Goal: Information Seeking & Learning: Learn about a topic

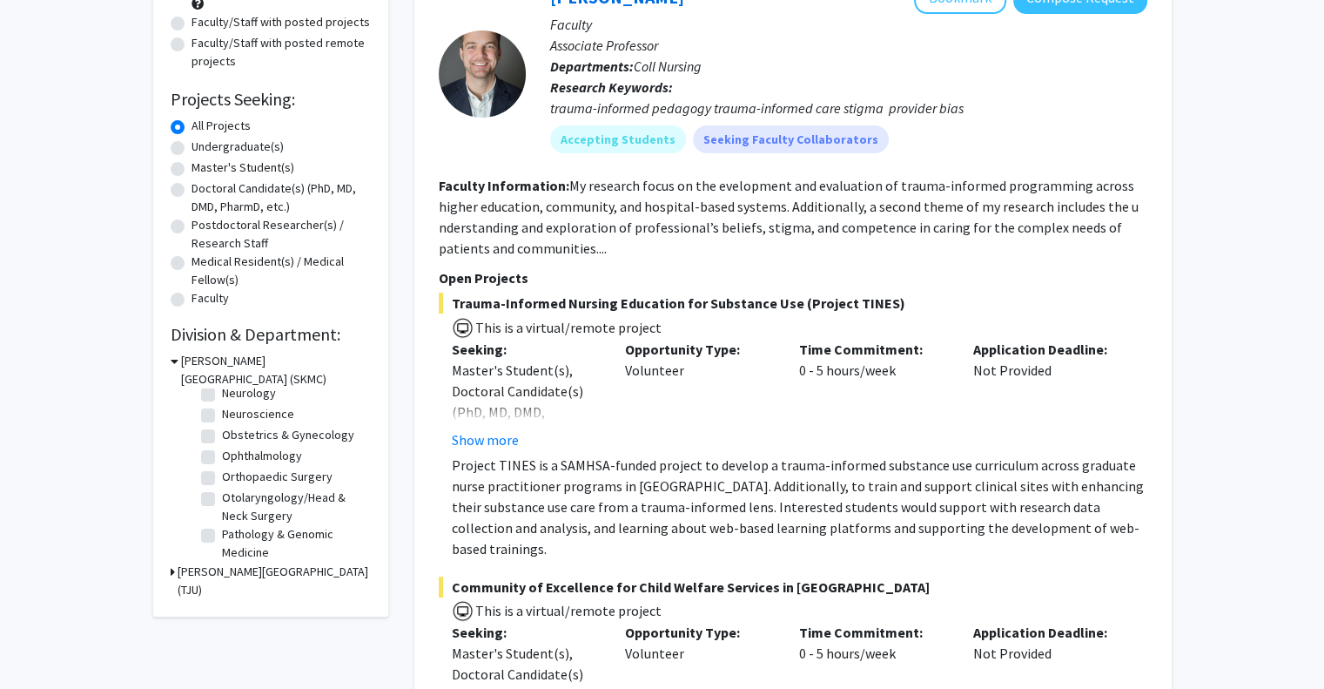
scroll to position [497, 0]
click at [262, 486] on label "Orthopaedic Surgery" at bounding box center [277, 477] width 111 height 18
click at [233, 479] on input "Orthopaedic Surgery" at bounding box center [227, 473] width 11 height 11
checkbox input "true"
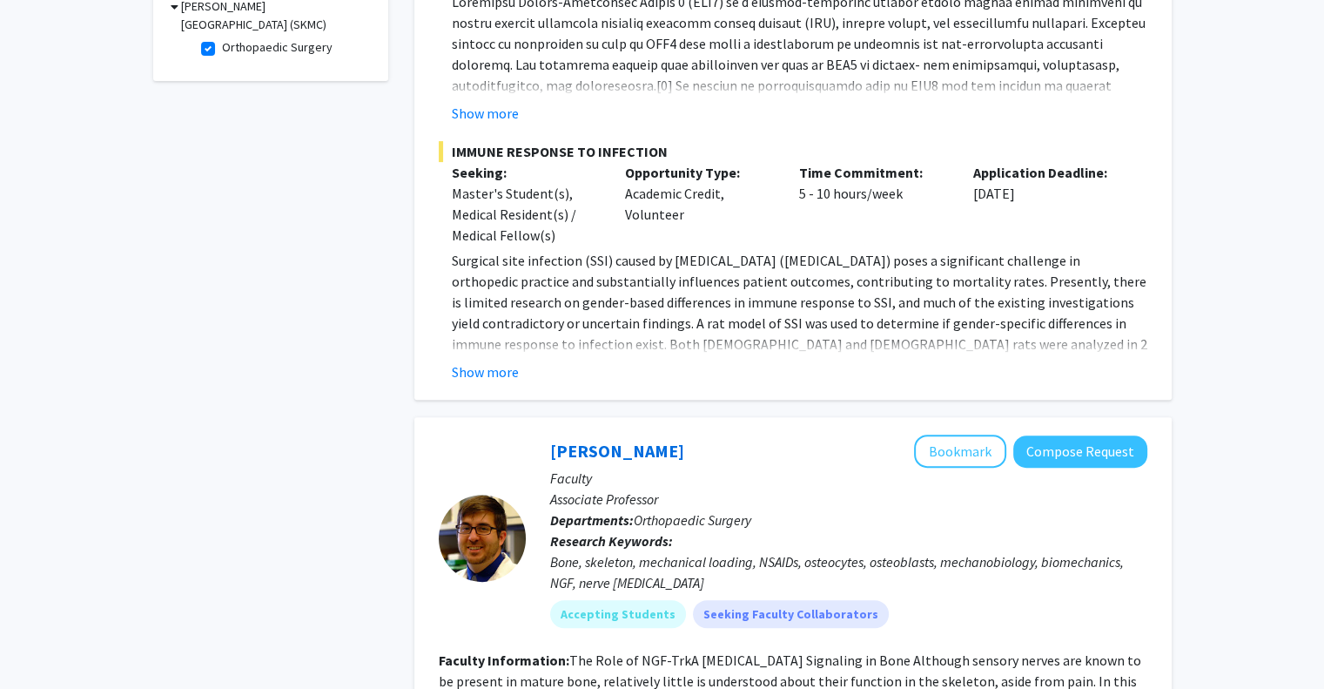
scroll to position [566, 0]
click at [474, 362] on button "Show more" at bounding box center [485, 372] width 67 height 21
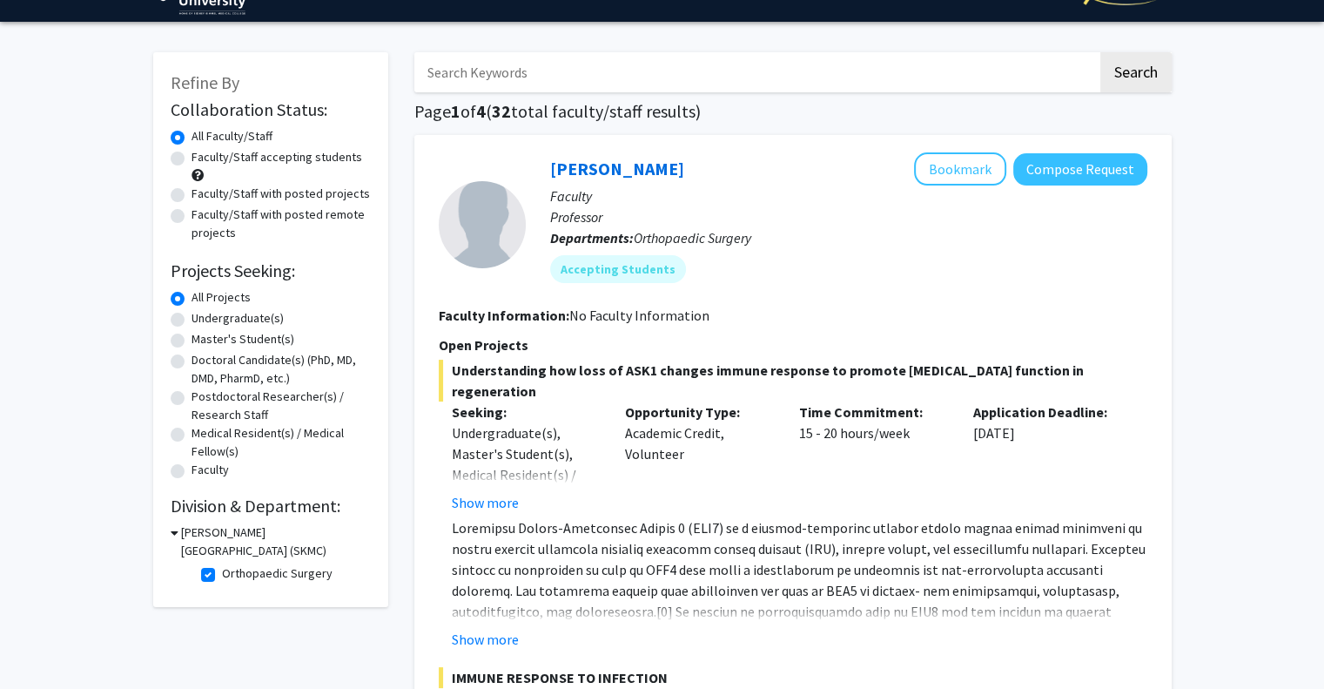
scroll to position [0, 0]
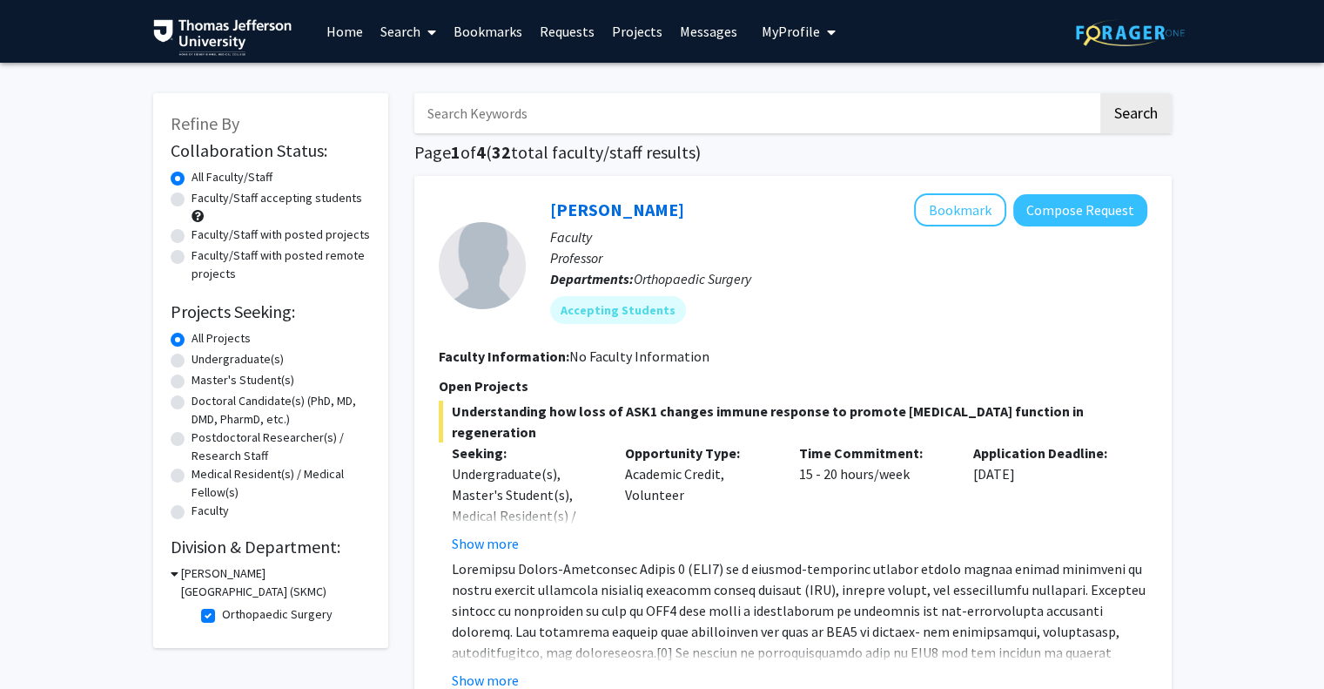
click at [720, 30] on link "Messages" at bounding box center [708, 31] width 75 height 61
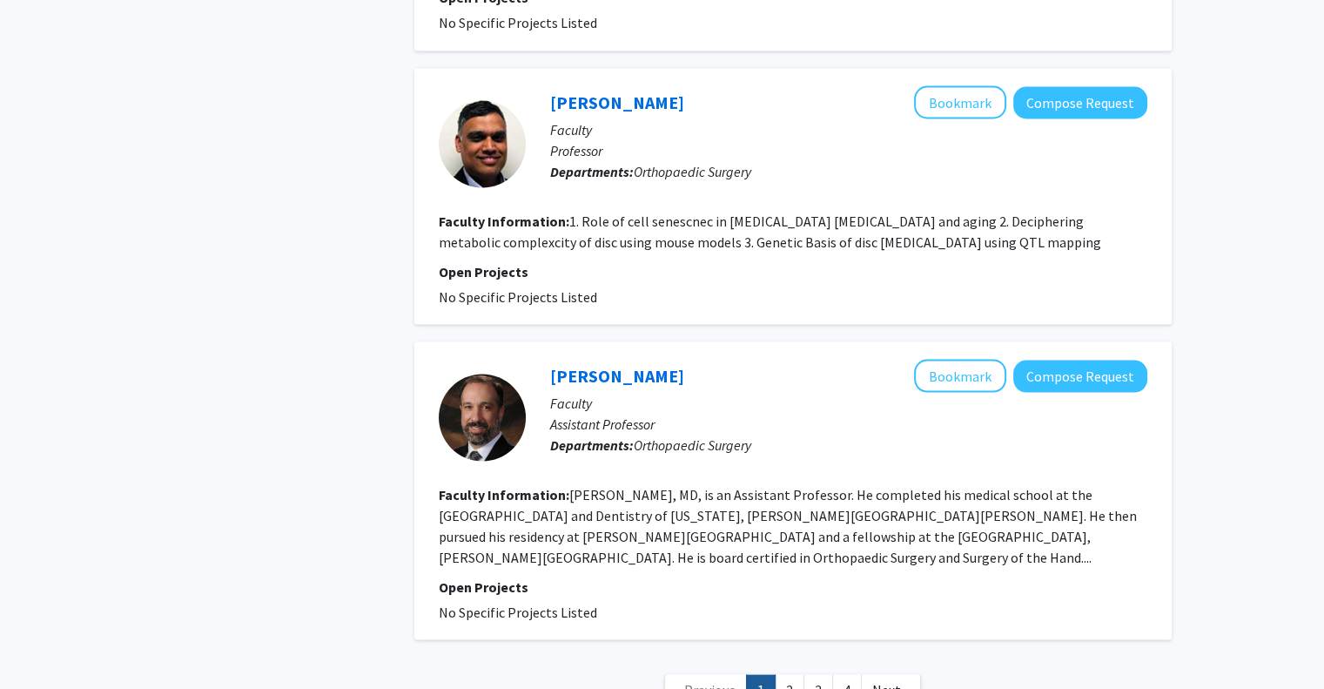
scroll to position [3276, 0]
click at [795, 673] on link "2" at bounding box center [790, 688] width 30 height 30
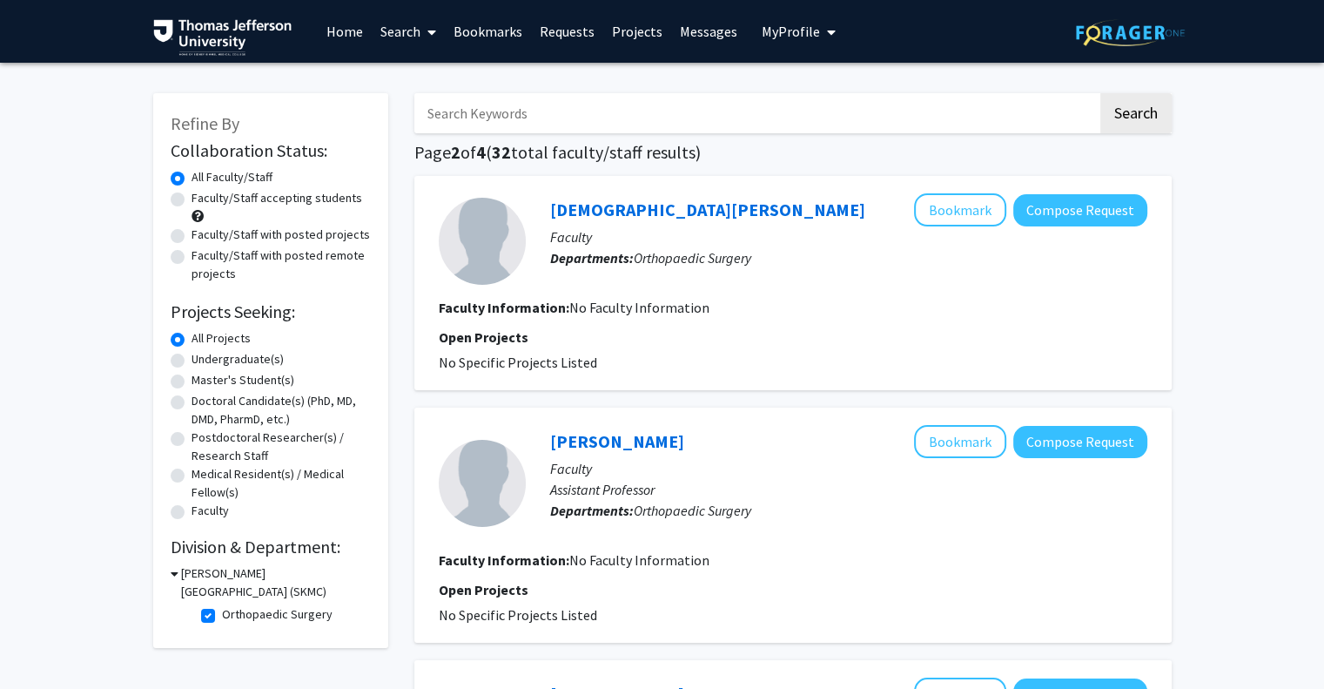
click at [192, 198] on label "Faculty/Staff accepting students" at bounding box center [277, 198] width 171 height 18
click at [192, 198] on input "Faculty/Staff accepting students" at bounding box center [197, 194] width 11 height 11
radio input "true"
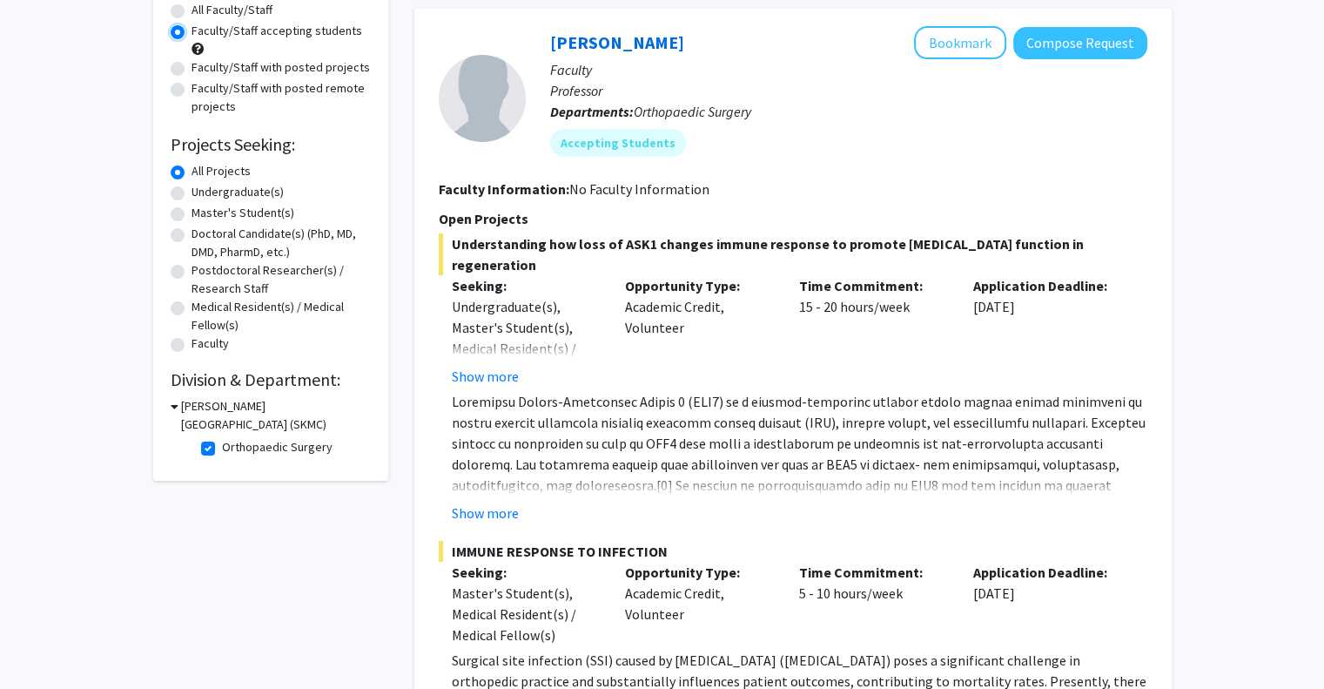
scroll to position [169, 0]
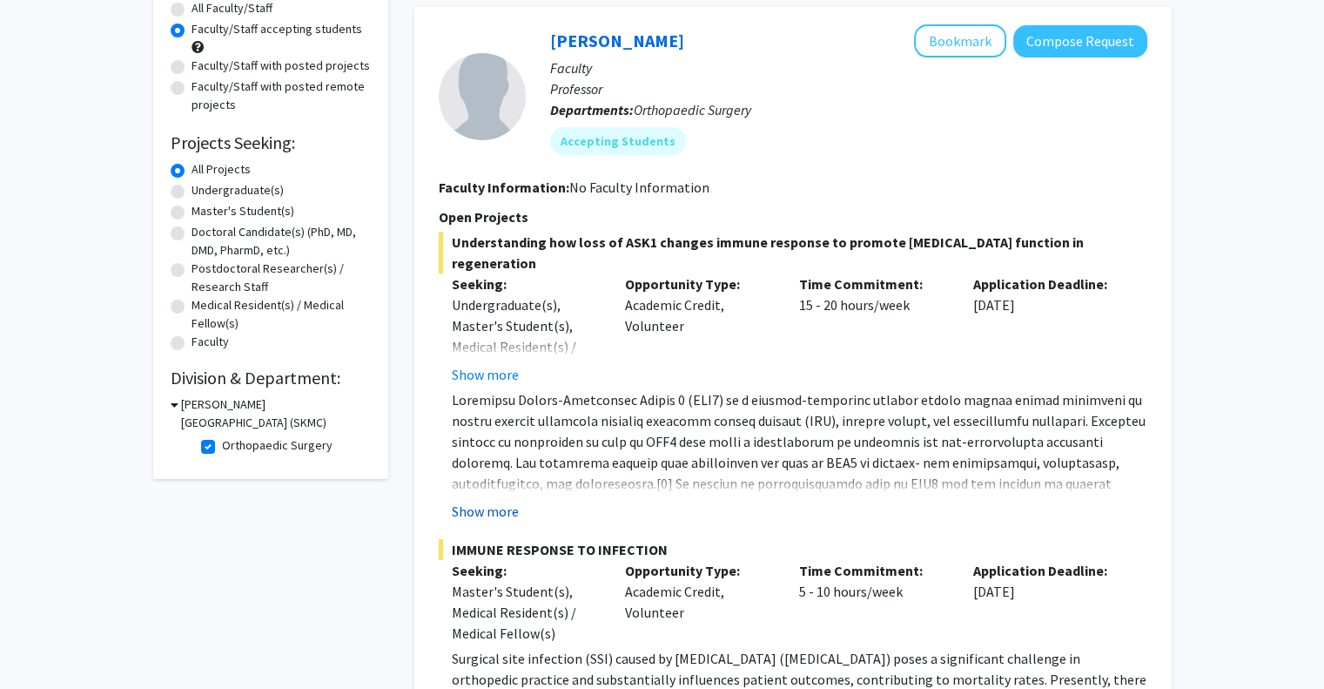
click at [484, 506] on button "Show more" at bounding box center [485, 511] width 67 height 21
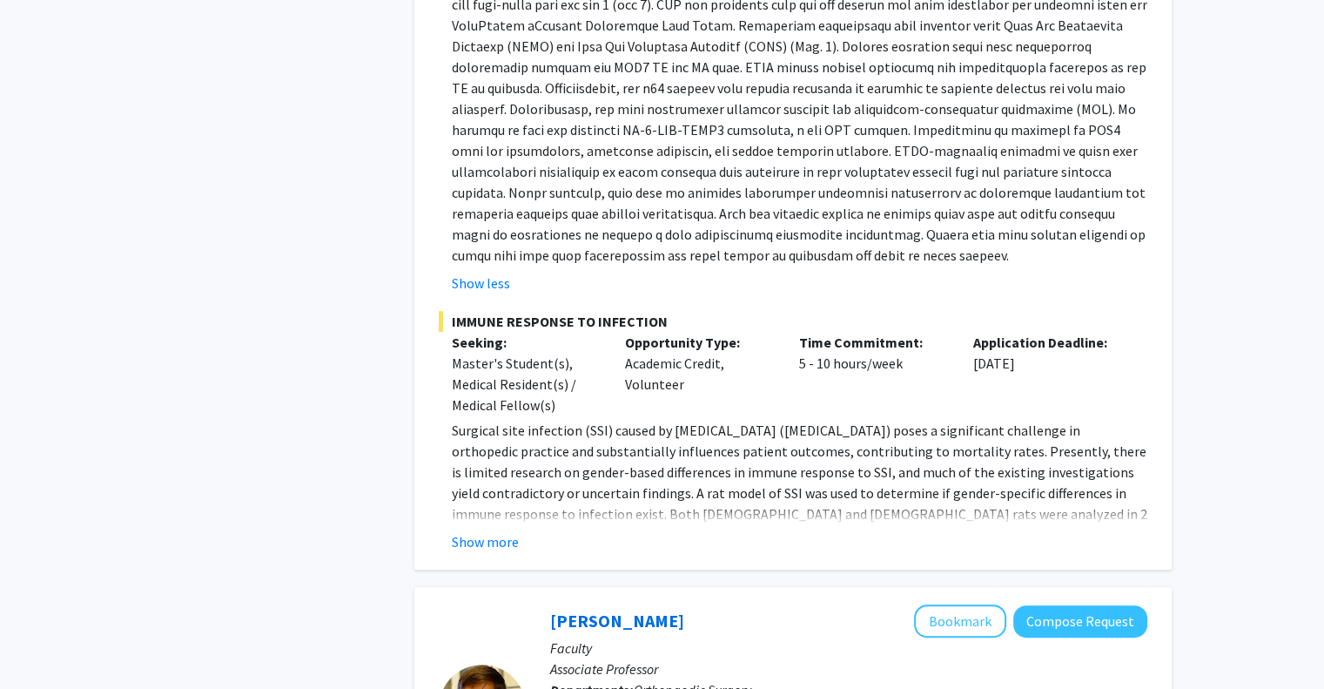
scroll to position [773, 0]
click at [495, 531] on button "Show more" at bounding box center [485, 541] width 67 height 21
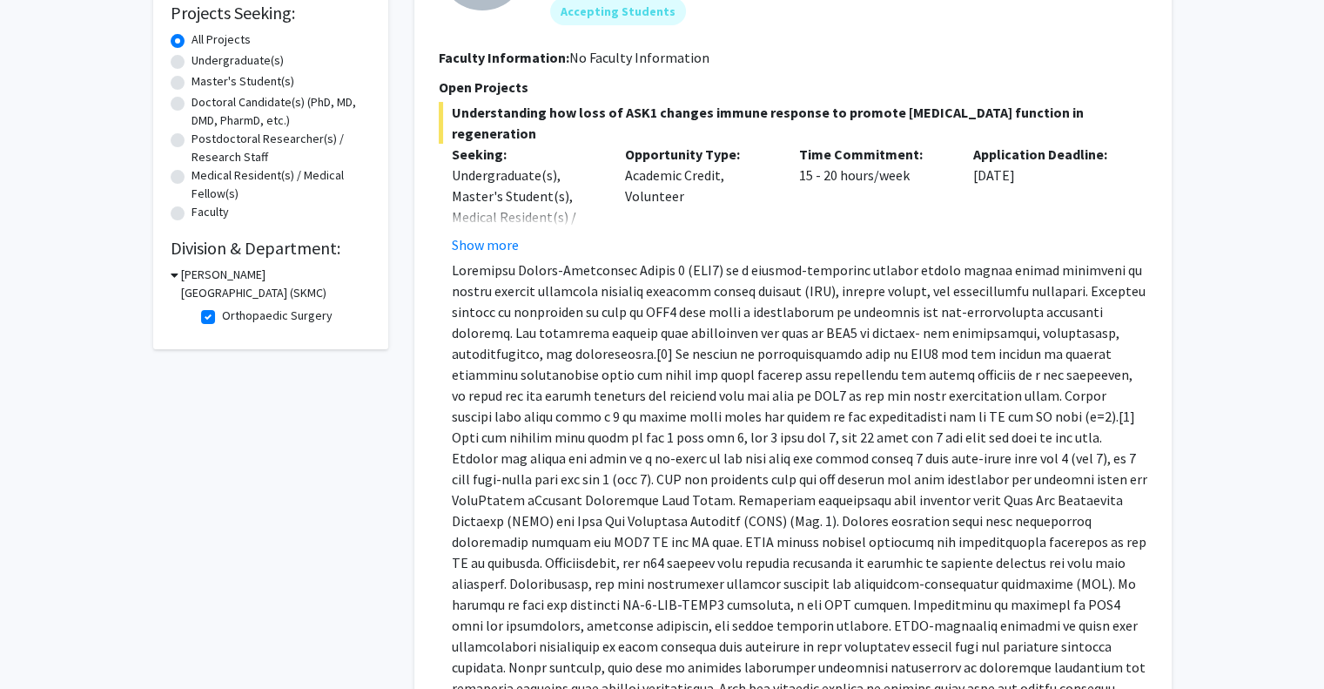
scroll to position [0, 0]
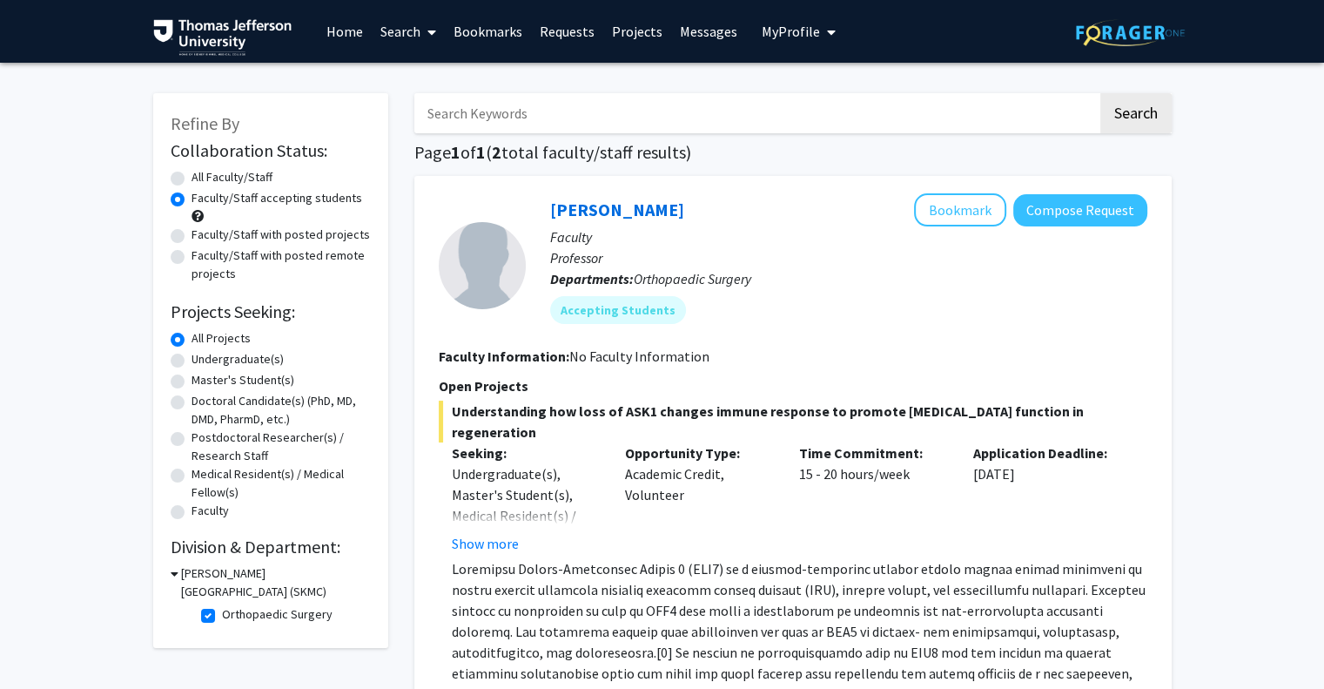
radio input "true"
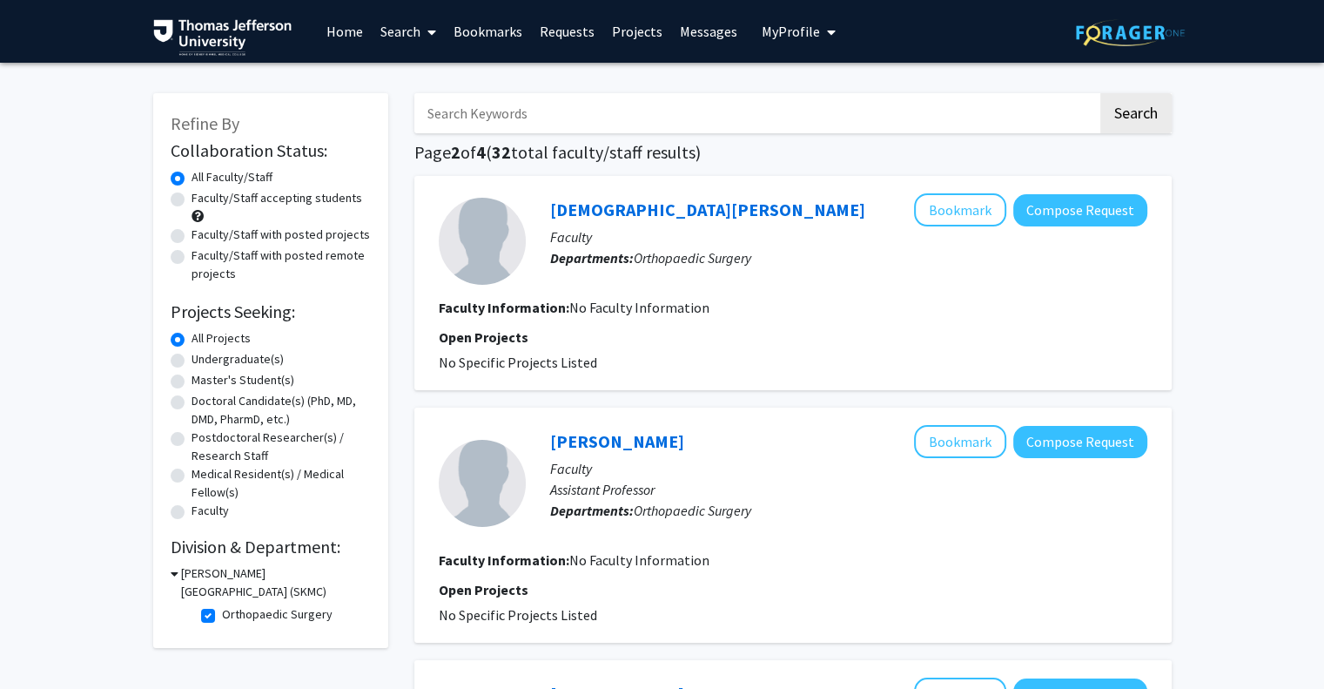
click at [222, 618] on label "Orthopaedic Surgery" at bounding box center [277, 614] width 111 height 18
click at [222, 616] on input "Orthopaedic Surgery" at bounding box center [227, 610] width 11 height 11
checkbox input "false"
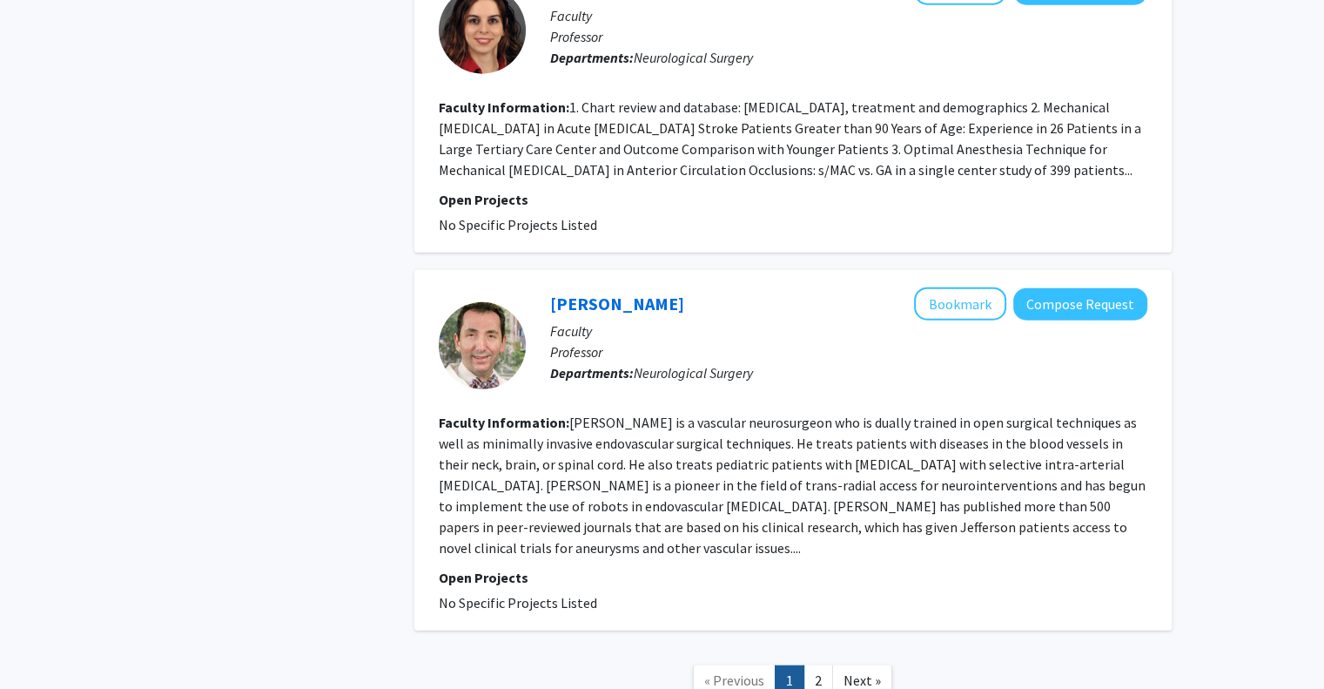
scroll to position [4205, 0]
click at [821, 666] on link "2" at bounding box center [819, 681] width 30 height 30
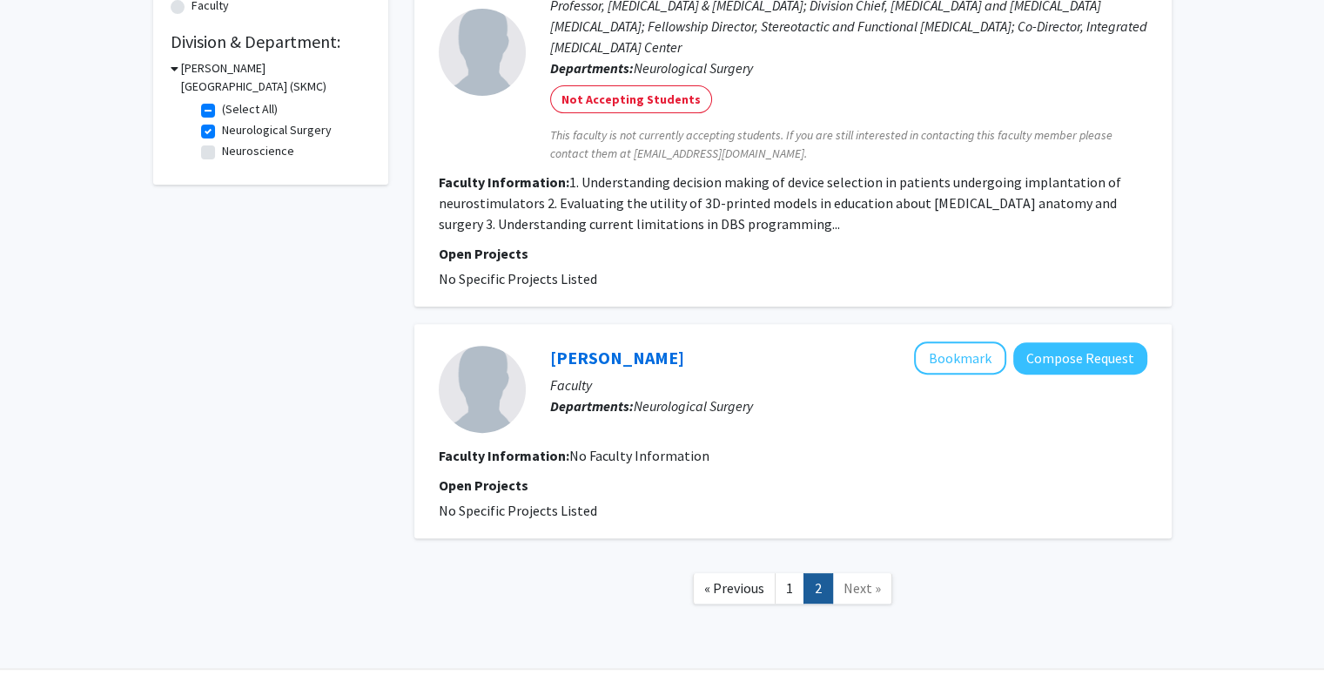
scroll to position [544, 0]
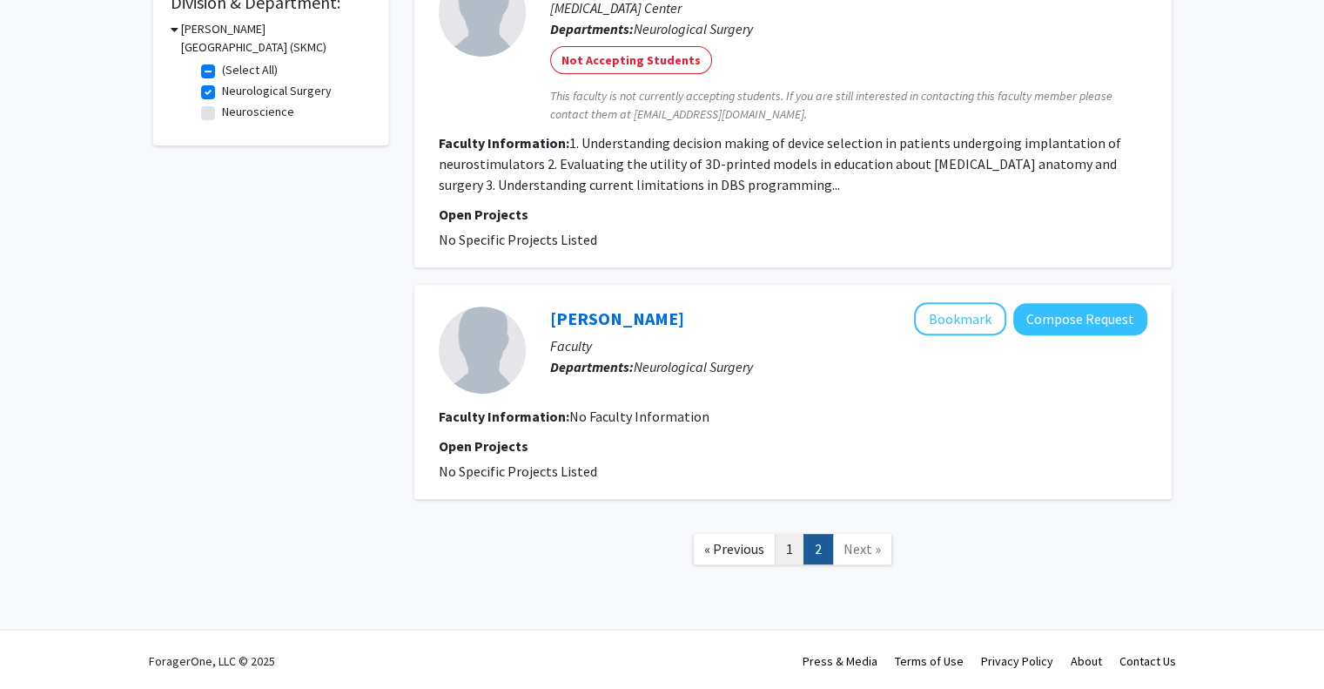
click at [791, 554] on link "1" at bounding box center [790, 549] width 30 height 30
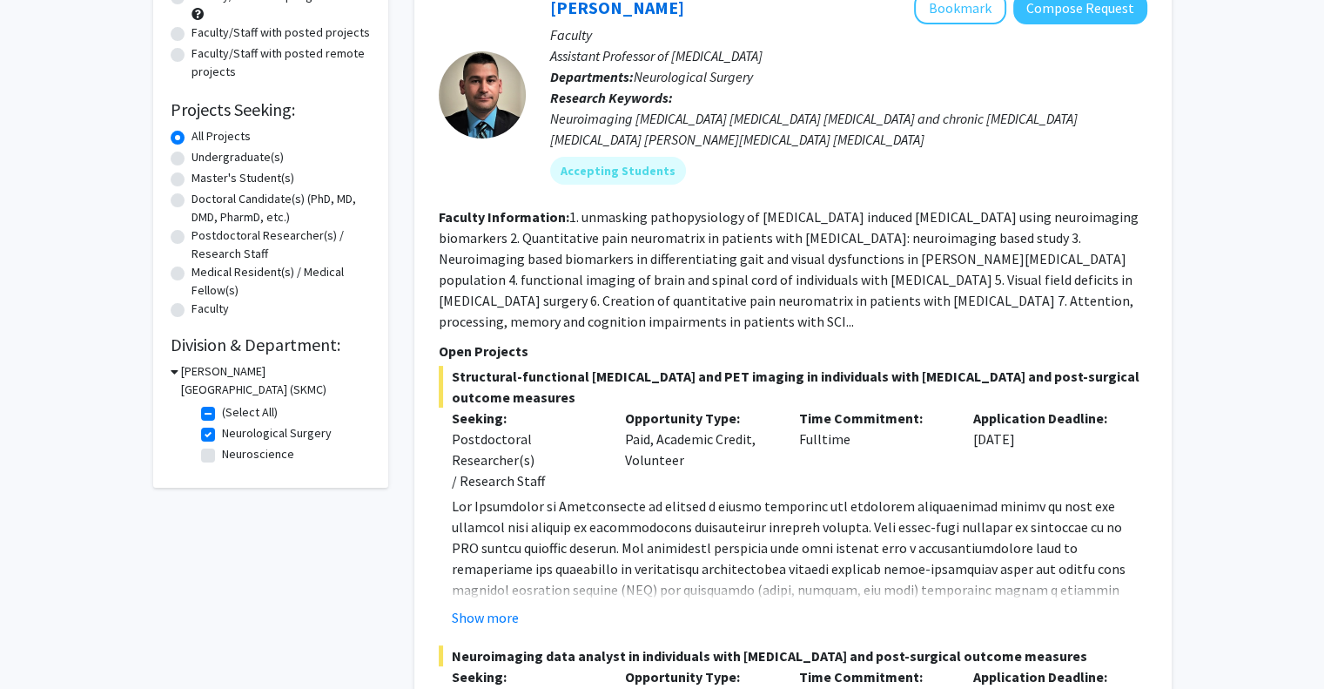
scroll to position [219, 0]
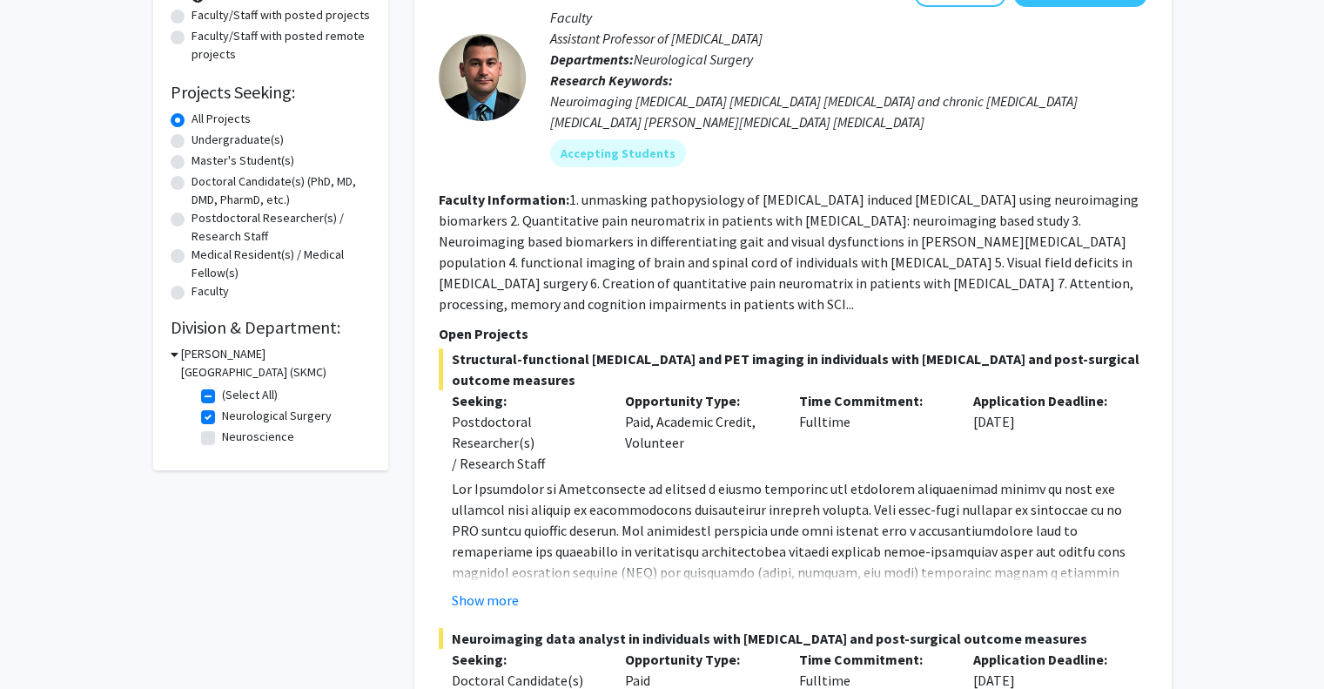
click at [222, 417] on label "Neurological Surgery" at bounding box center [277, 416] width 110 height 18
click at [222, 417] on input "Neurological Surgery" at bounding box center [227, 412] width 11 height 11
checkbox input "false"
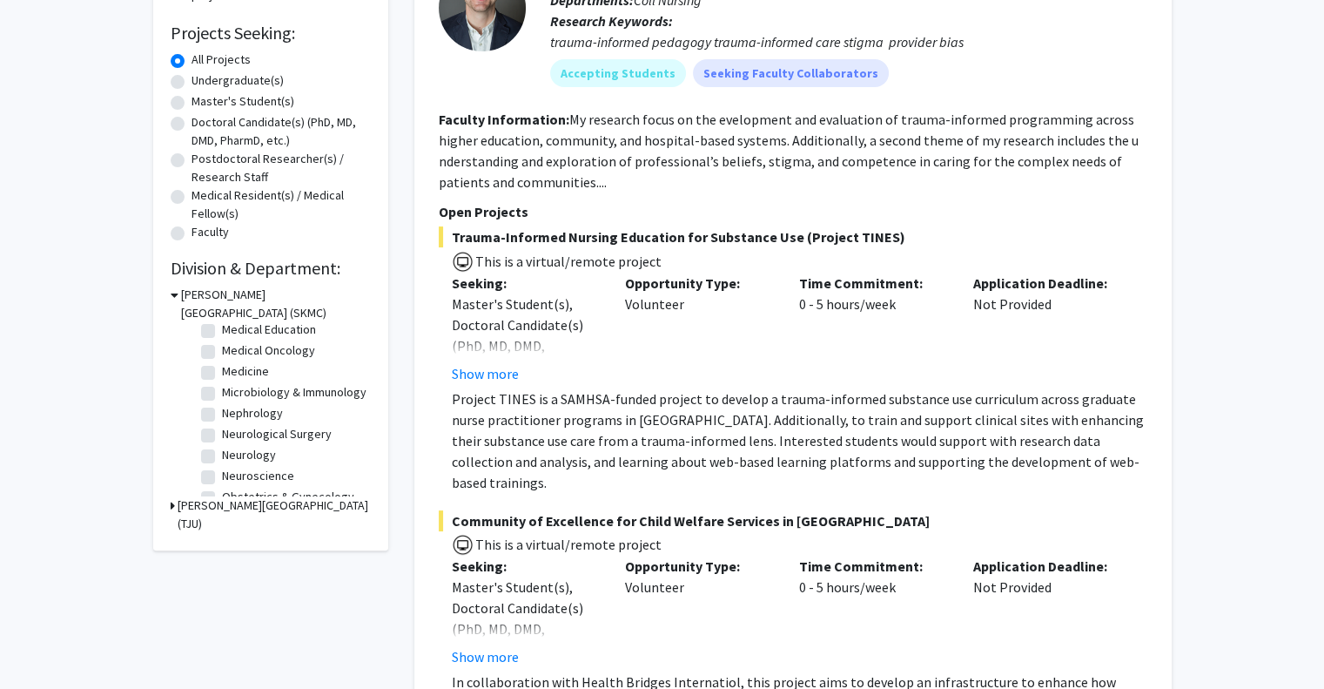
scroll to position [373, 0]
click at [226, 354] on label "Medical Oncology" at bounding box center [268, 347] width 93 height 18
click at [226, 349] on input "Medical Oncology" at bounding box center [227, 343] width 11 height 11
checkbox input "true"
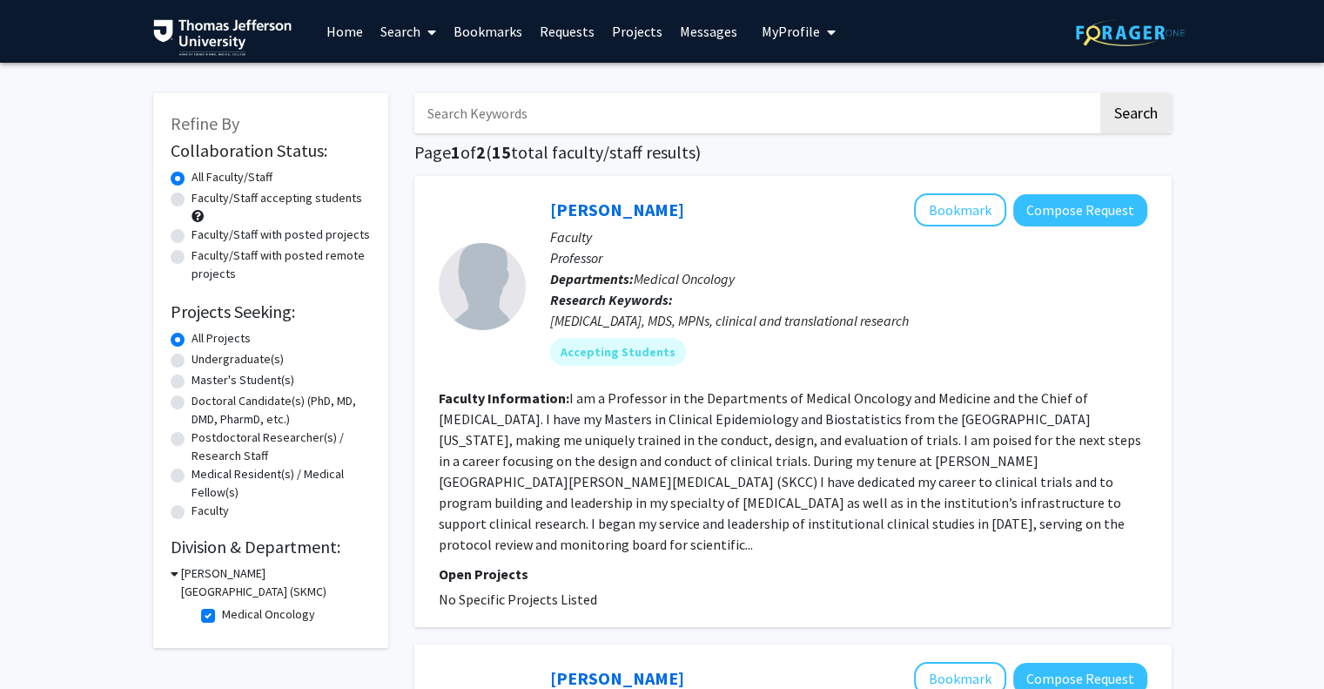
scroll to position [193, 0]
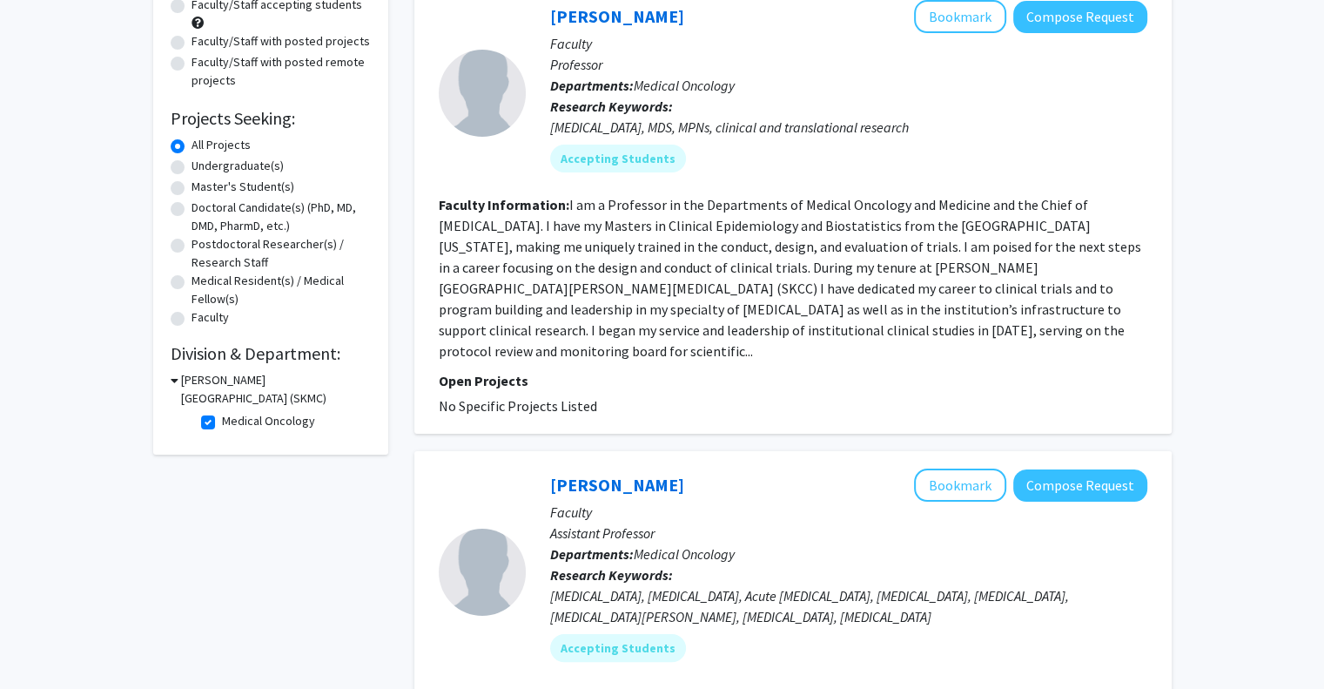
click at [231, 427] on label "Medical Oncology" at bounding box center [268, 421] width 93 height 18
click at [231, 423] on input "Medical Oncology" at bounding box center [227, 417] width 11 height 11
checkbox input "false"
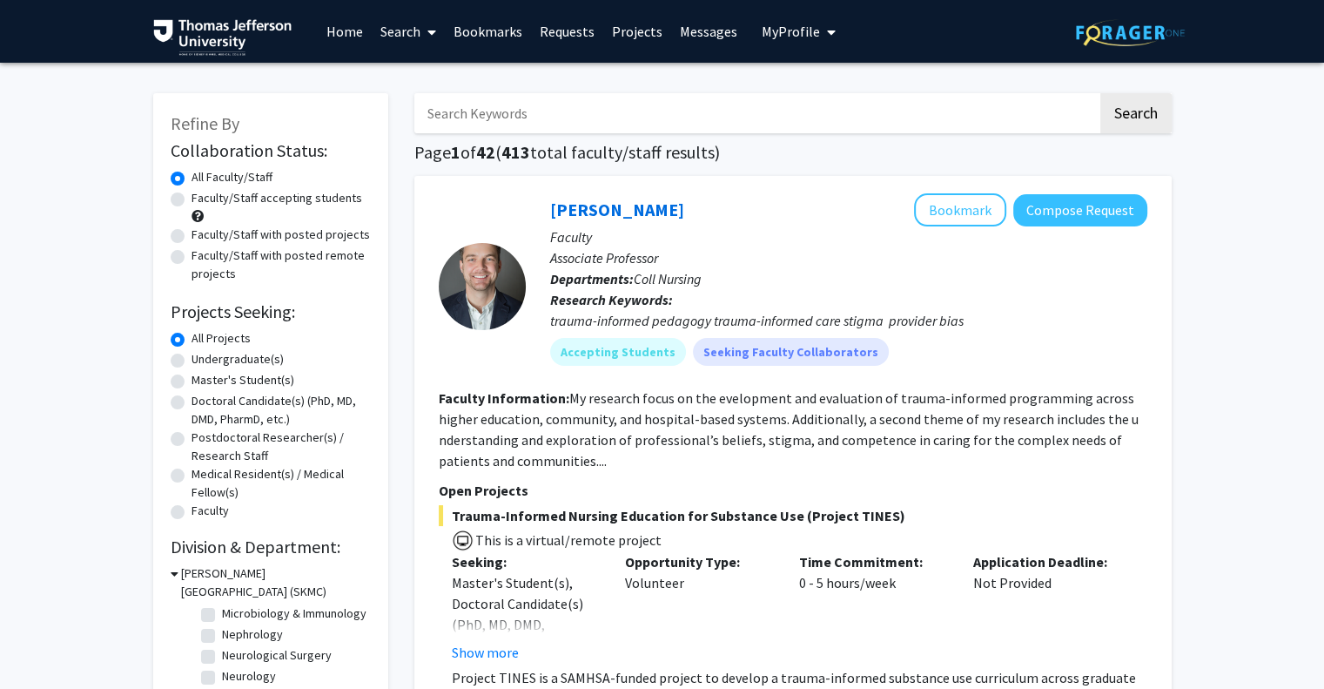
click at [790, 33] on span "My Profile" at bounding box center [791, 31] width 58 height 17
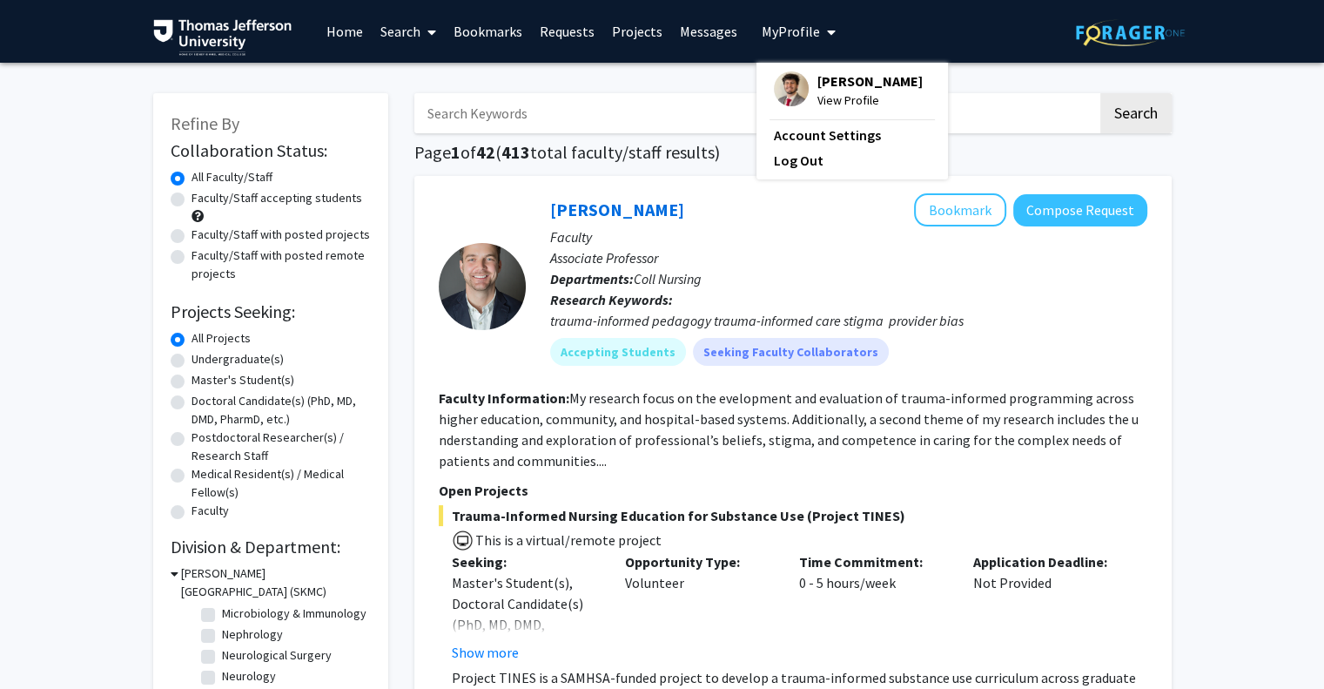
click at [817, 301] on p "Research Keywords: trauma-informed pedagogy trauma-informed care stigma provide…" at bounding box center [848, 310] width 597 height 42
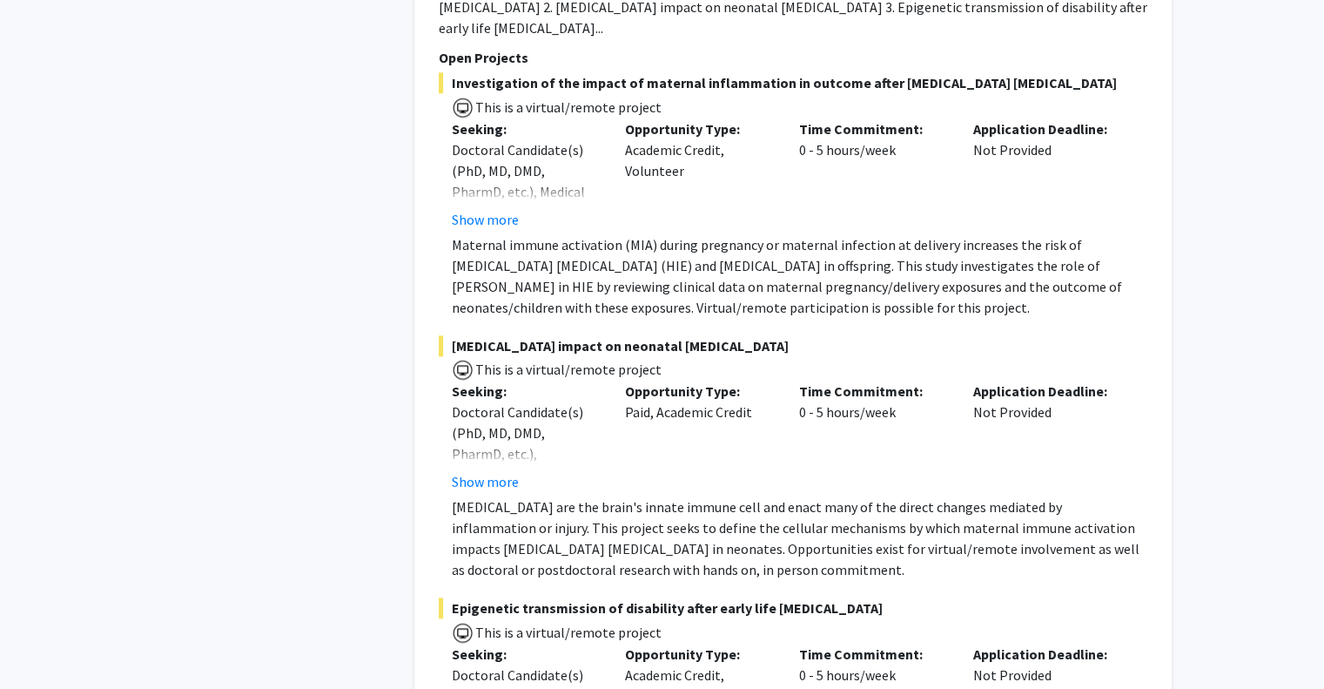
scroll to position [2192, 0]
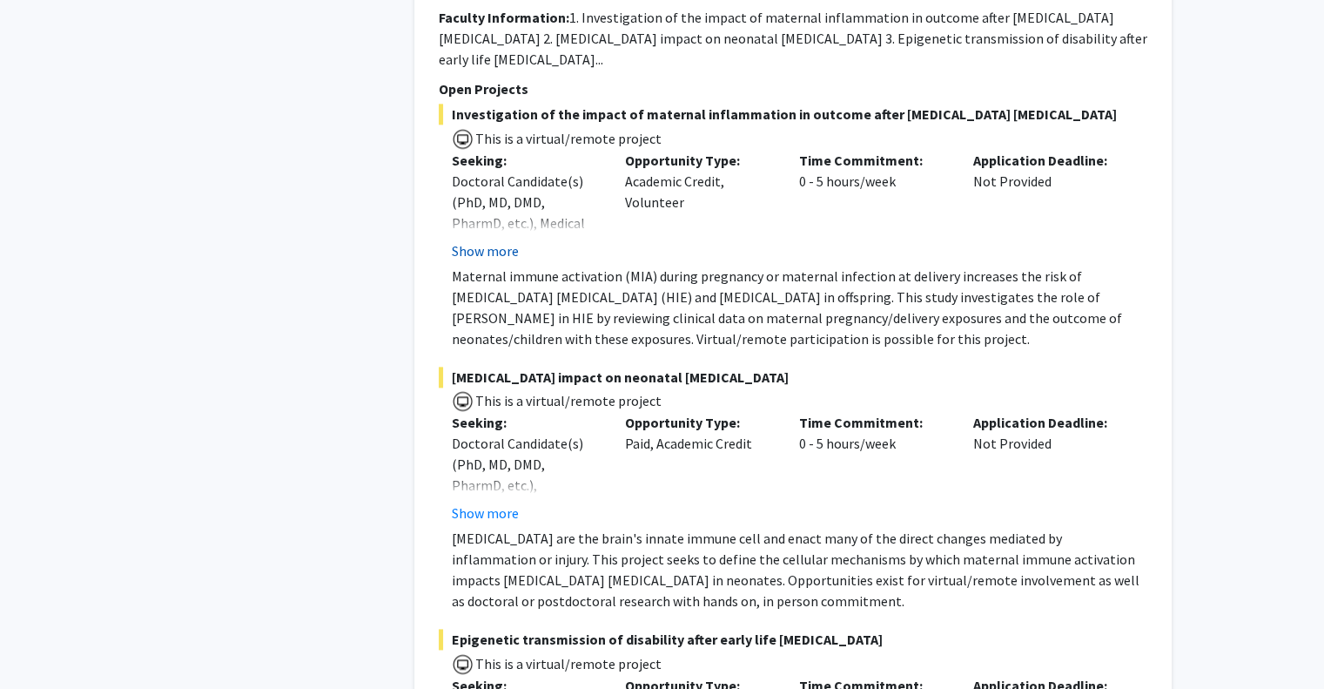
click at [495, 240] on button "Show more" at bounding box center [485, 250] width 67 height 21
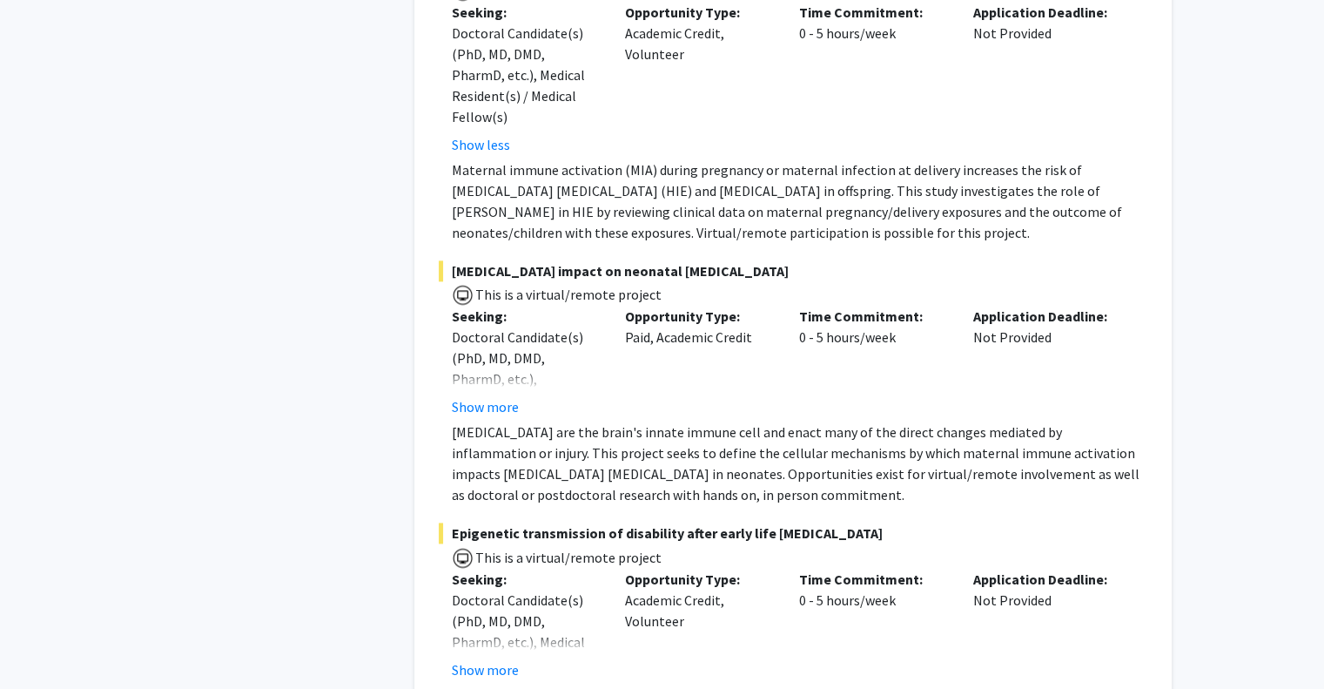
scroll to position [2345, 0]
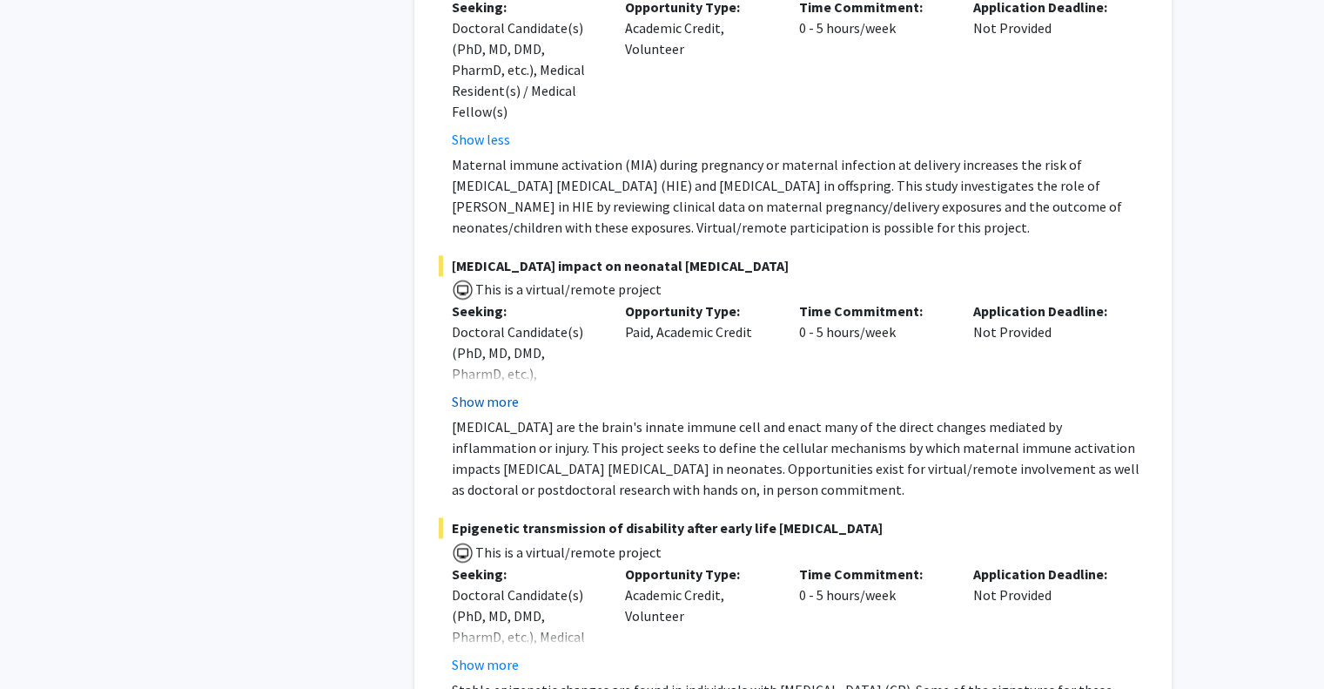
click at [503, 391] on button "Show more" at bounding box center [485, 401] width 67 height 21
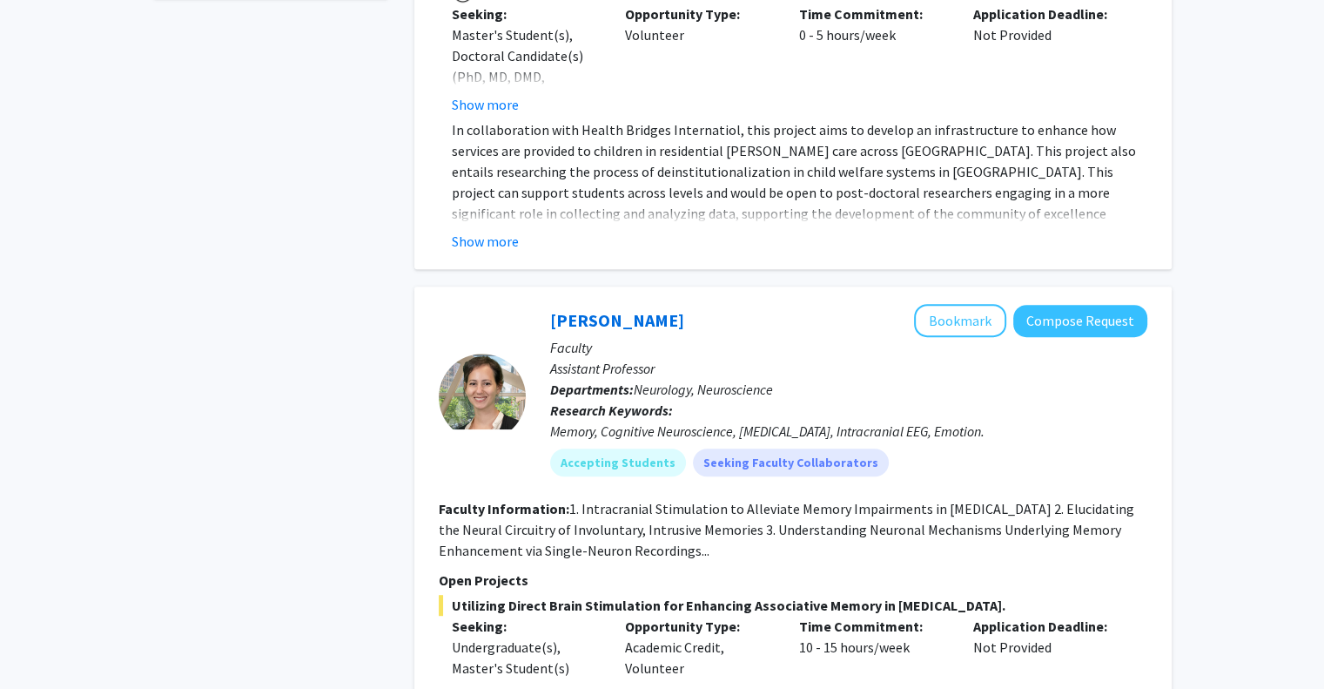
scroll to position [831, 0]
click at [970, 303] on button "Bookmark" at bounding box center [960, 319] width 92 height 33
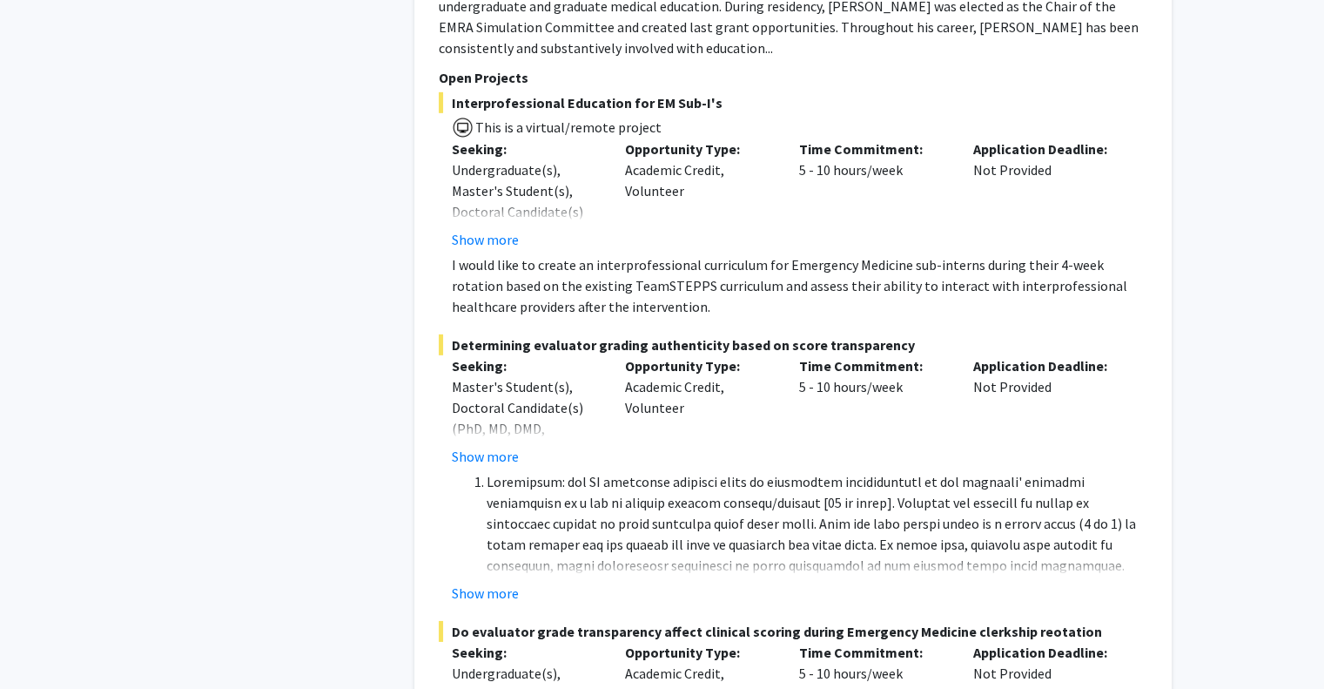
scroll to position [5420, 0]
click at [512, 583] on button "Show more" at bounding box center [485, 593] width 67 height 21
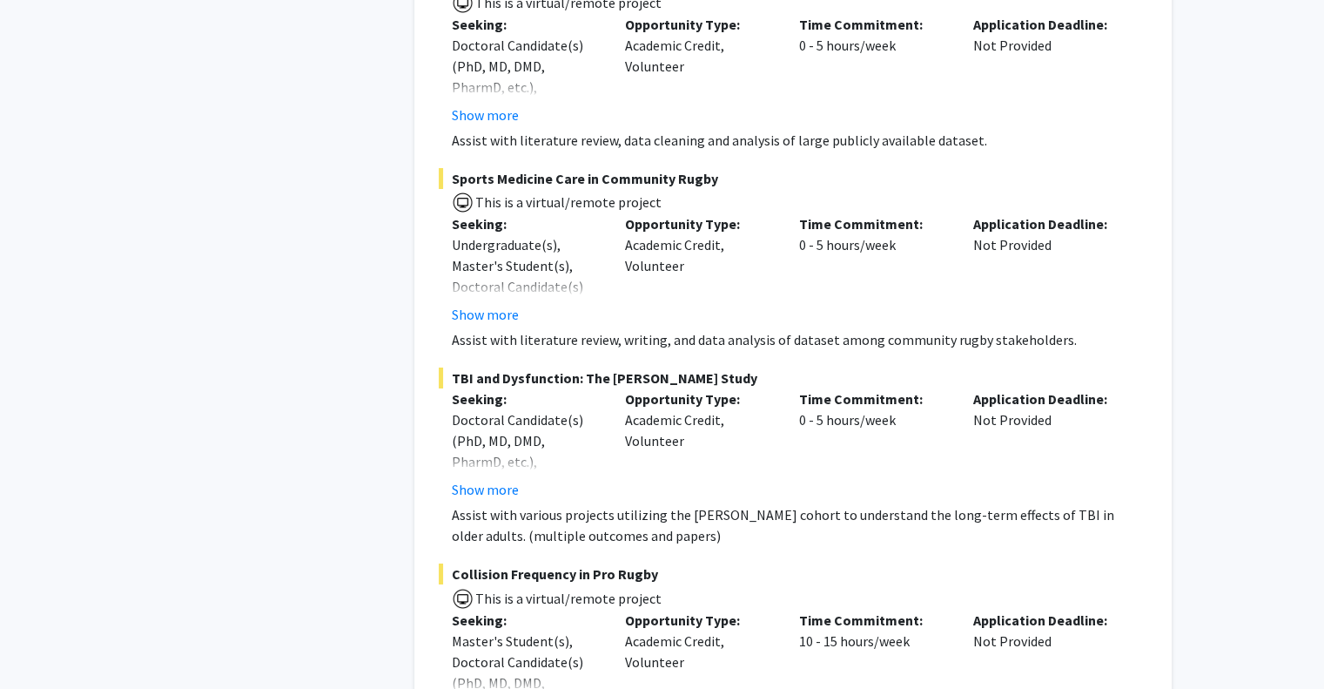
scroll to position [12821, 0]
click at [497, 480] on button "Show more" at bounding box center [485, 490] width 67 height 21
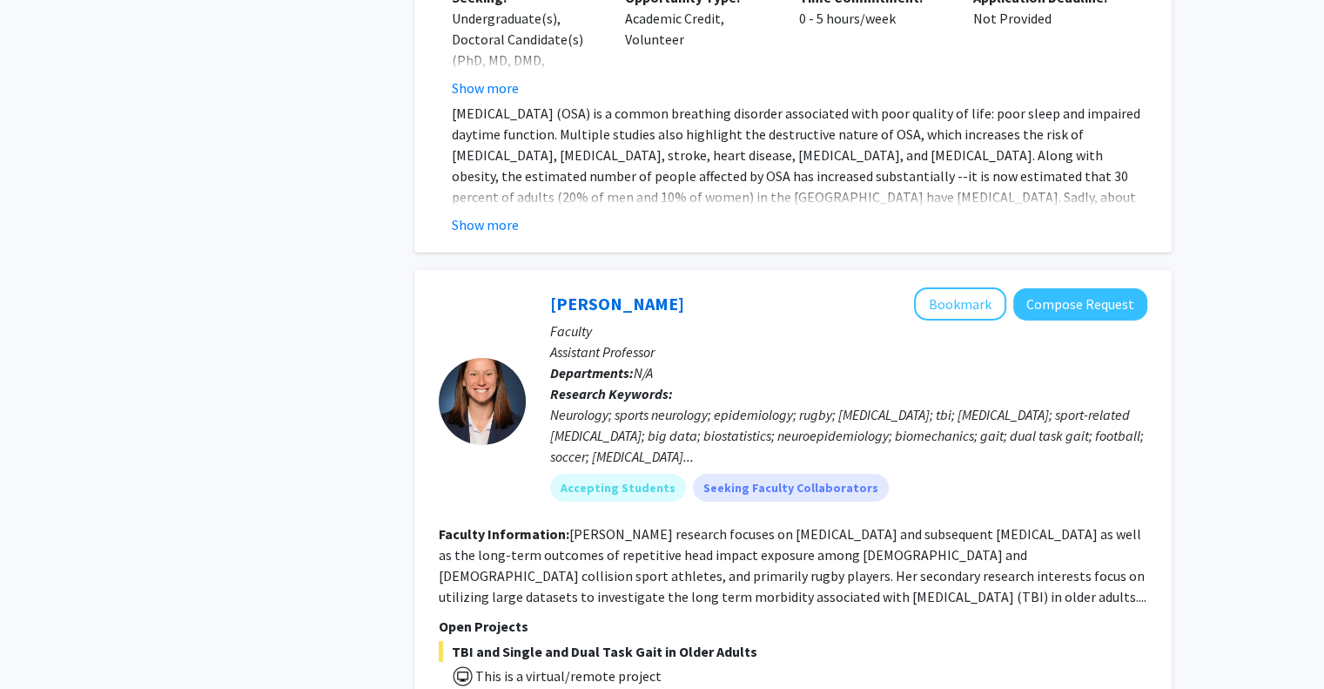
scroll to position [12097, 0]
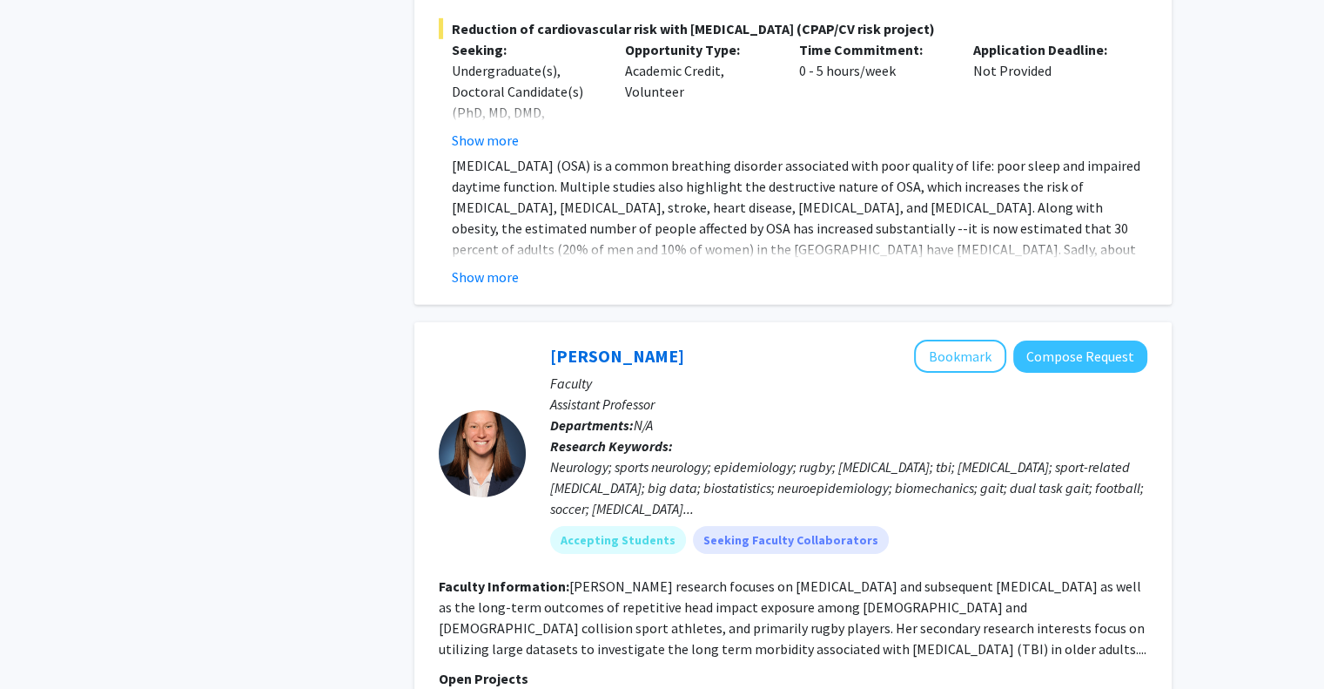
click at [947, 340] on button "Bookmark" at bounding box center [960, 356] width 92 height 33
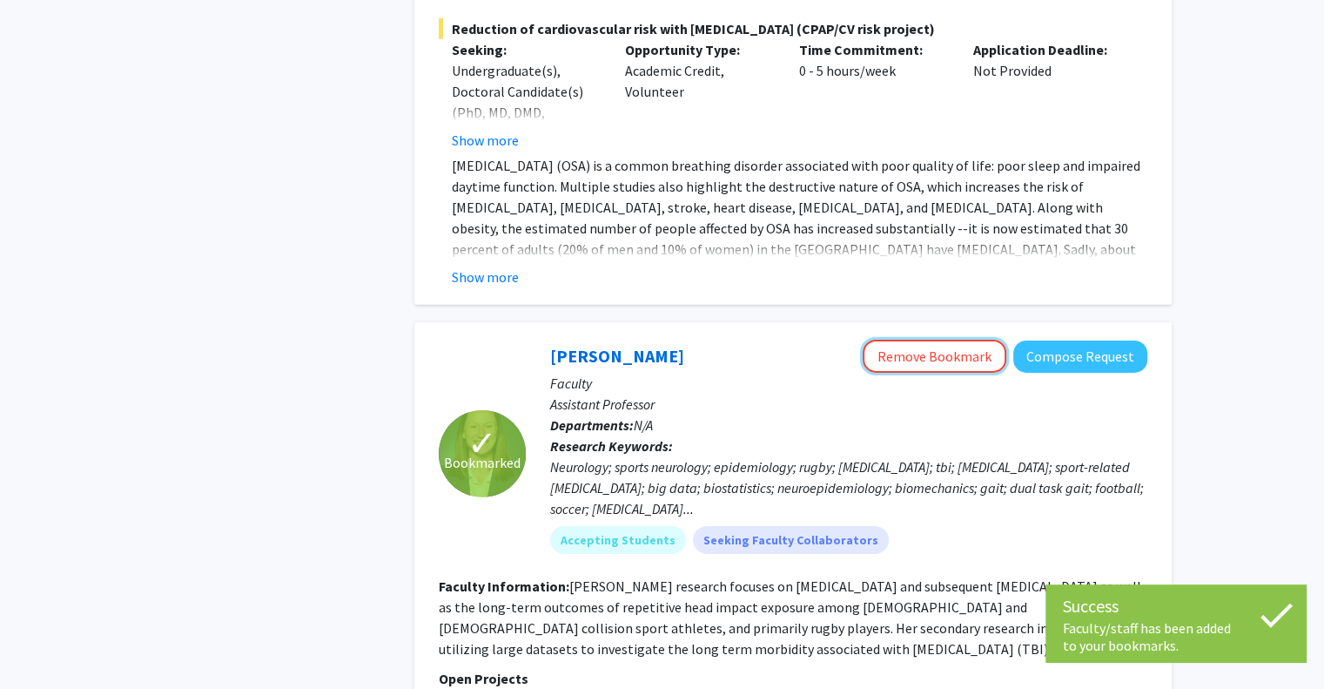
click at [957, 340] on button "Remove Bookmark" at bounding box center [935, 356] width 144 height 33
click at [1019, 456] on div "Neurology; sports neurology; epidemiology; rugby; [MEDICAL_DATA]; tbi; [MEDICAL…" at bounding box center [848, 487] width 597 height 63
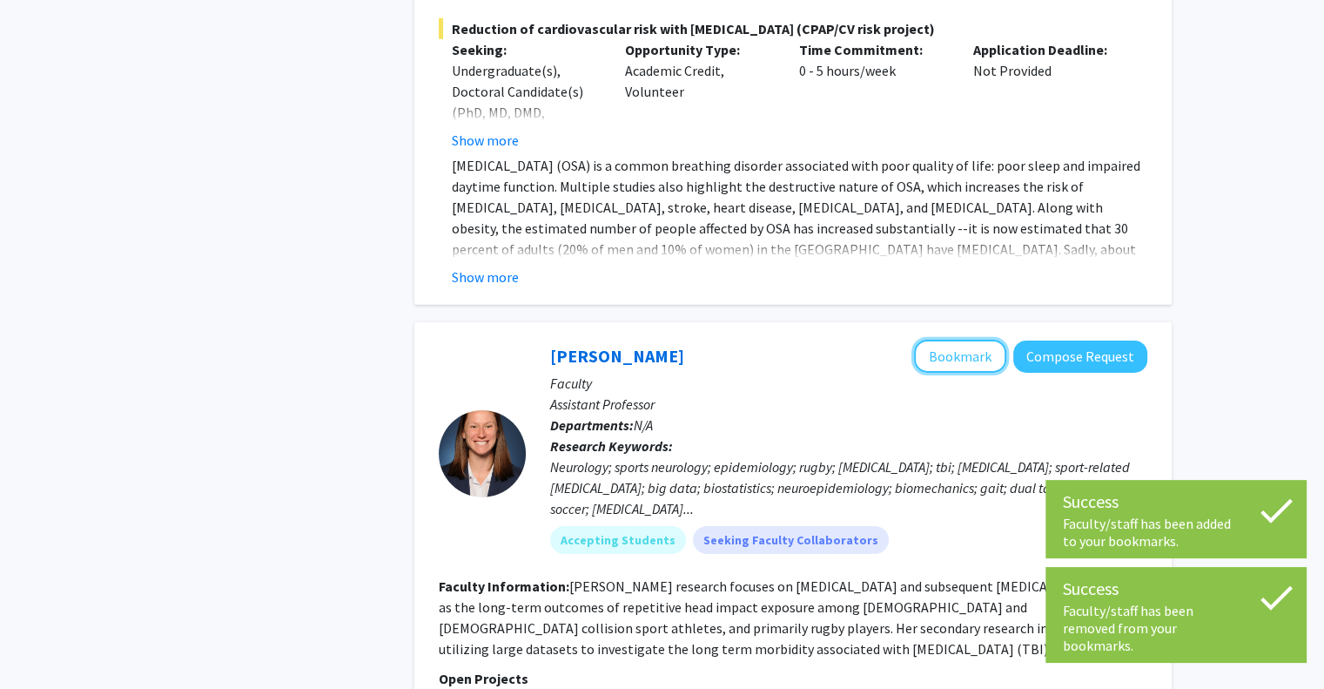
click at [950, 340] on button "Bookmark" at bounding box center [960, 356] width 92 height 33
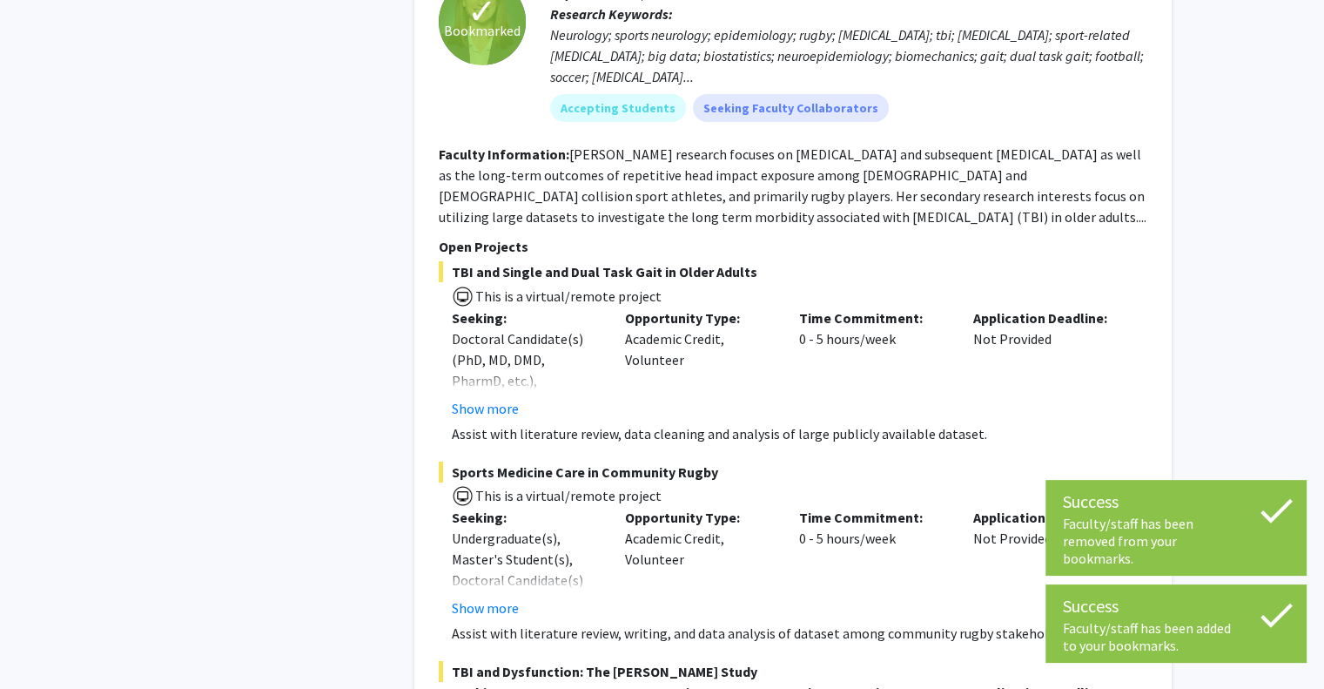
scroll to position [12530, 0]
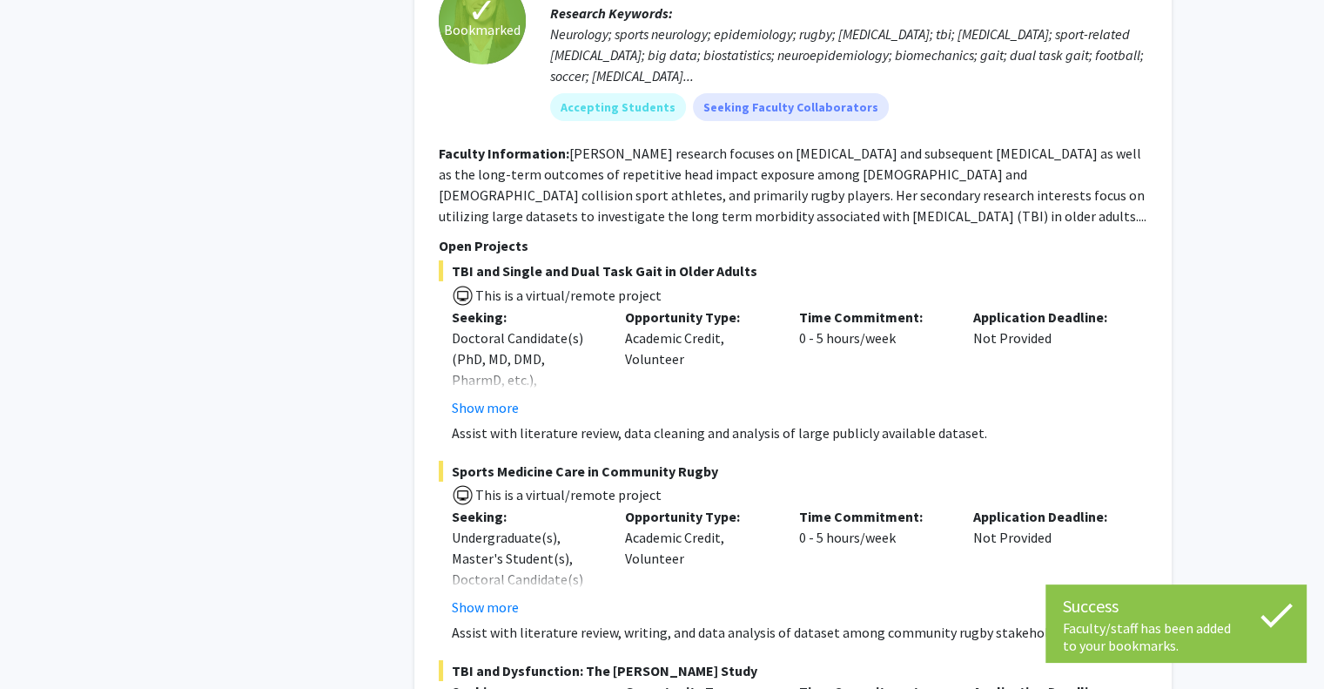
click at [1034, 506] on div "Application Deadline: Not Provided" at bounding box center [1047, 561] width 174 height 111
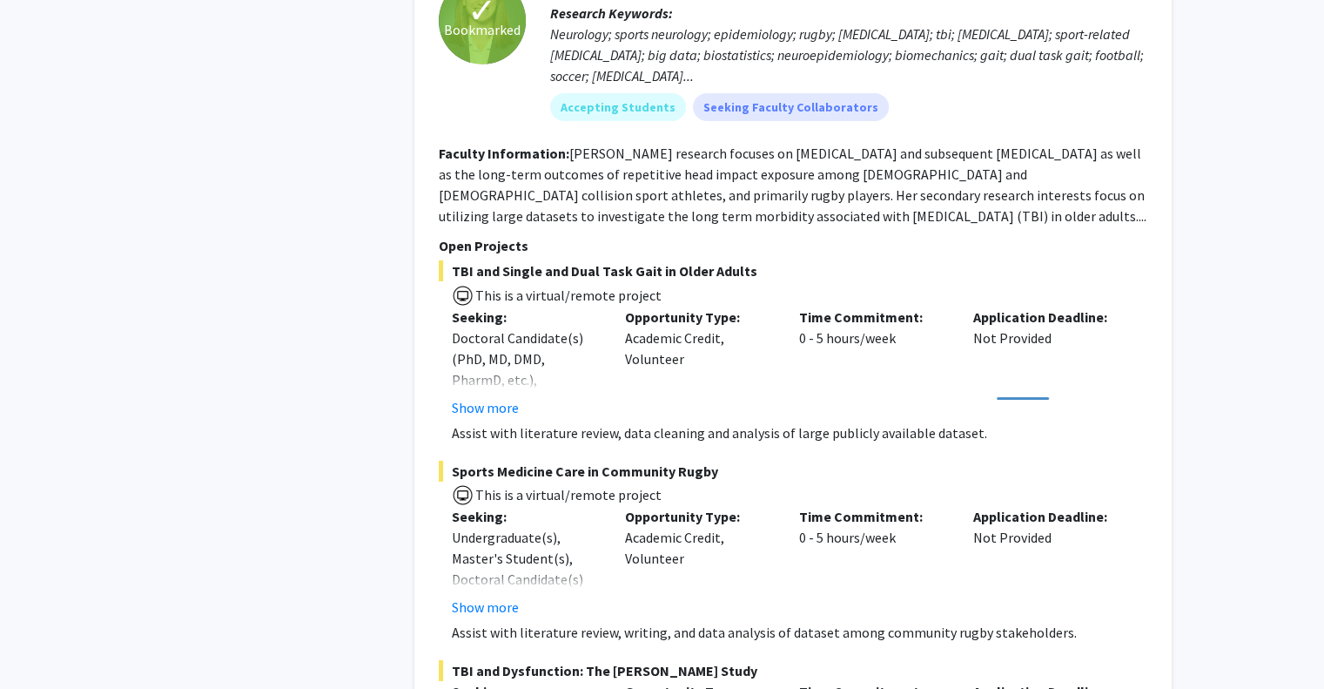
scroll to position [12547, 0]
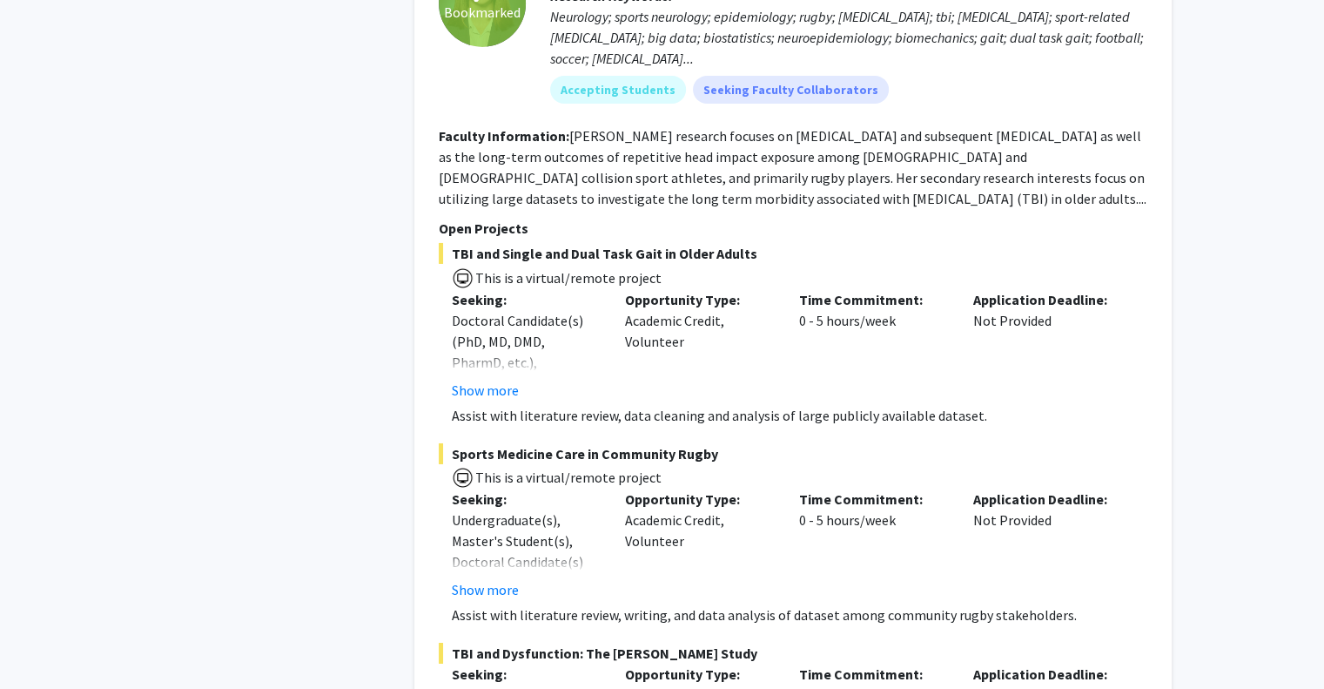
scroll to position [13023, 0]
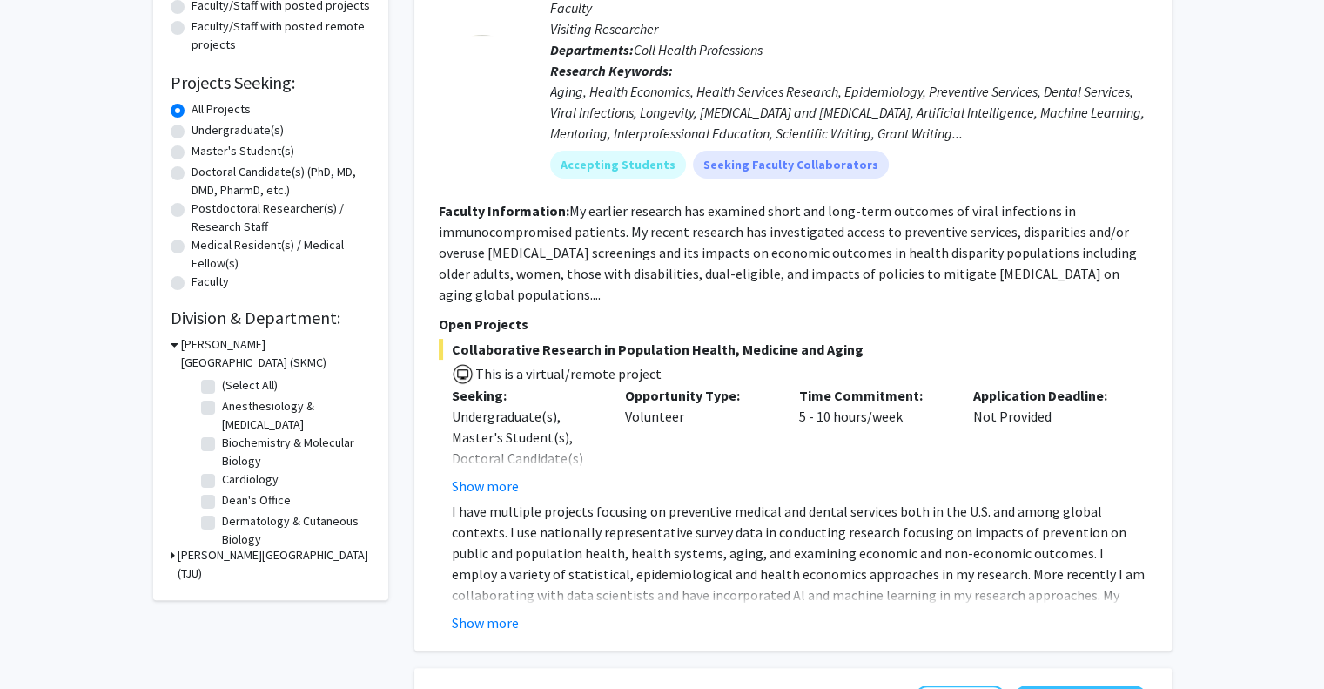
scroll to position [230, 0]
click at [507, 611] on button "Show more" at bounding box center [485, 621] width 67 height 21
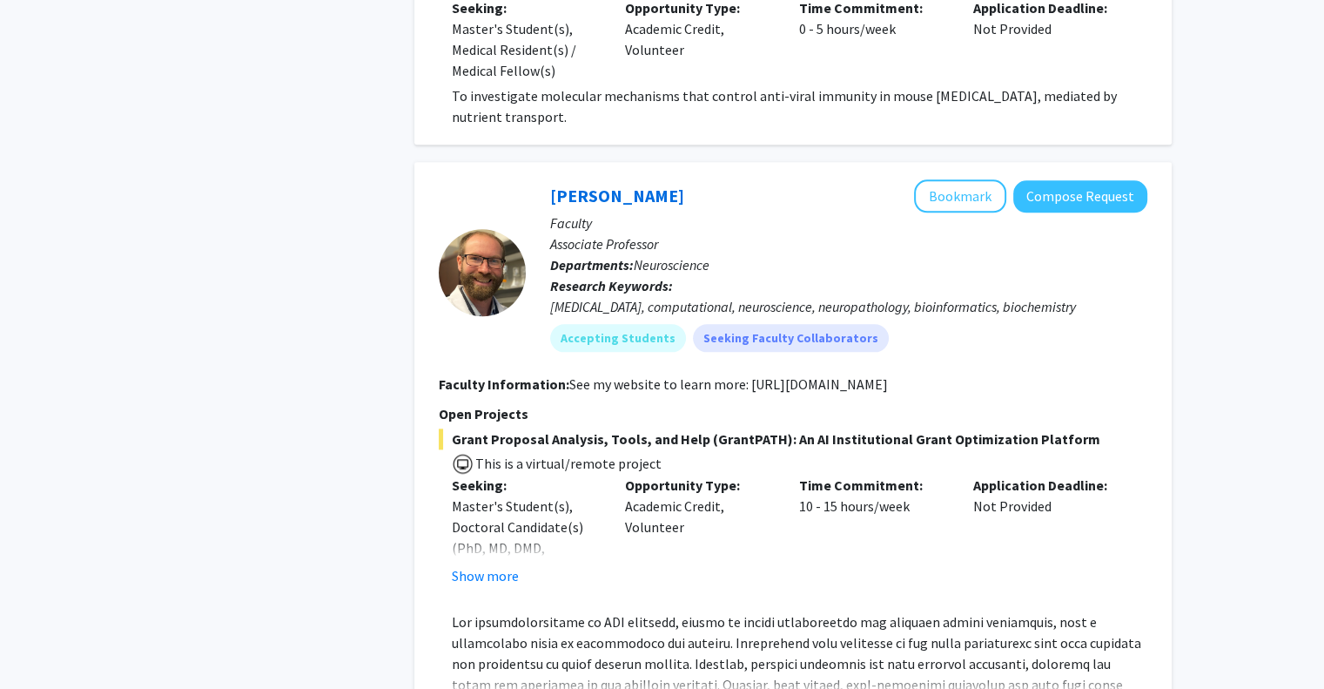
scroll to position [2099, 0]
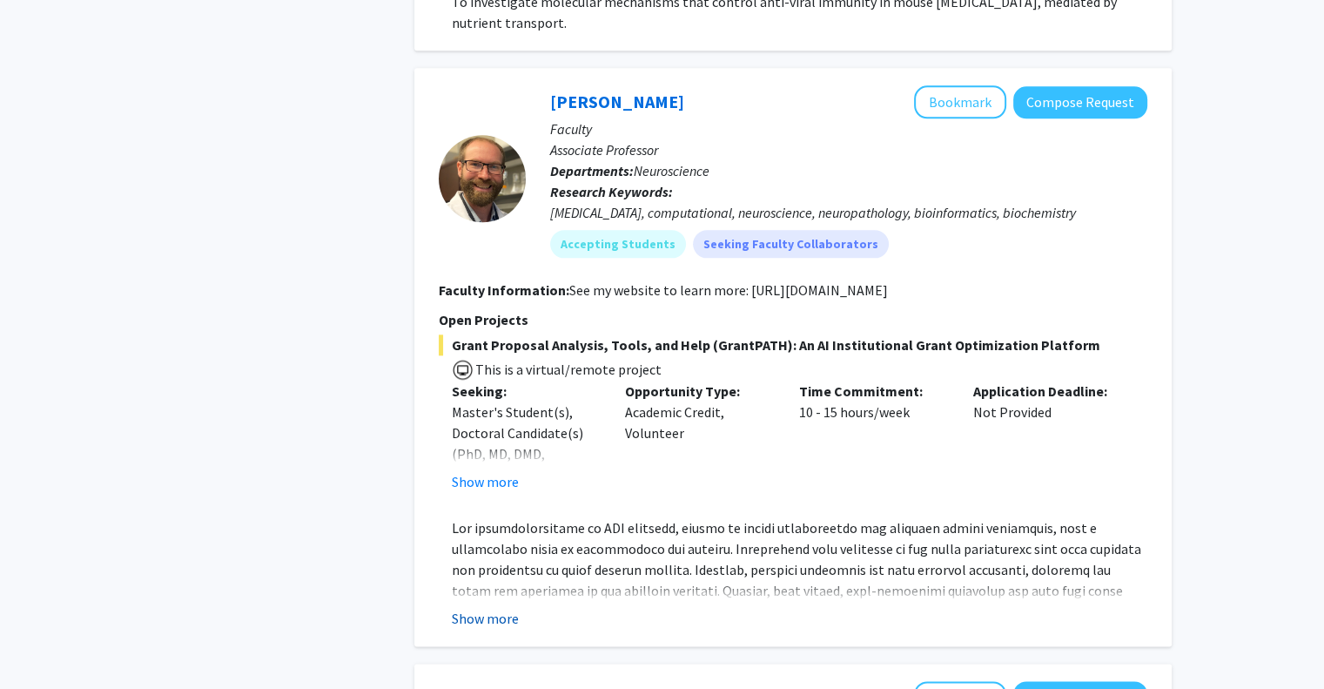
click at [495, 608] on button "Show more" at bounding box center [485, 618] width 67 height 21
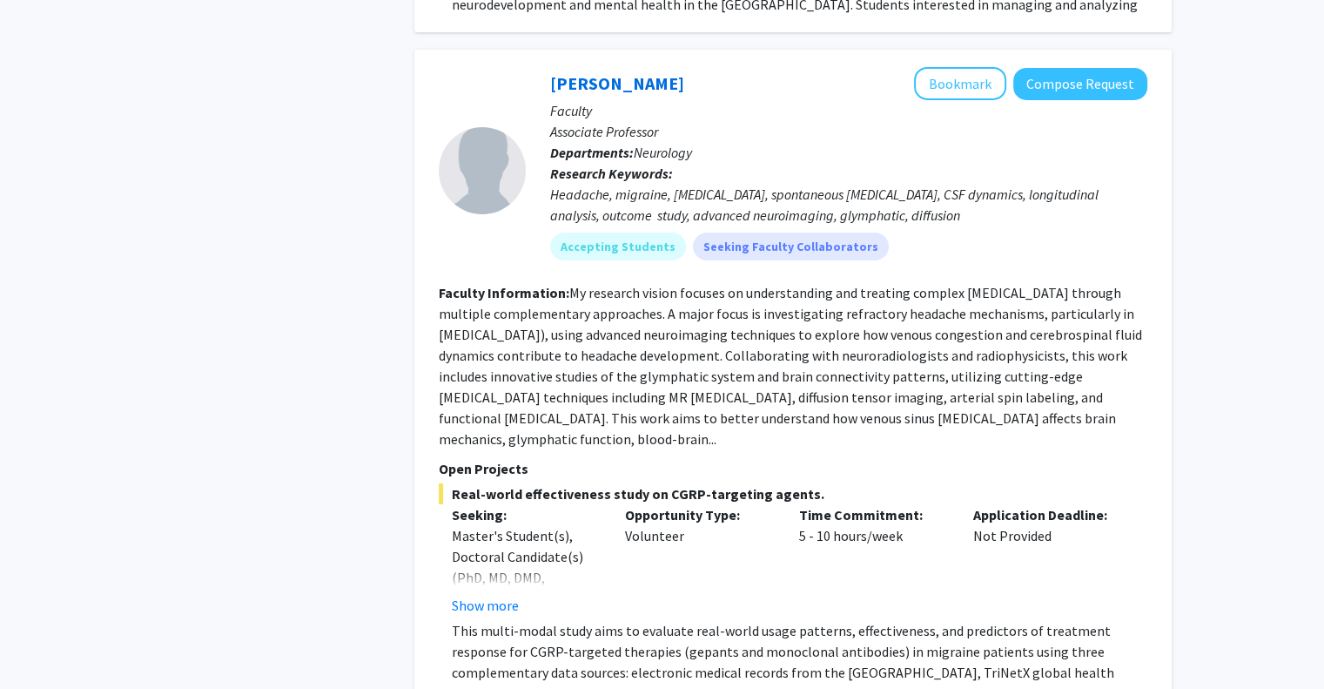
scroll to position [6406, 0]
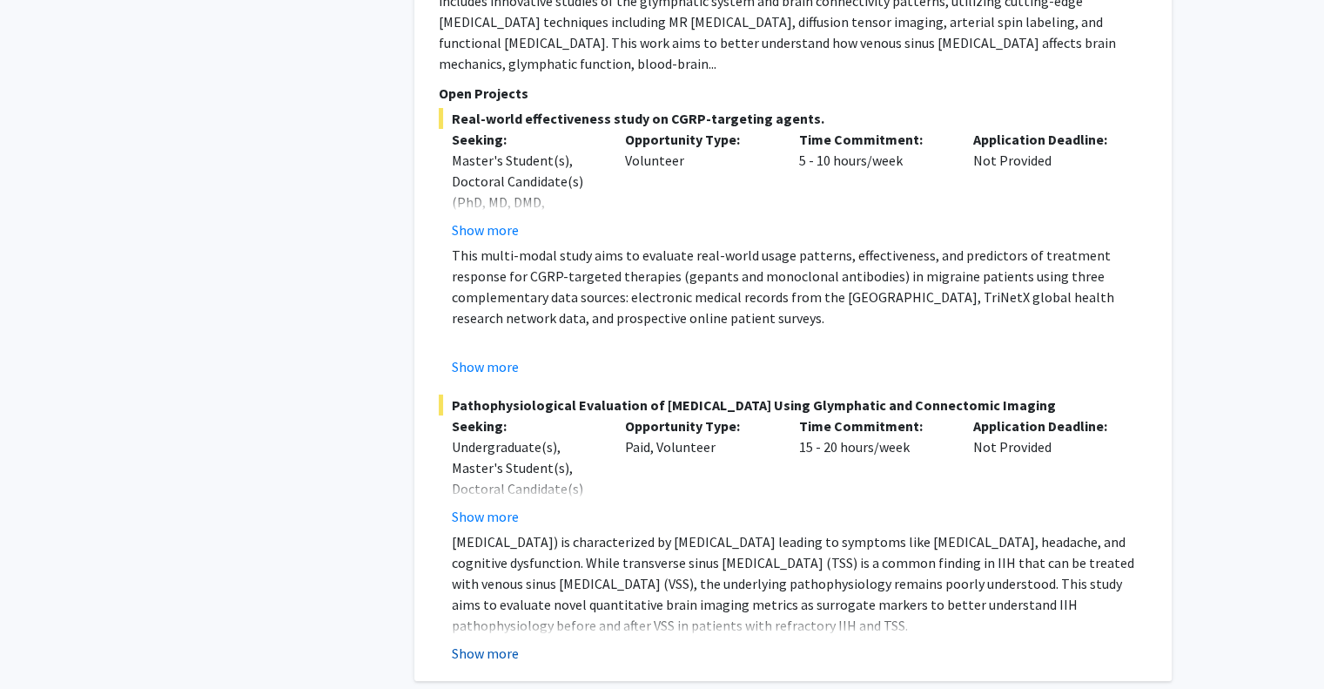
click at [495, 643] on button "Show more" at bounding box center [485, 653] width 67 height 21
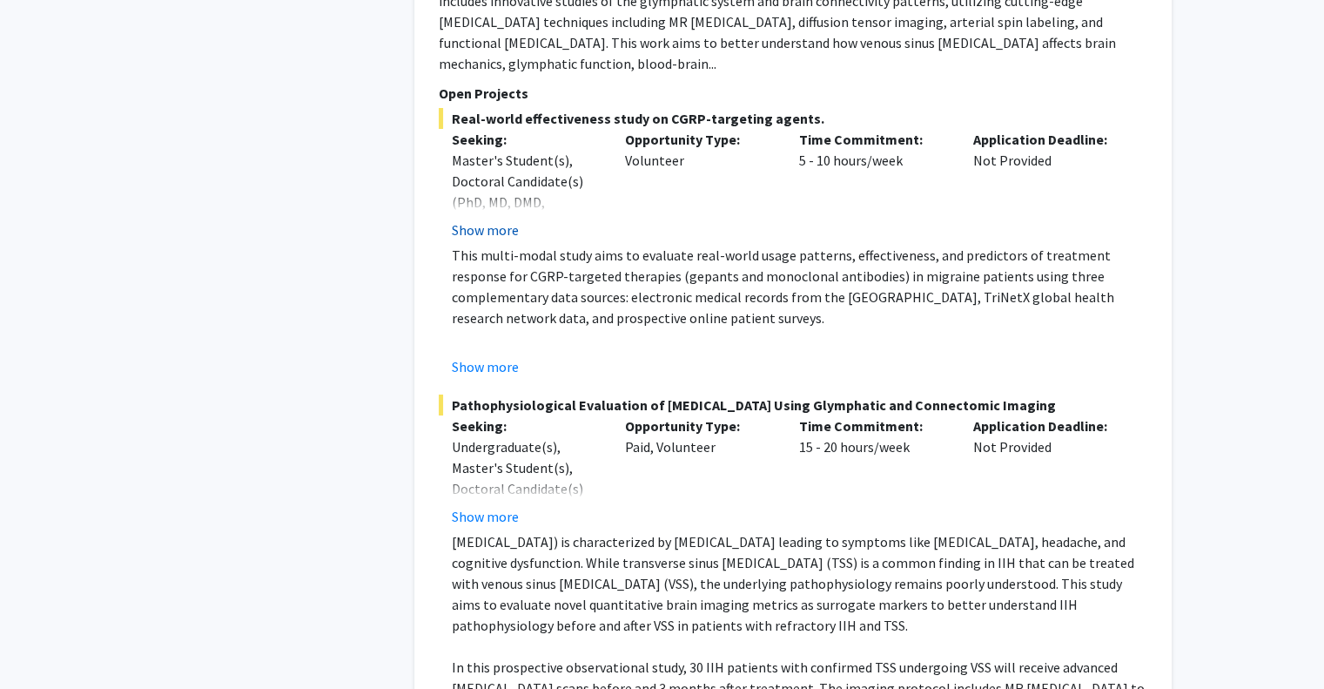
click at [508, 219] on button "Show more" at bounding box center [485, 229] width 67 height 21
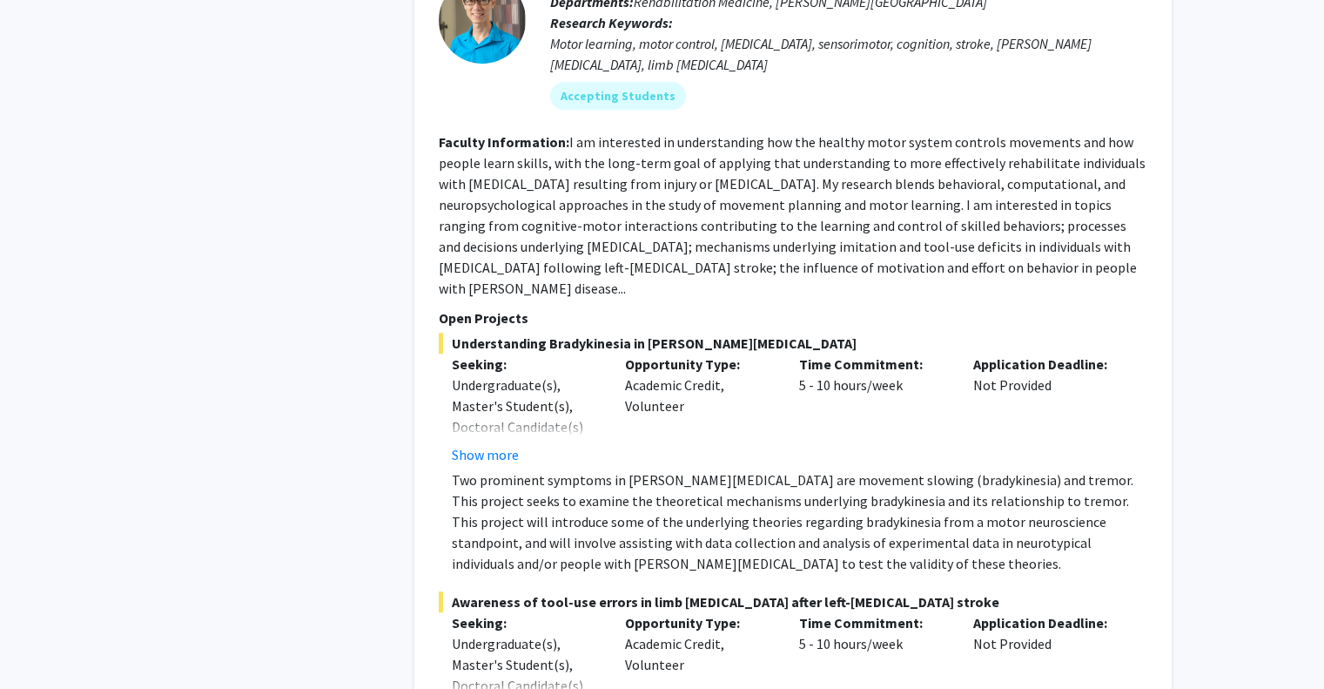
scroll to position [7811, 0]
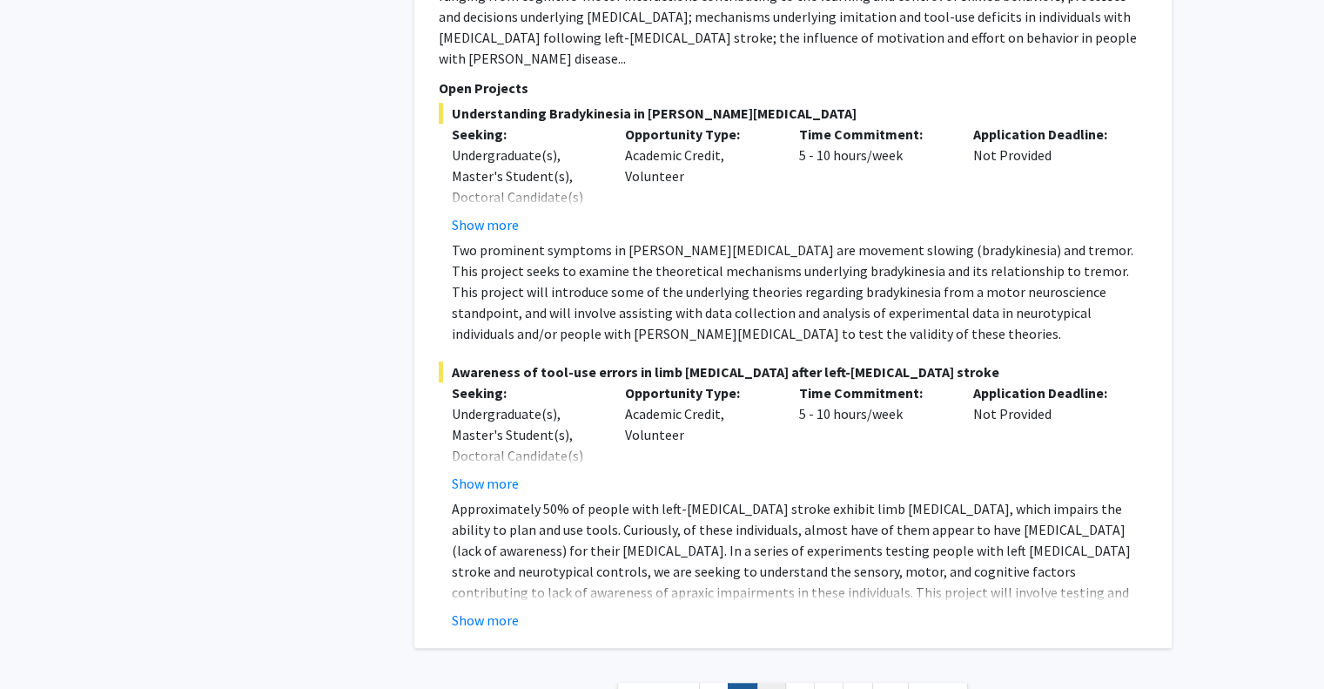
click at [775, 683] on link "3" at bounding box center [772, 698] width 30 height 30
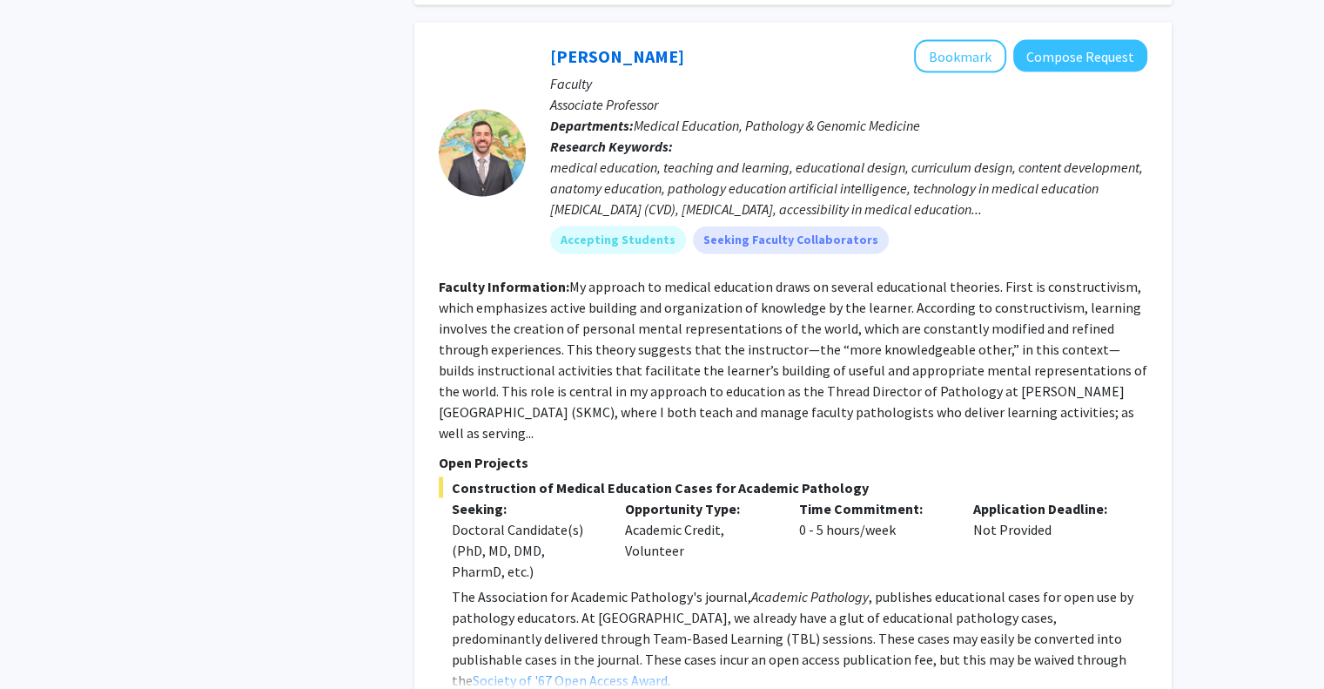
scroll to position [3533, 0]
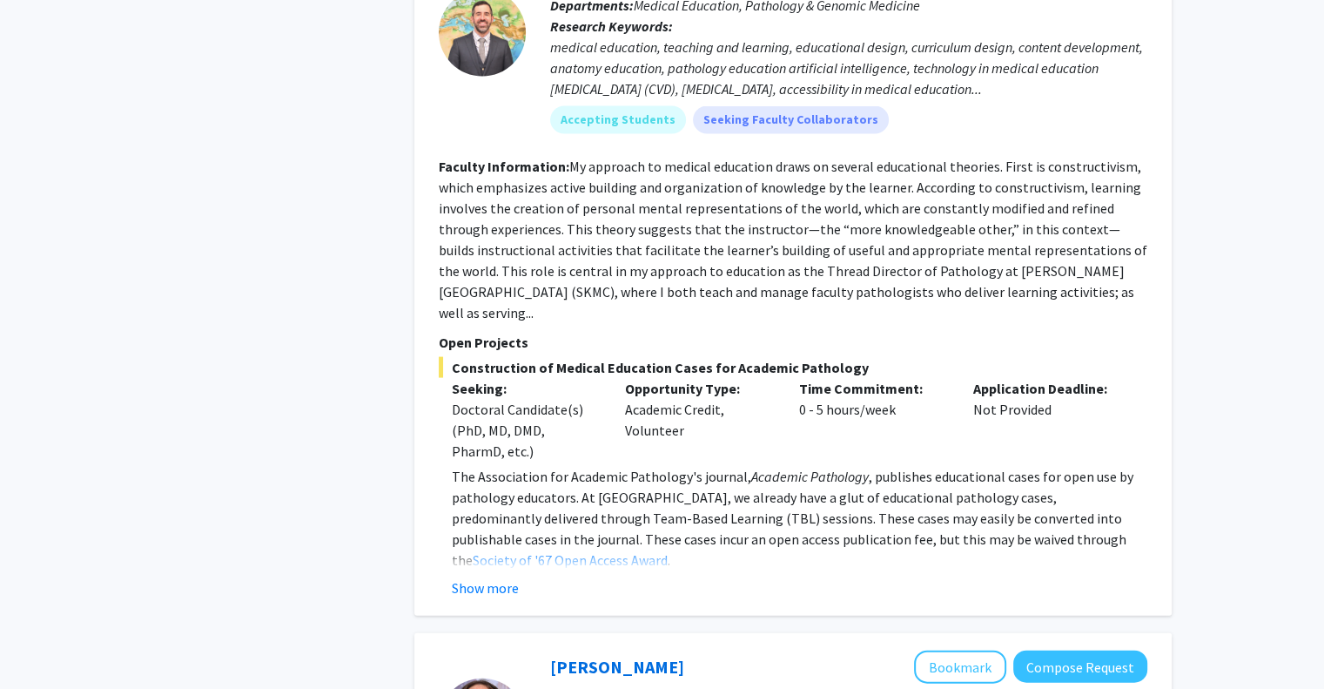
click at [476, 532] on div "[PERSON_NAME] Bookmark Compose Request Faculty Associate Professor Departments:…" at bounding box center [792, 258] width 757 height 713
click at [491, 577] on button "Show more" at bounding box center [485, 587] width 67 height 21
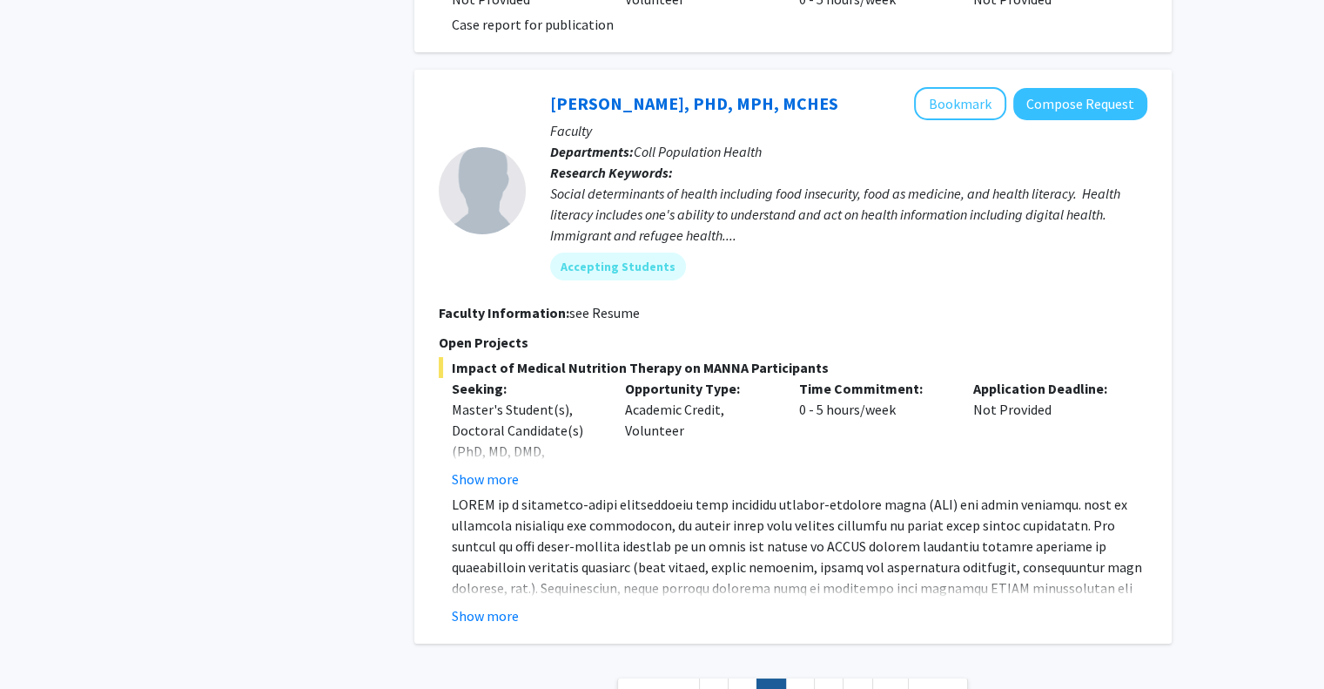
scroll to position [6286, 0]
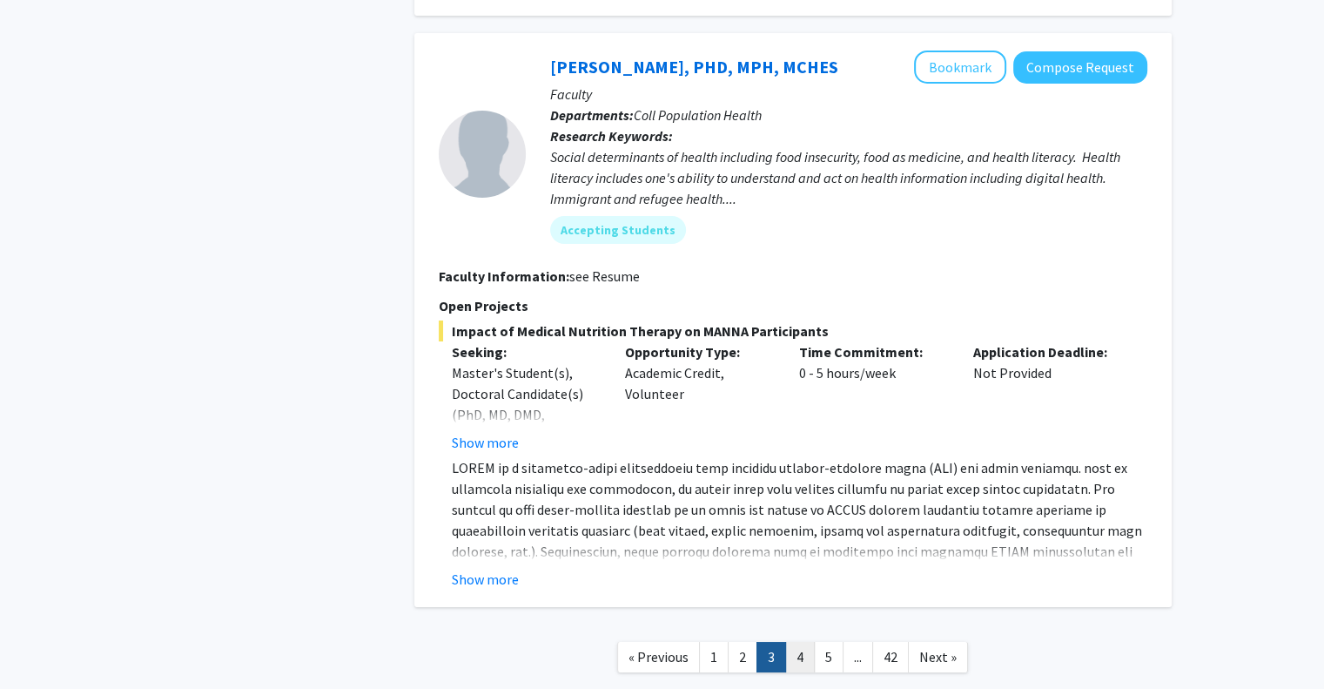
click at [794, 642] on link "4" at bounding box center [800, 657] width 30 height 30
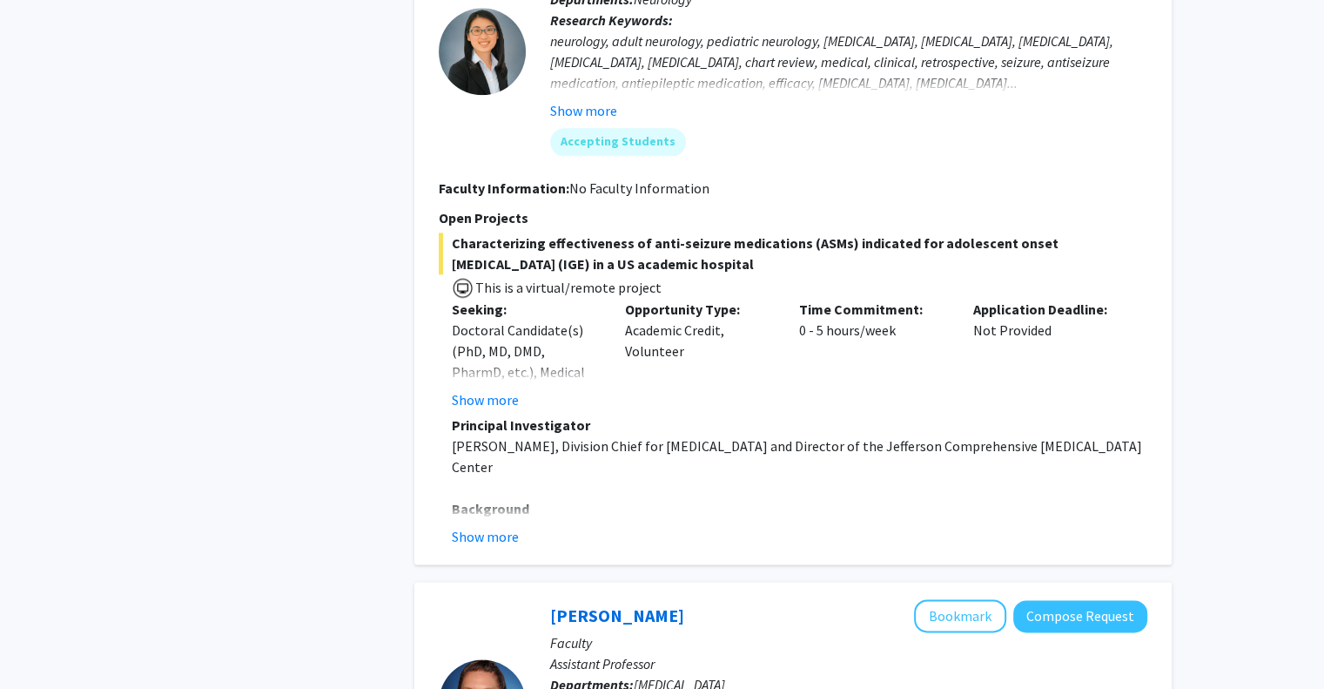
scroll to position [2155, 0]
click at [495, 397] on button "Show more" at bounding box center [485, 398] width 67 height 21
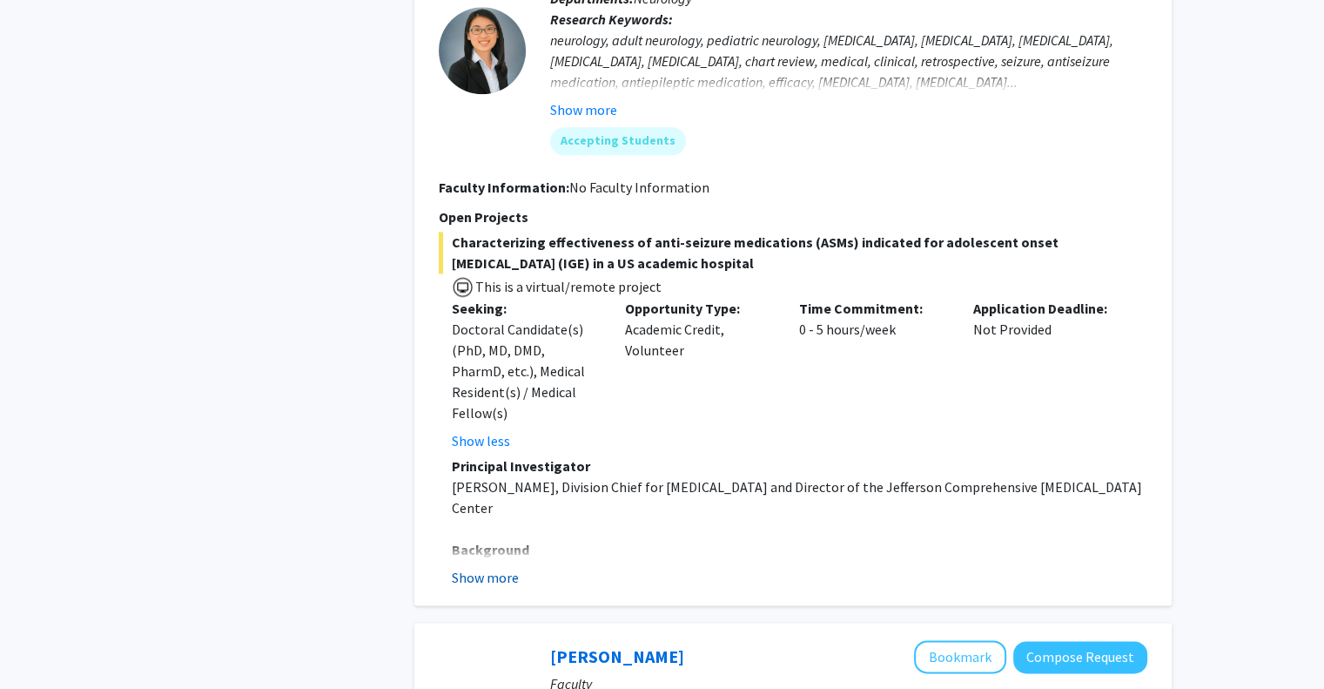
click at [495, 567] on button "Show more" at bounding box center [485, 577] width 67 height 21
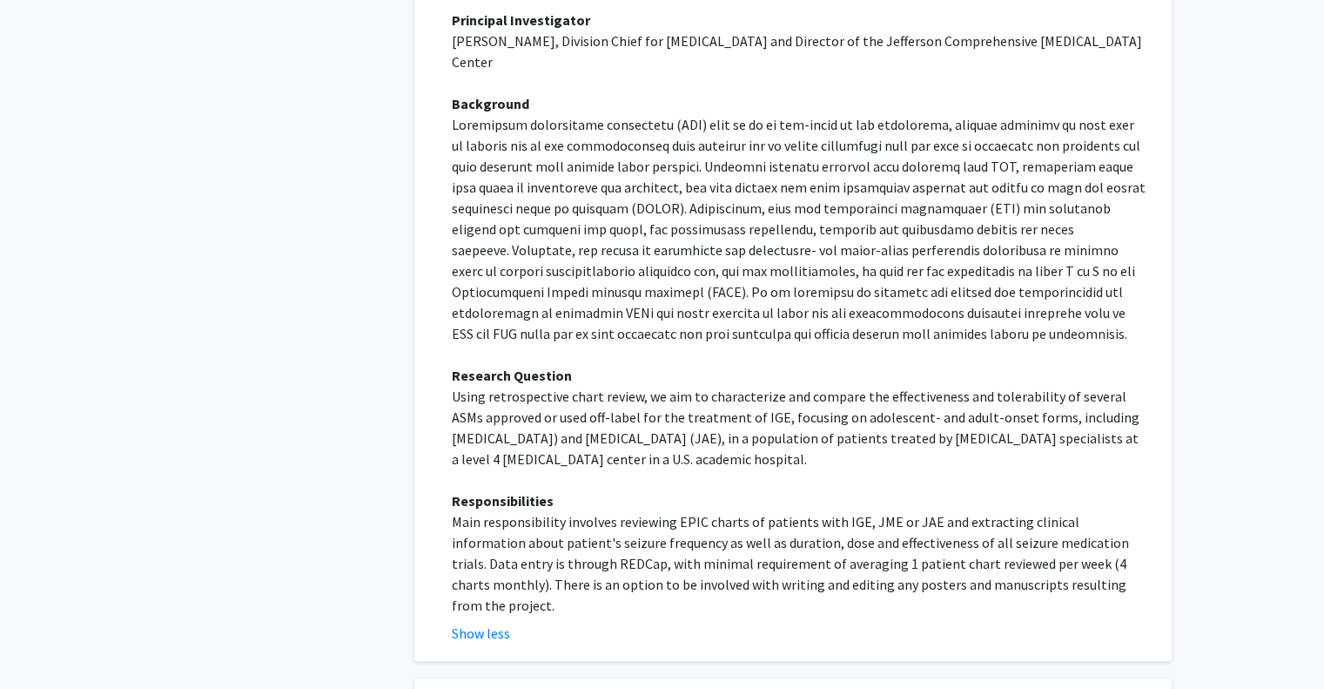
scroll to position [2643, 0]
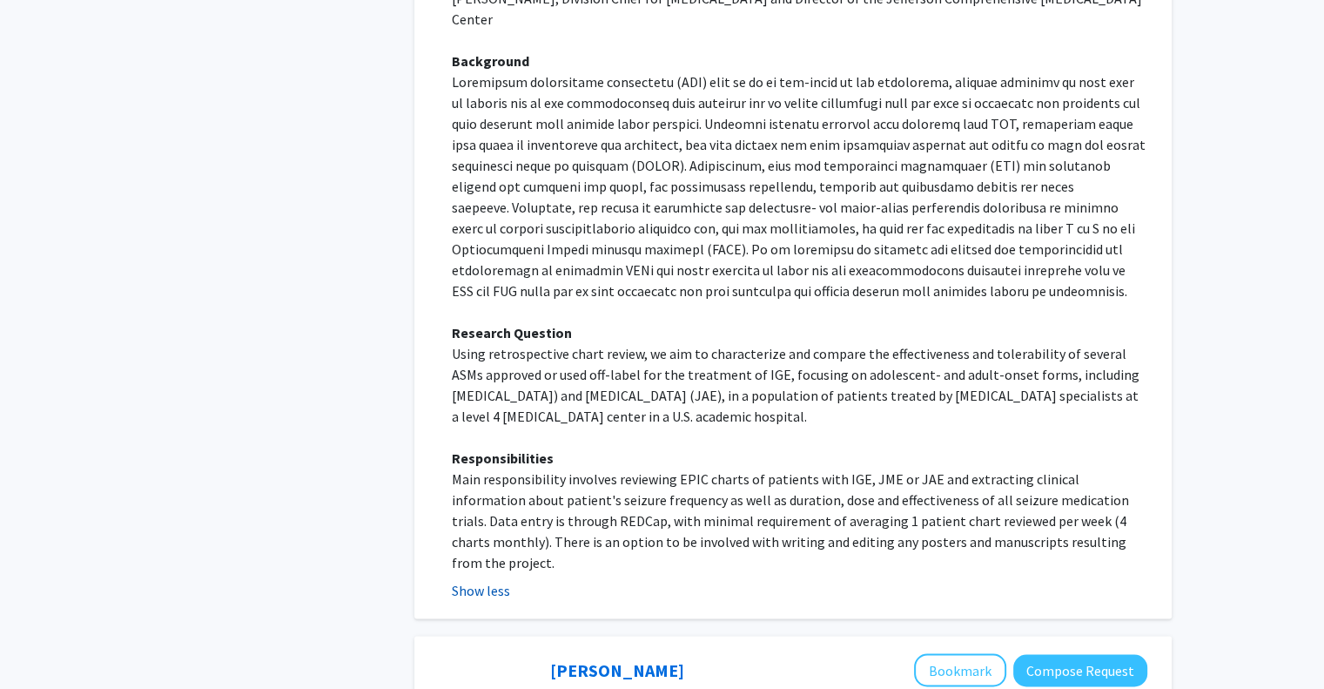
click at [498, 580] on button "Show less" at bounding box center [481, 590] width 58 height 21
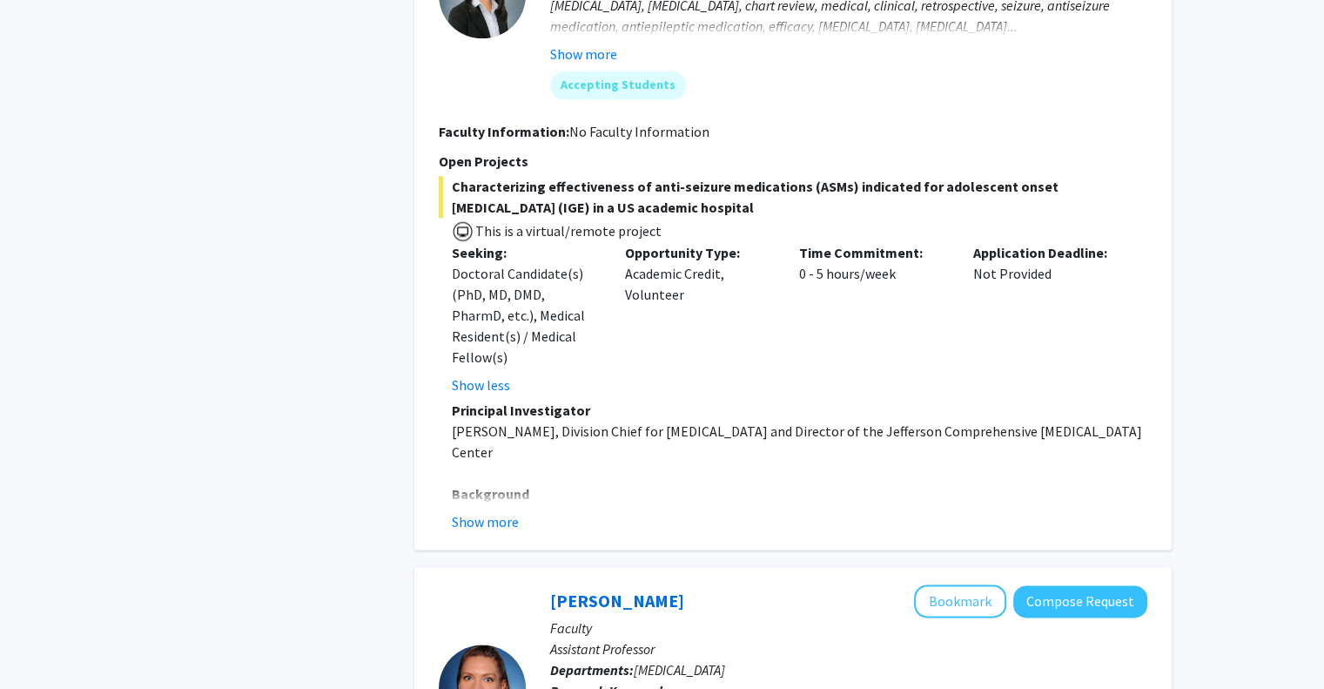
scroll to position [2142, 0]
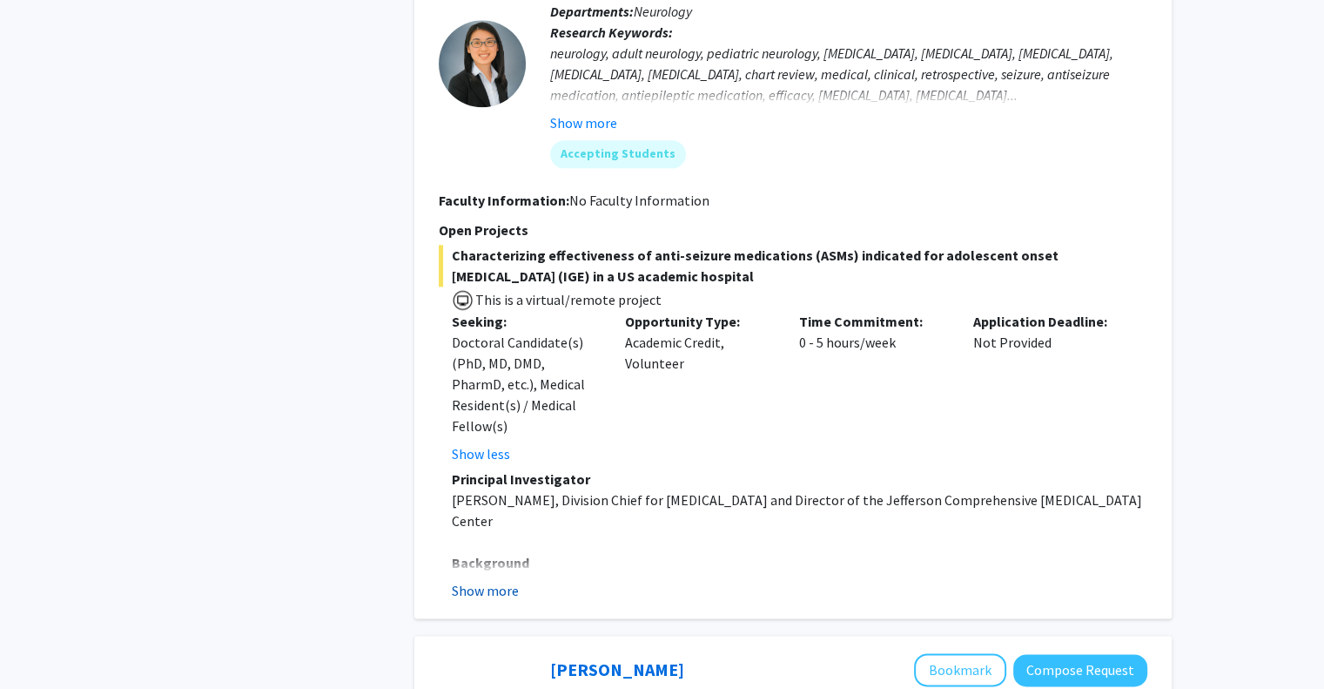
click at [472, 580] on button "Show more" at bounding box center [485, 590] width 67 height 21
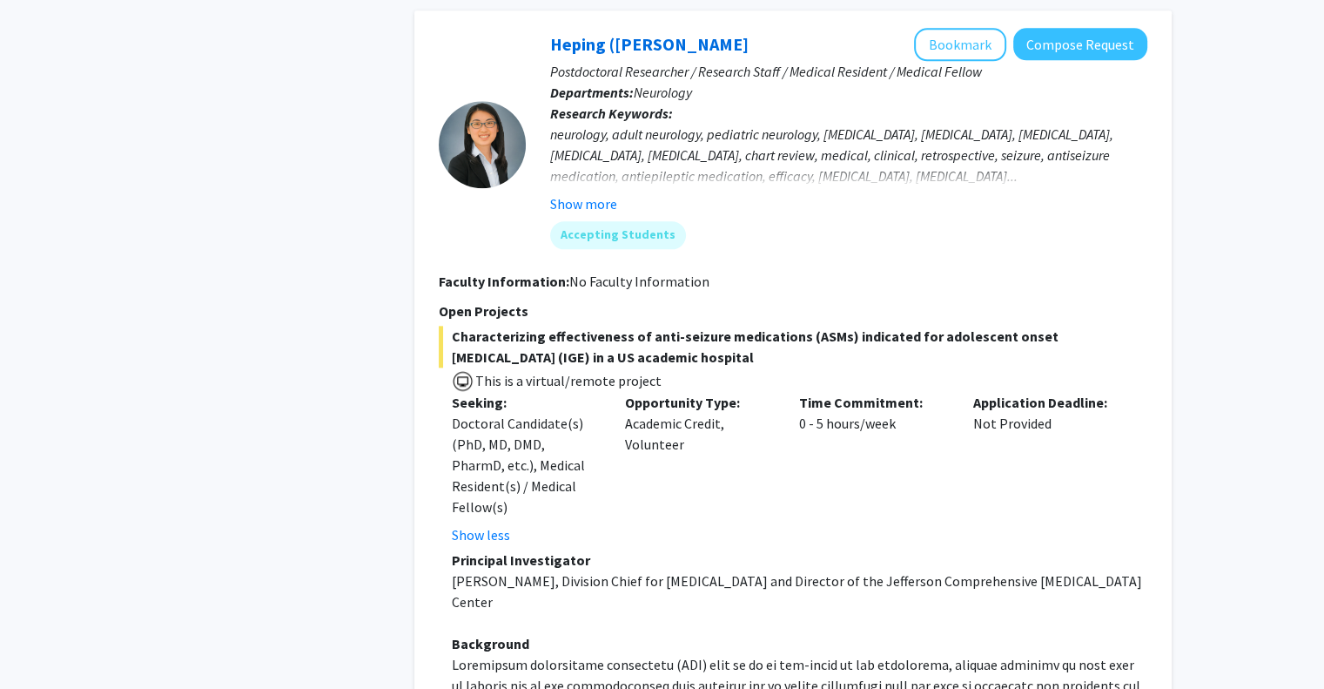
scroll to position [2062, 0]
click at [959, 30] on button "Bookmark" at bounding box center [960, 43] width 92 height 33
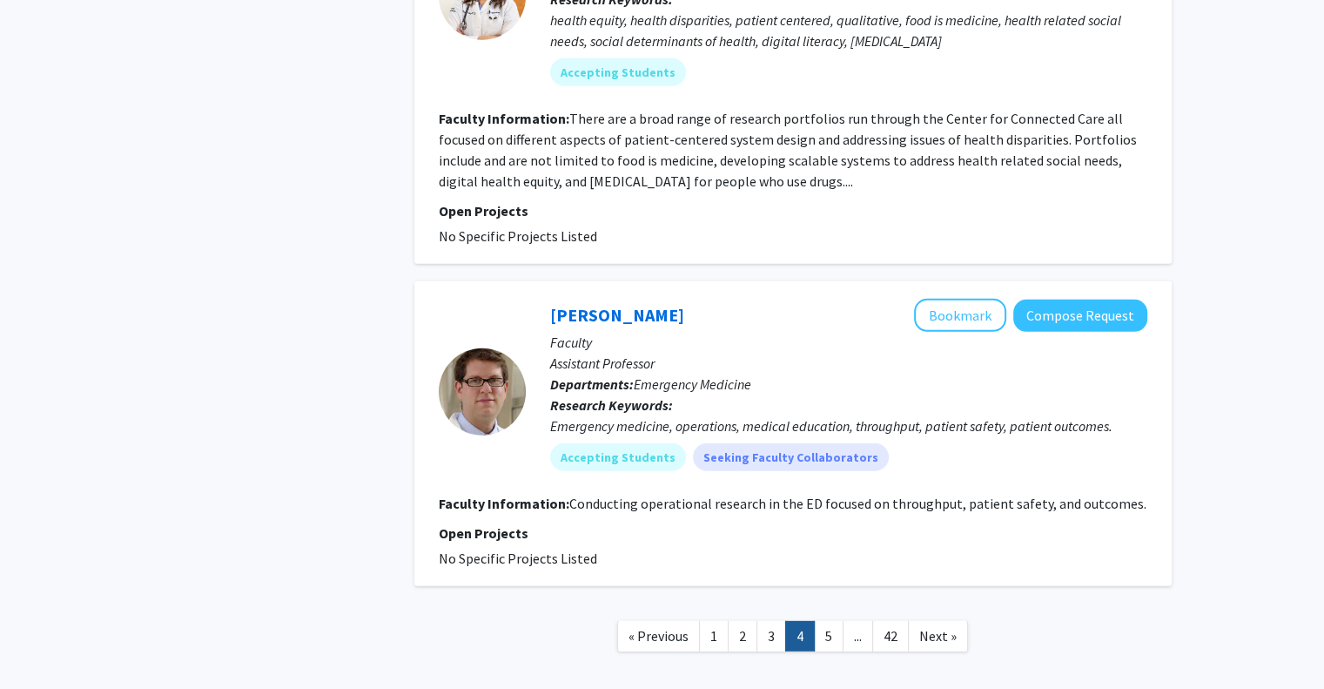
scroll to position [4814, 0]
click at [843, 622] on link "..." at bounding box center [858, 637] width 30 height 30
click at [829, 622] on link "5" at bounding box center [829, 637] width 30 height 30
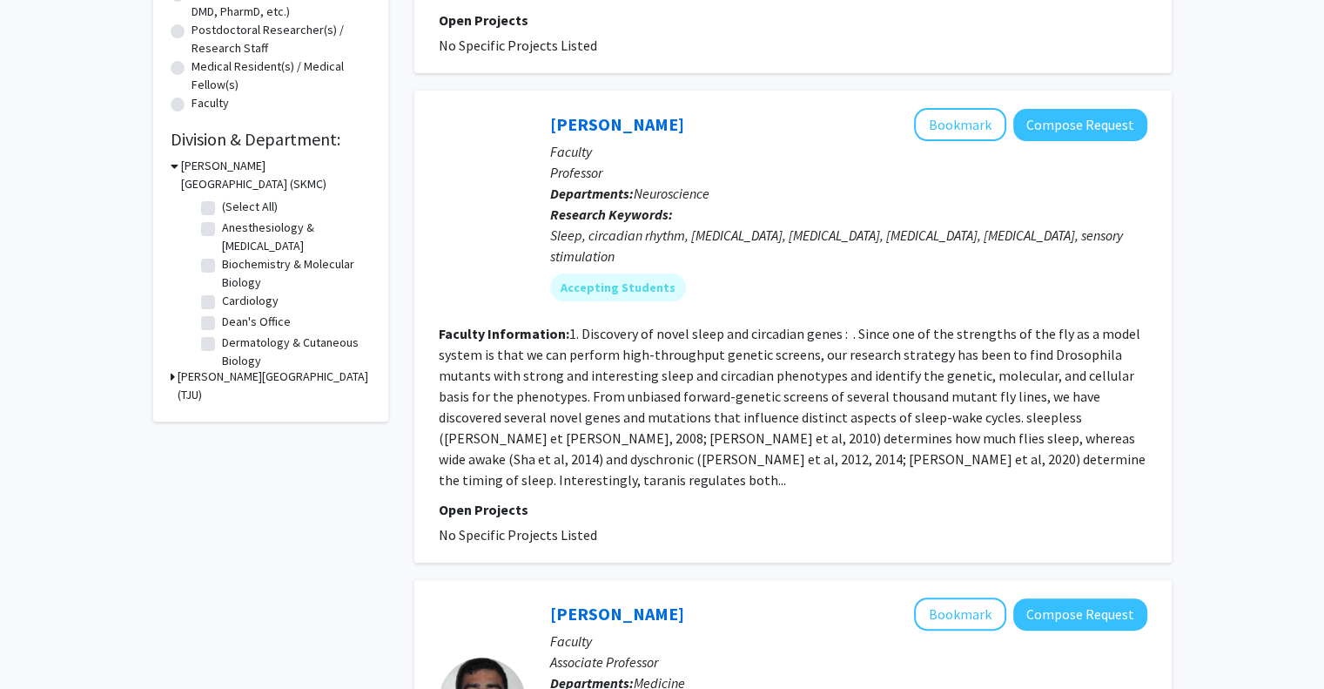
scroll to position [505, 0]
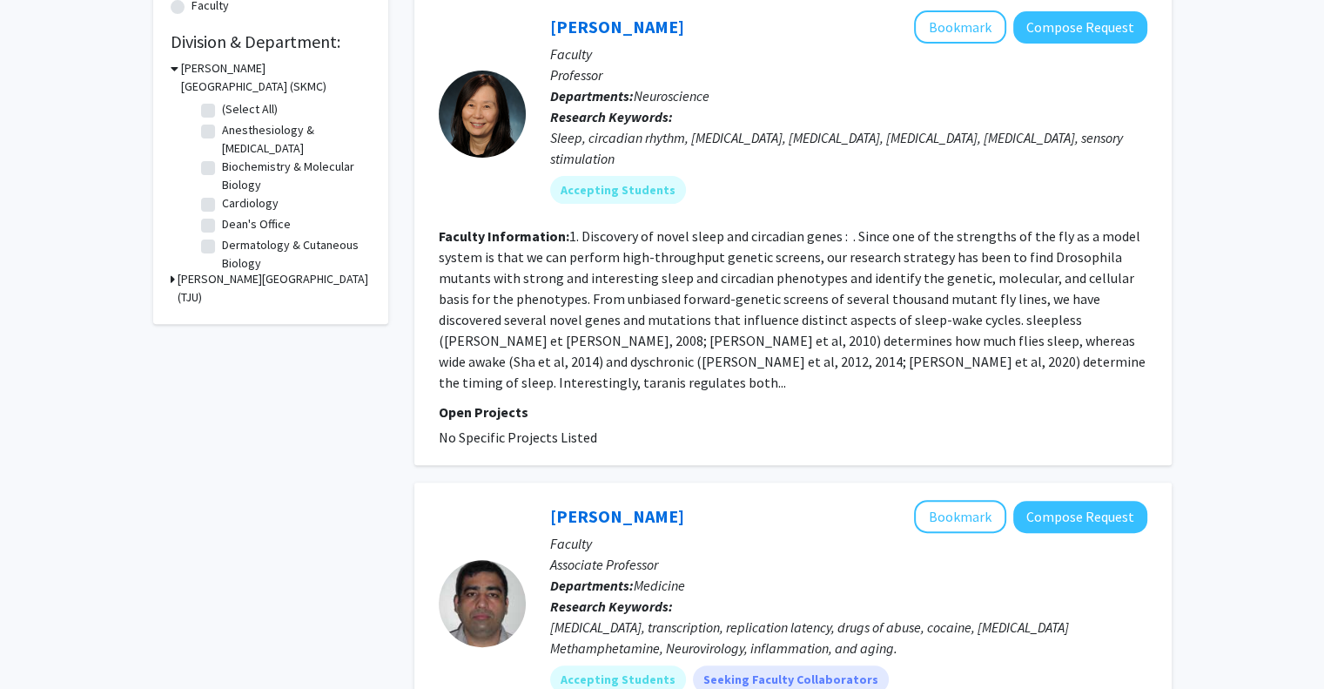
click at [604, 44] on p "Faculty" at bounding box center [848, 54] width 597 height 21
click at [604, 41] on div "[PERSON_NAME] Bookmark Compose Request" at bounding box center [848, 26] width 597 height 33
click at [603, 37] on link "[PERSON_NAME]" at bounding box center [617, 27] width 134 height 22
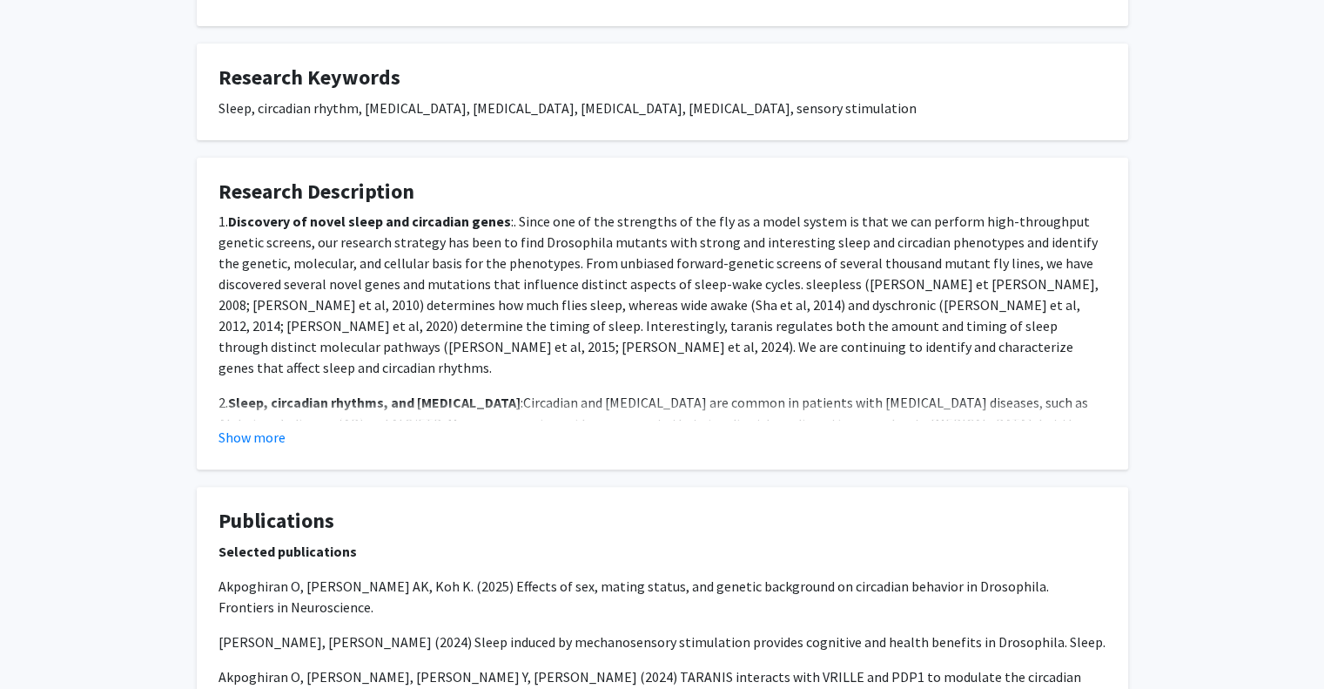
scroll to position [449, 0]
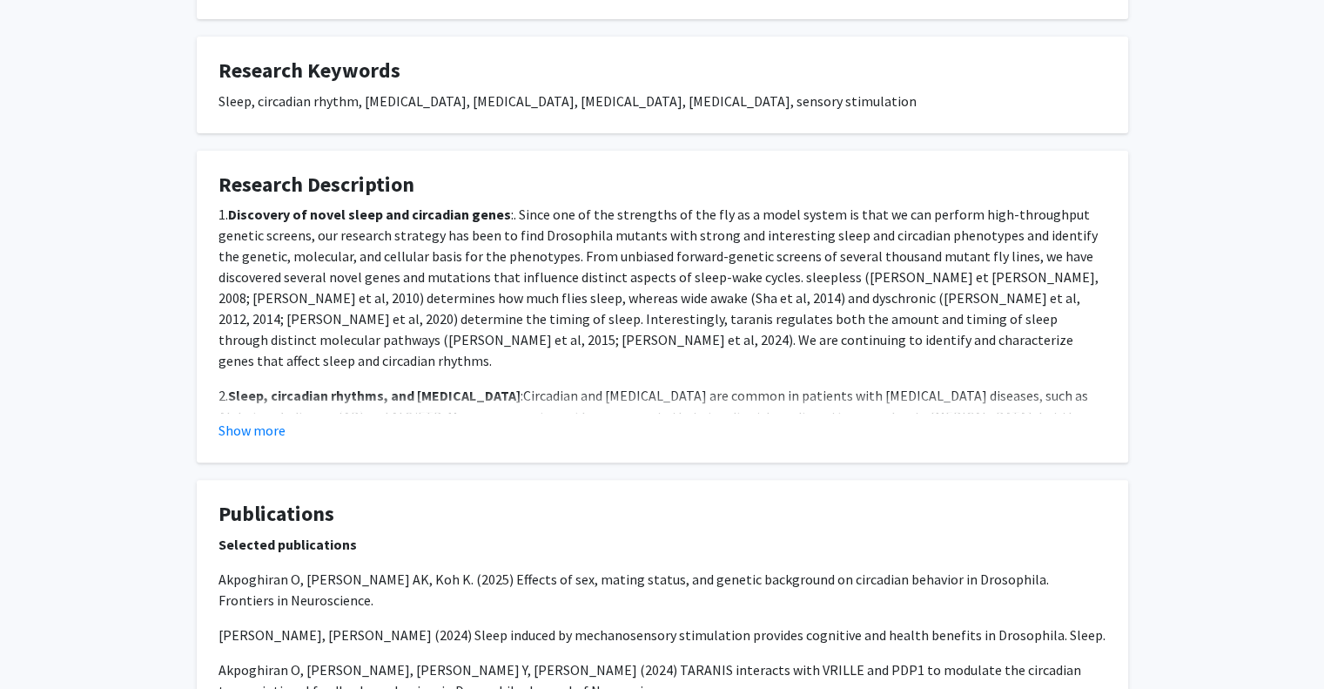
click at [293, 431] on div "Show more" at bounding box center [663, 430] width 888 height 21
click at [251, 434] on button "Show more" at bounding box center [252, 430] width 67 height 21
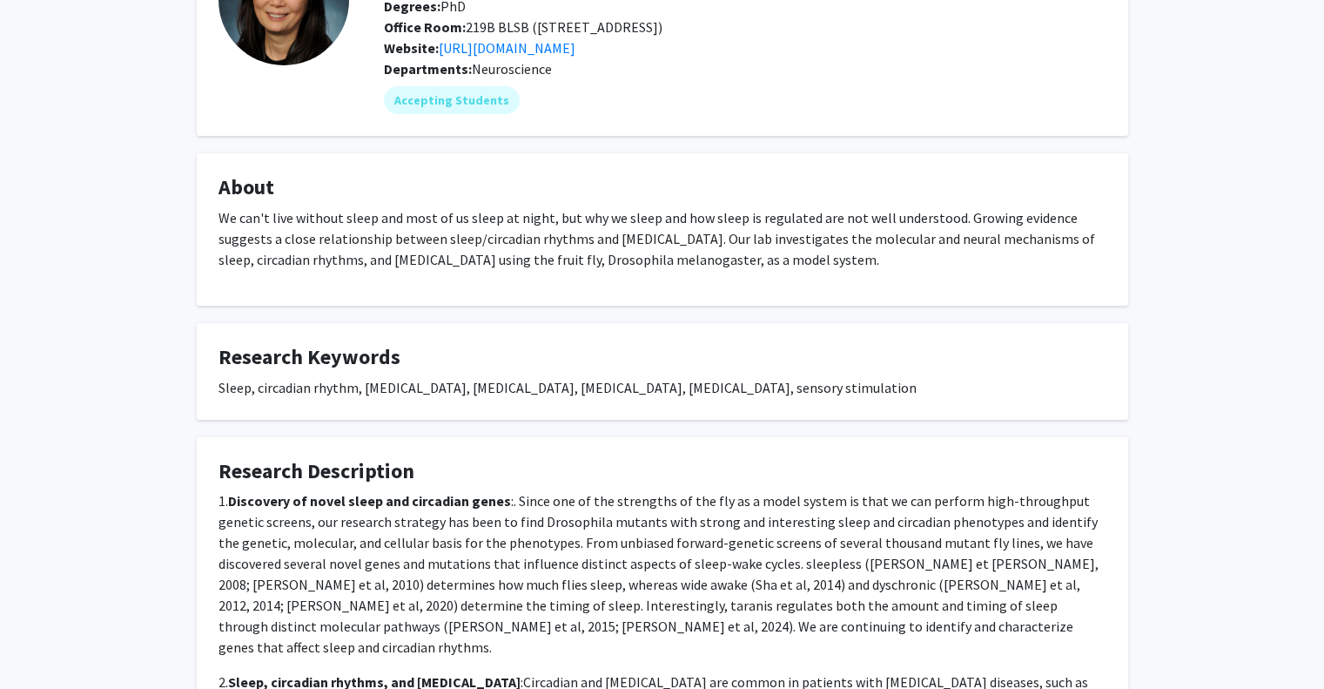
scroll to position [0, 0]
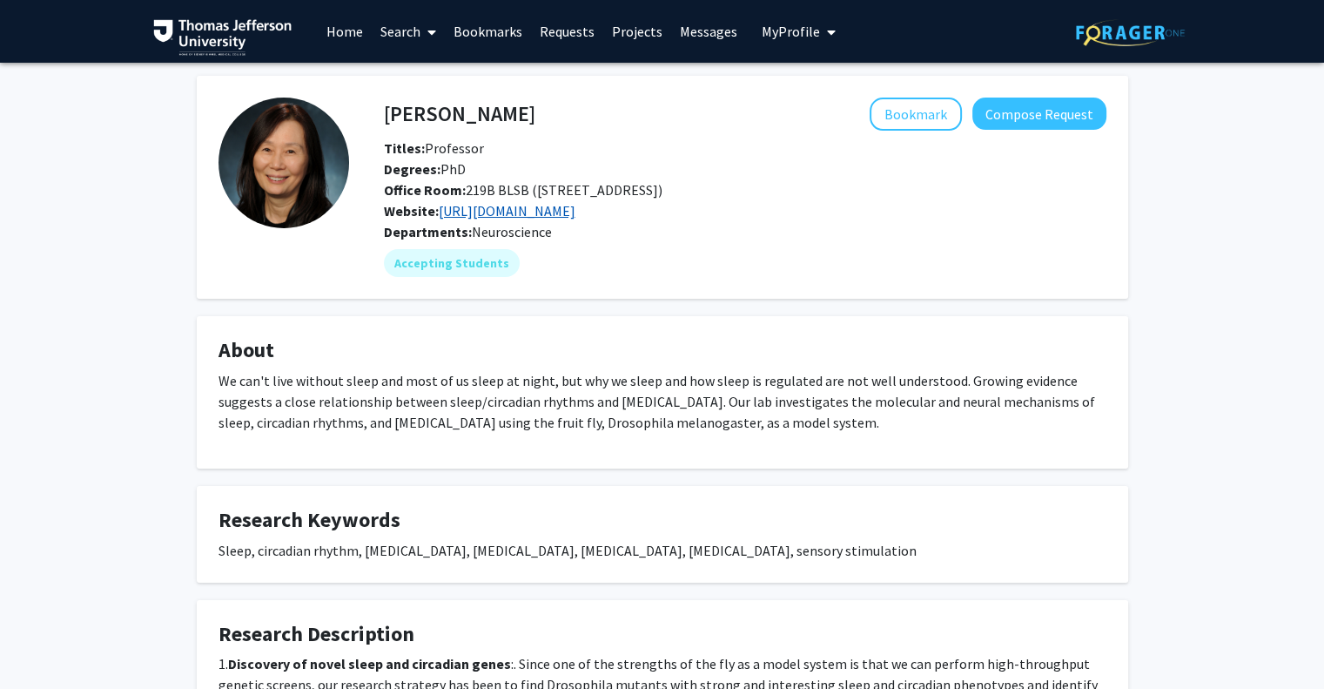
click at [575, 213] on link "[URL][DOMAIN_NAME]" at bounding box center [507, 210] width 137 height 17
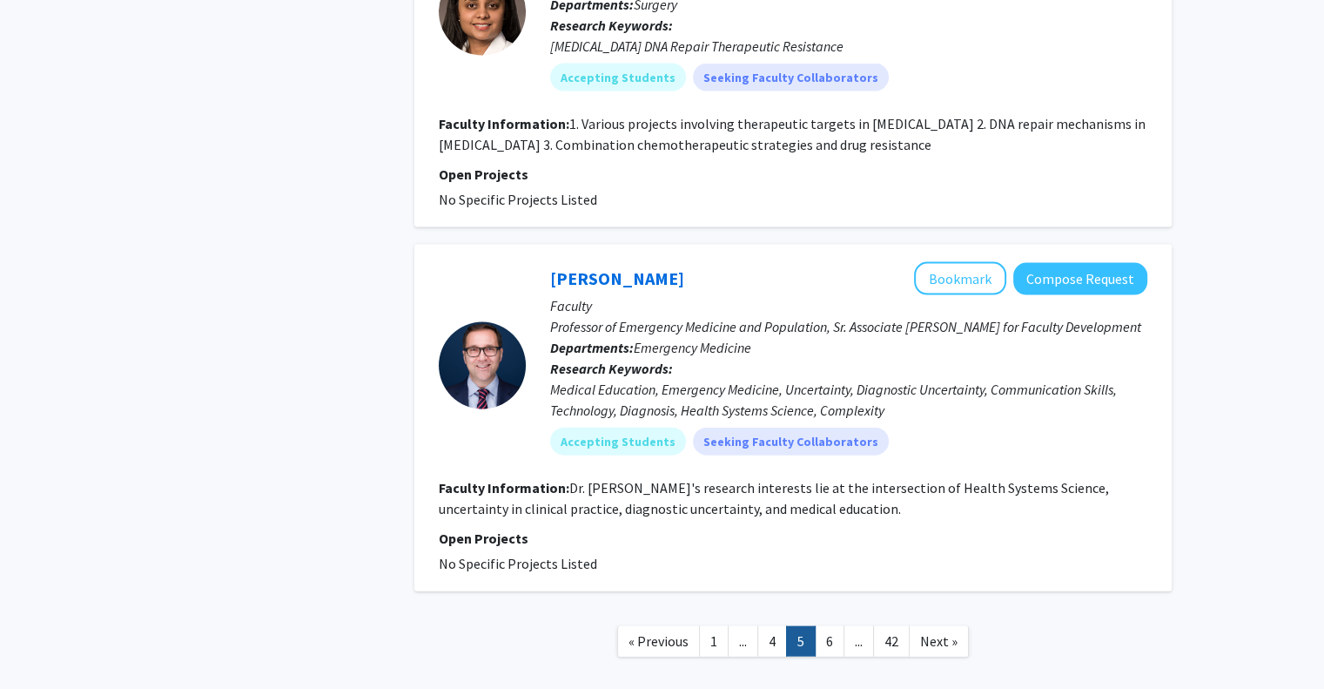
scroll to position [3751, 0]
click at [830, 625] on link "6" at bounding box center [830, 640] width 30 height 30
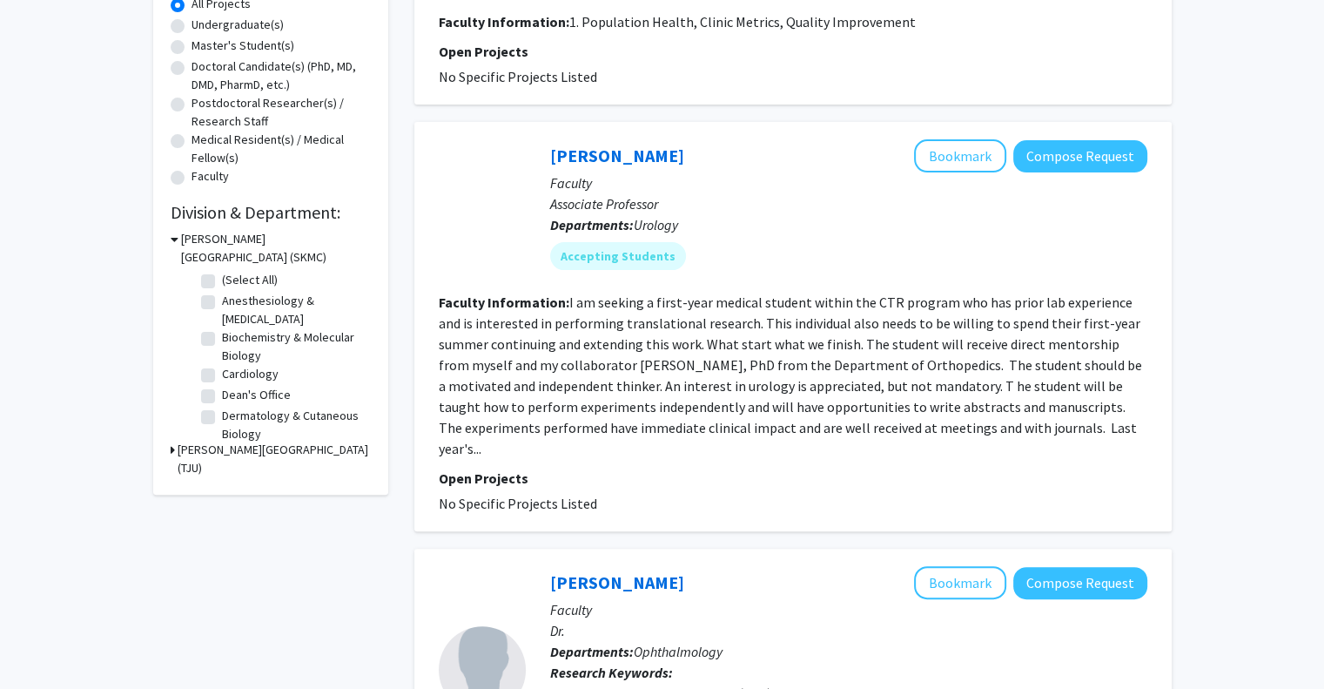
scroll to position [355, 0]
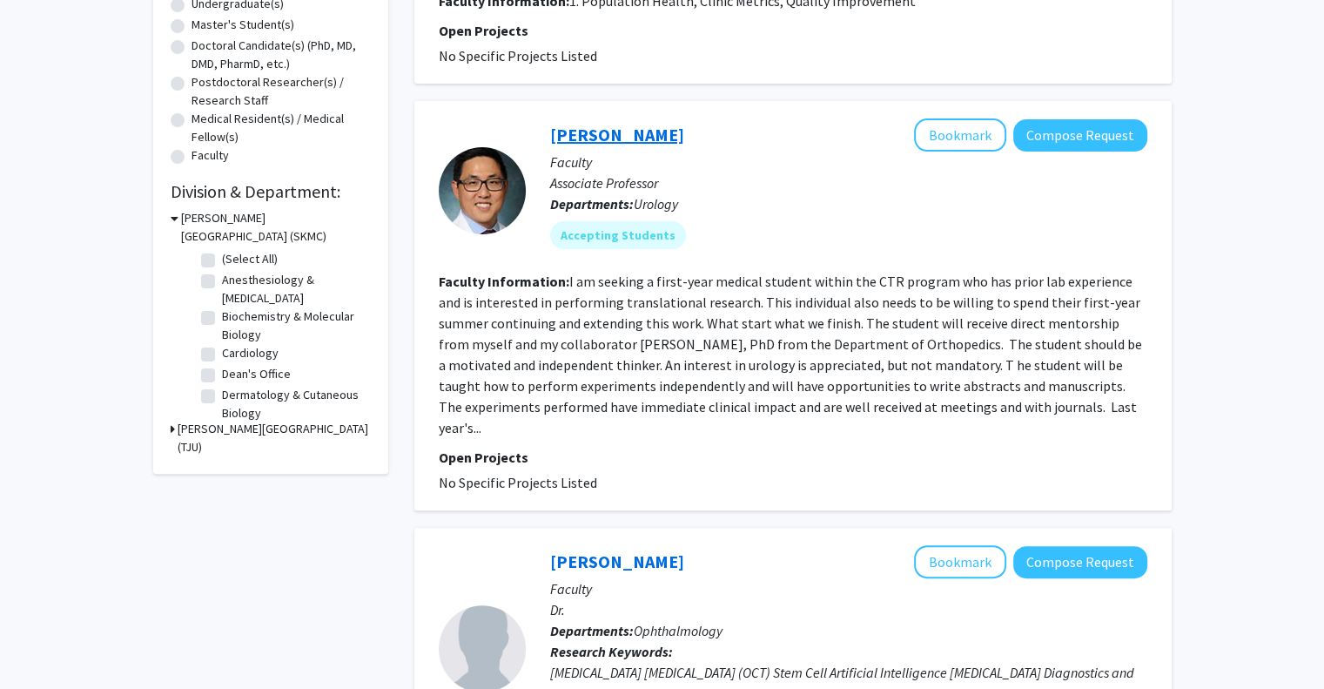
click at [571, 136] on link "[PERSON_NAME]" at bounding box center [617, 135] width 134 height 22
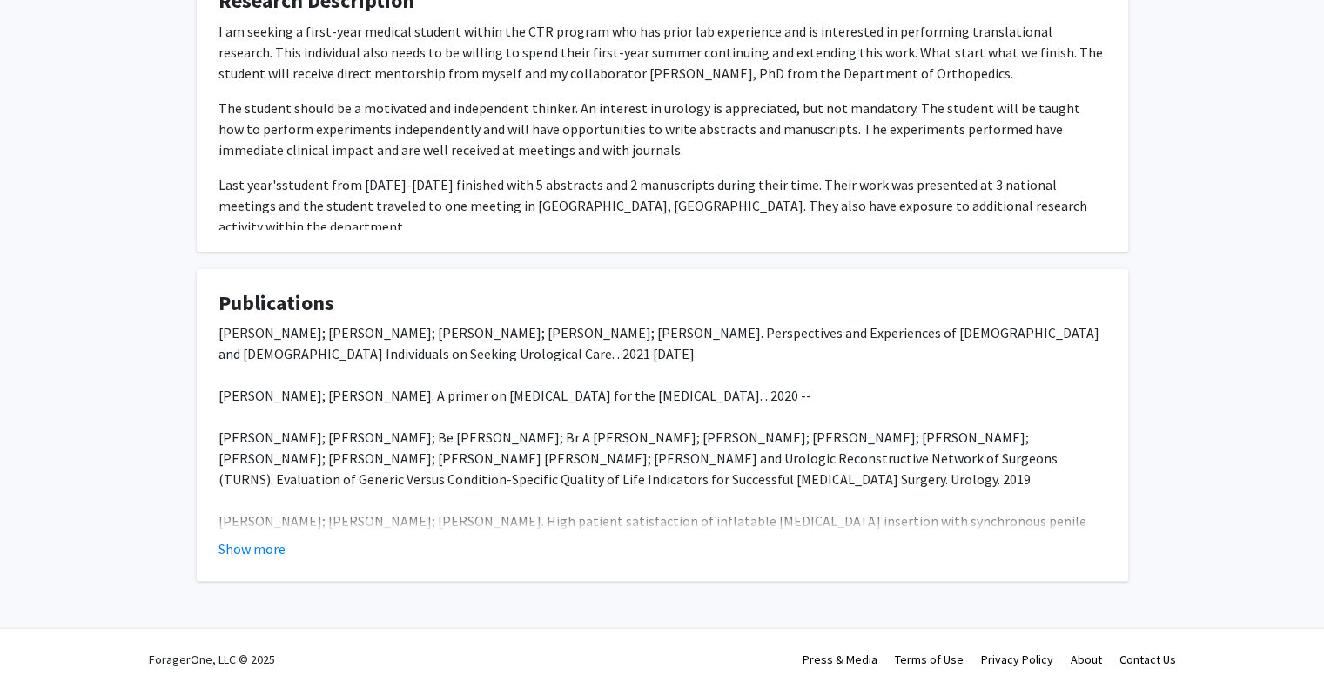
scroll to position [483, 0]
click at [269, 548] on button "Show more" at bounding box center [252, 549] width 67 height 21
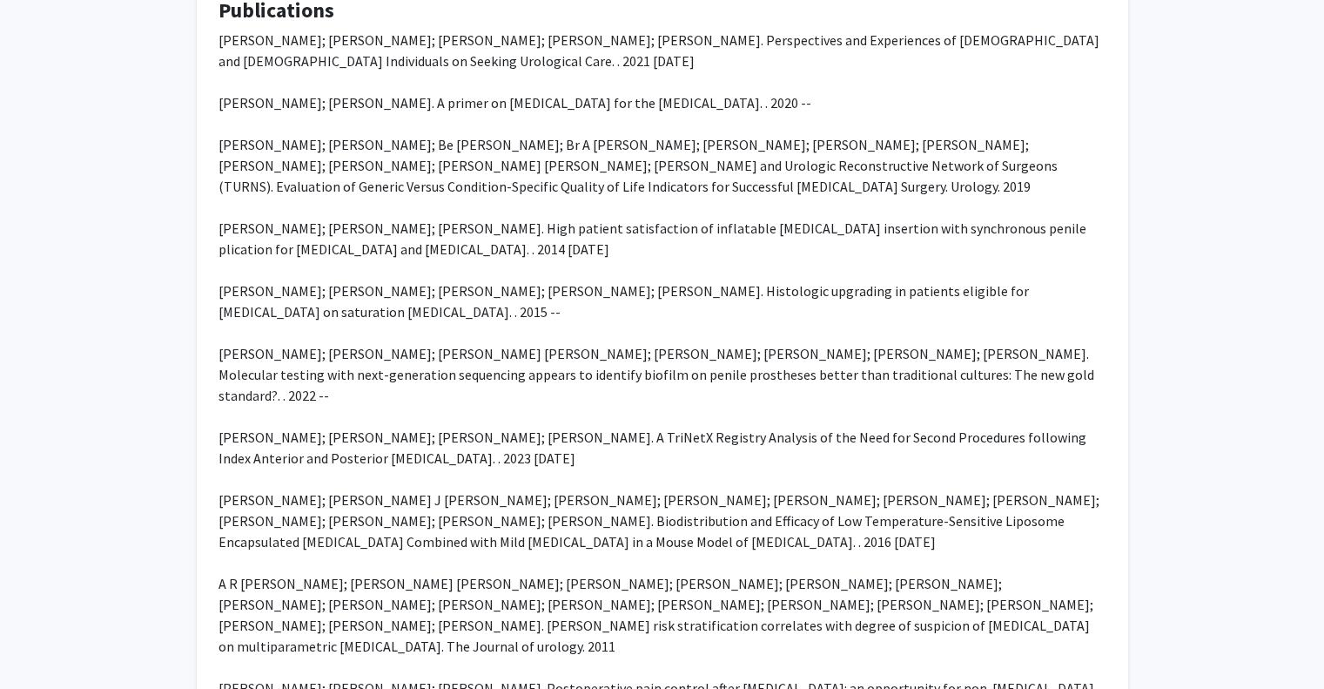
scroll to position [776, 0]
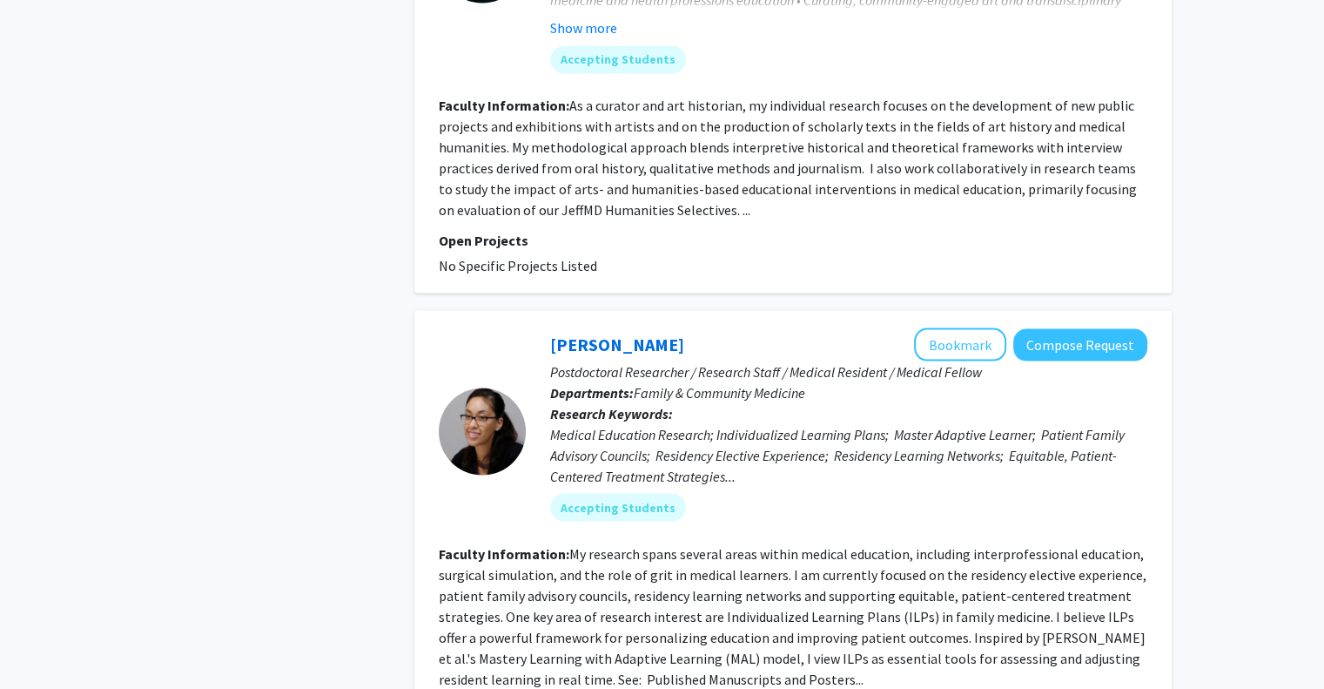
scroll to position [3301, 0]
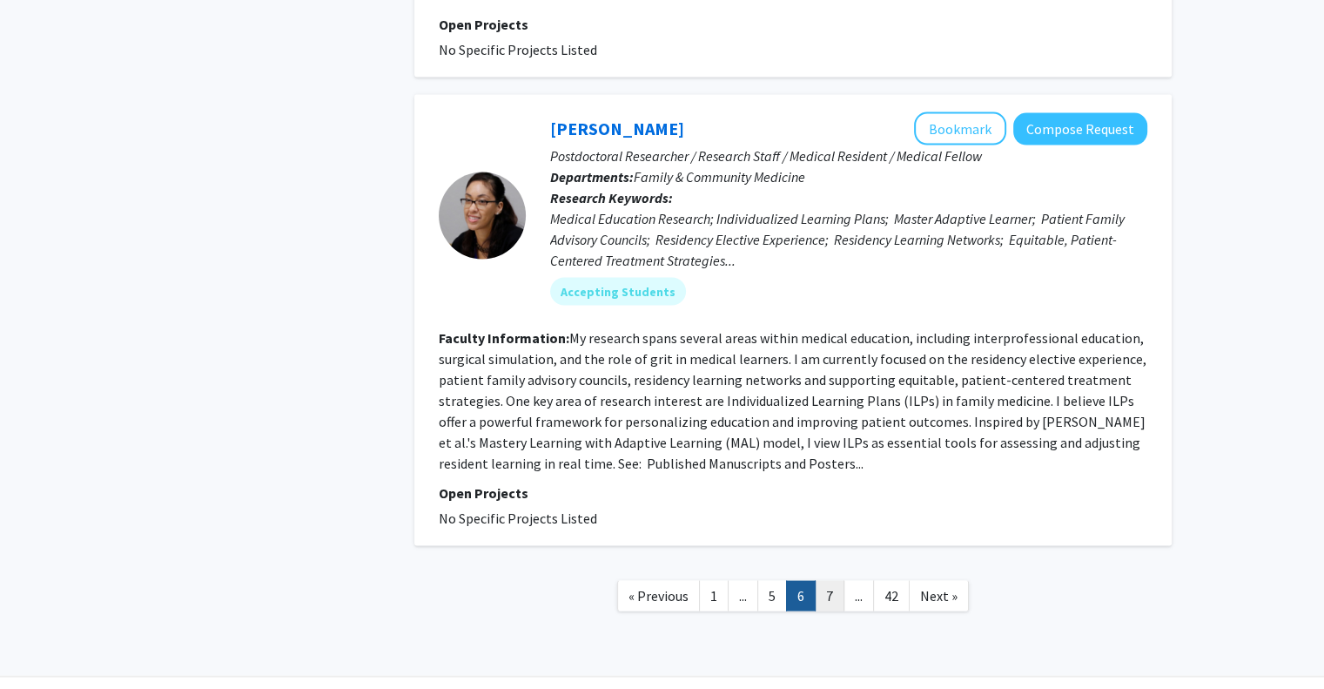
click at [831, 580] on link "7" at bounding box center [830, 595] width 30 height 30
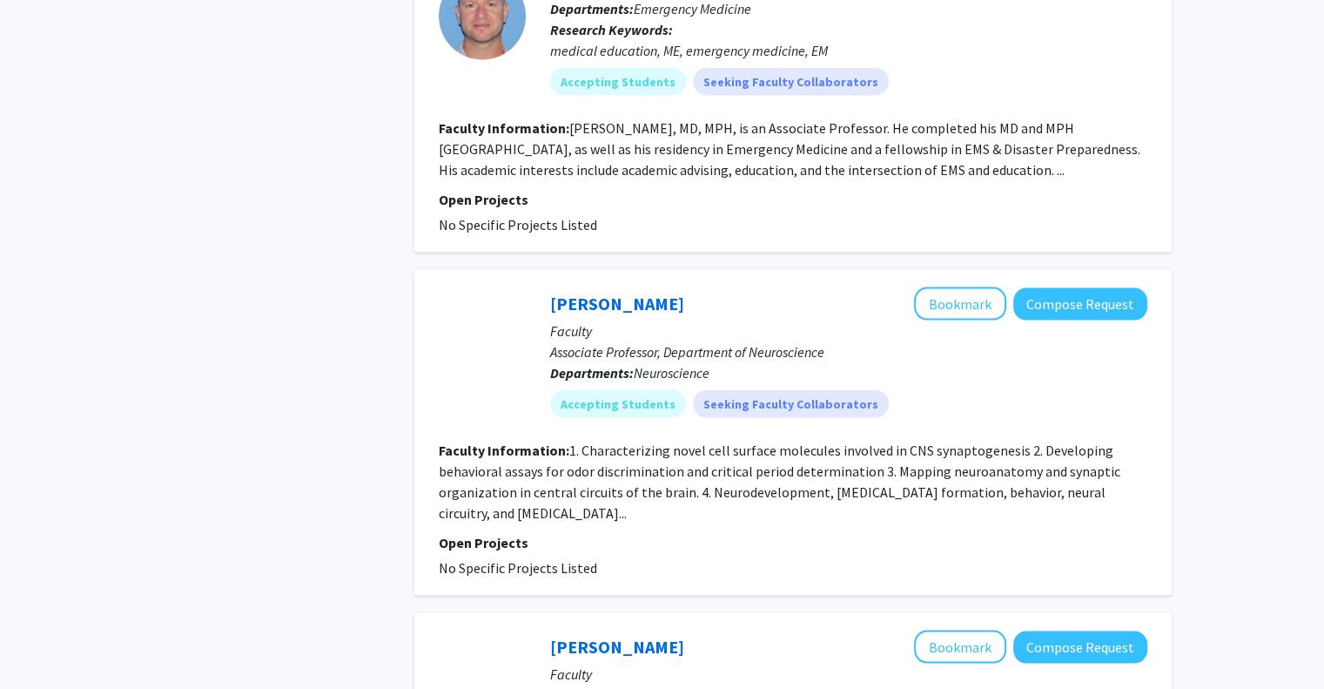
scroll to position [3576, 0]
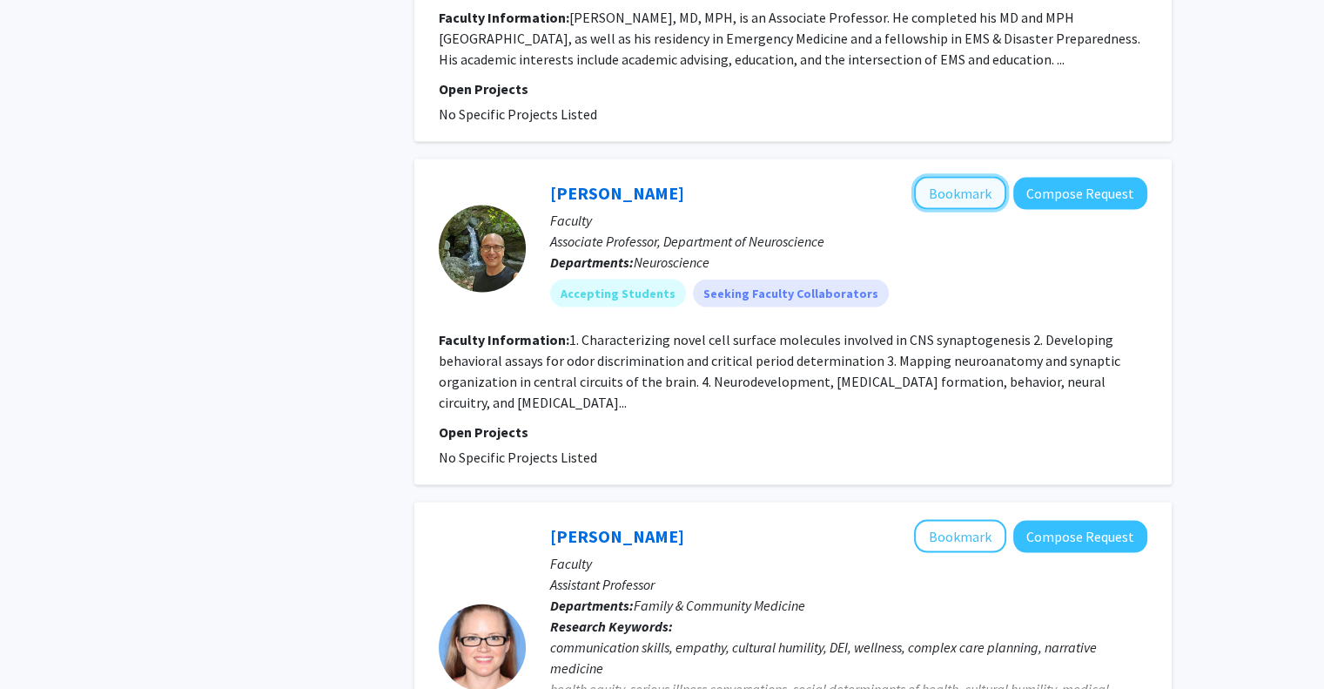
click at [984, 177] on button "Bookmark" at bounding box center [960, 193] width 92 height 33
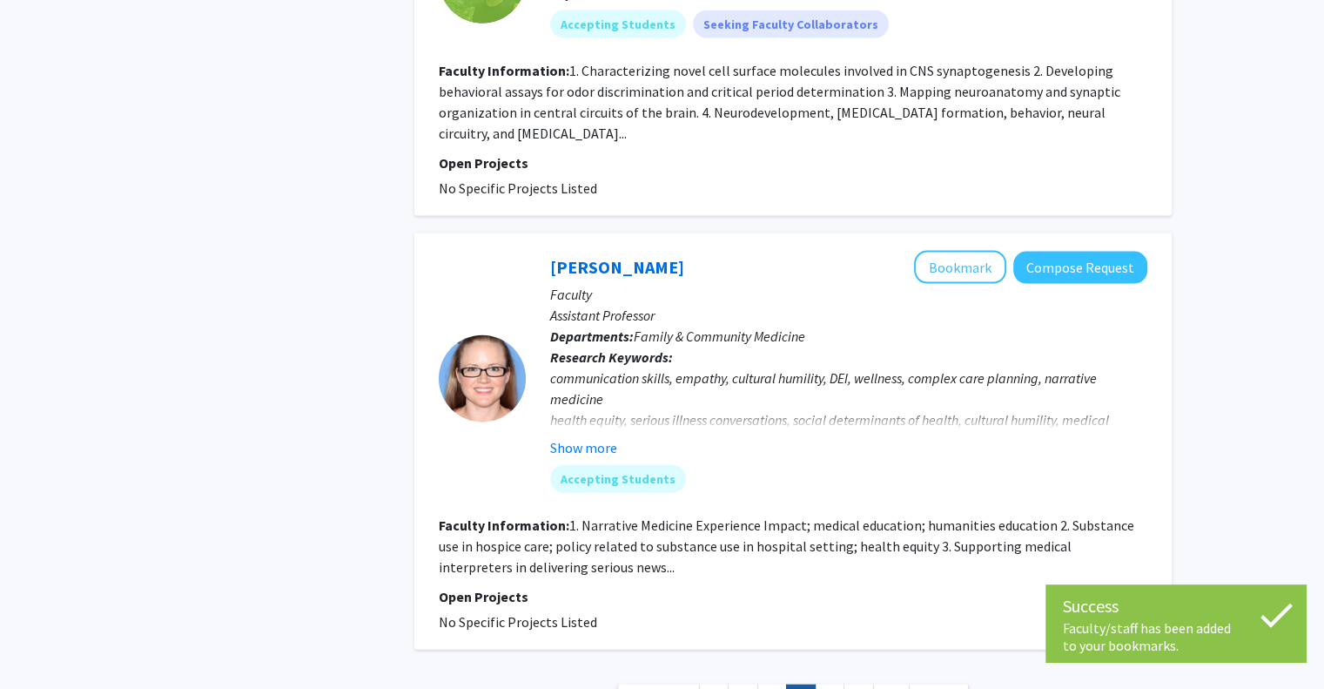
scroll to position [3840, 0]
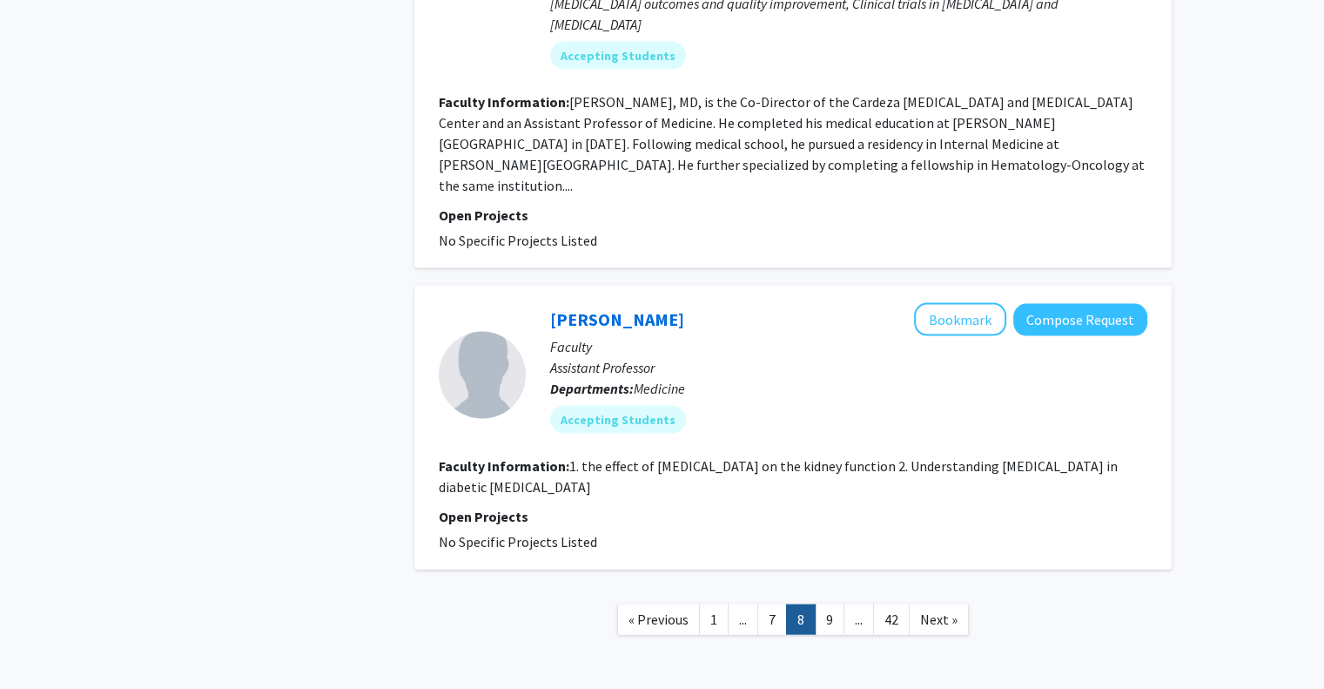
scroll to position [3629, 0]
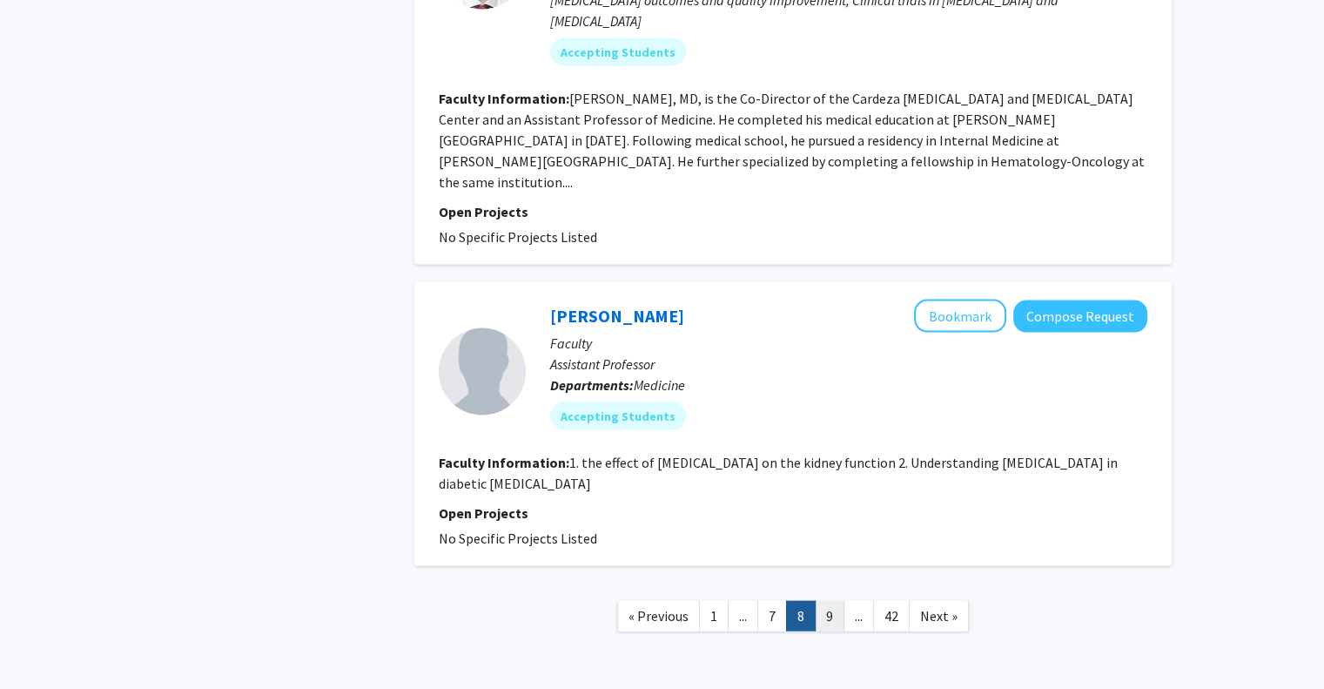
click at [833, 601] on link "9" at bounding box center [830, 616] width 30 height 30
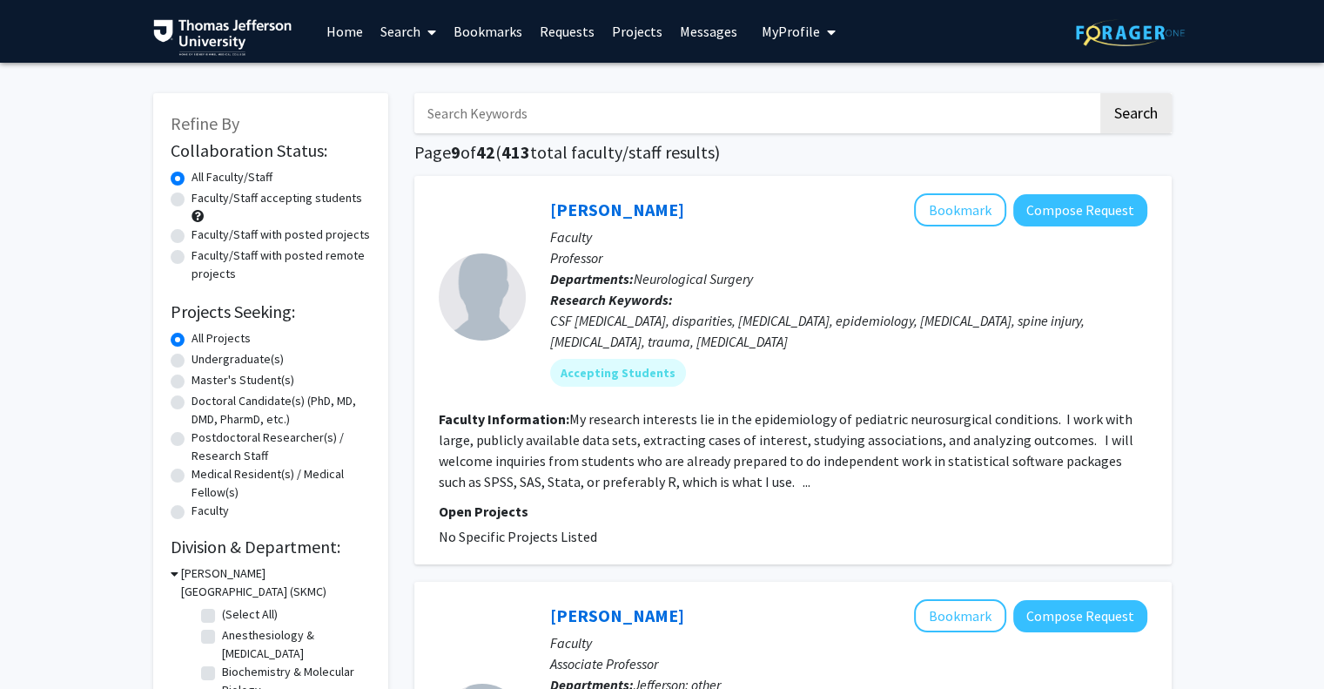
click at [776, 476] on fg-read-more "My research interests lie in the epidemiology of pediatric neurosurgical condit…" at bounding box center [786, 450] width 695 height 80
click at [766, 480] on fg-read-more "My research interests lie in the epidemiology of pediatric neurosurgical condit…" at bounding box center [786, 450] width 695 height 80
click at [580, 212] on link "[PERSON_NAME]" at bounding box center [617, 209] width 134 height 22
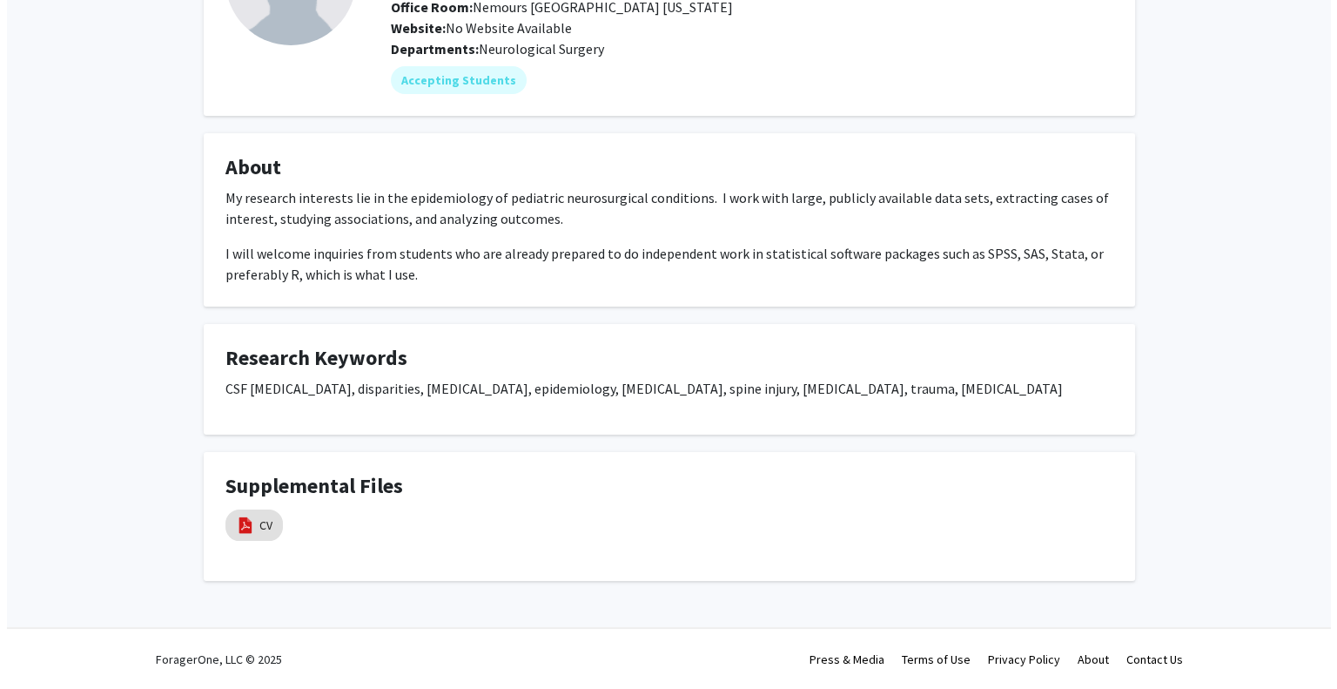
scroll to position [181, 0]
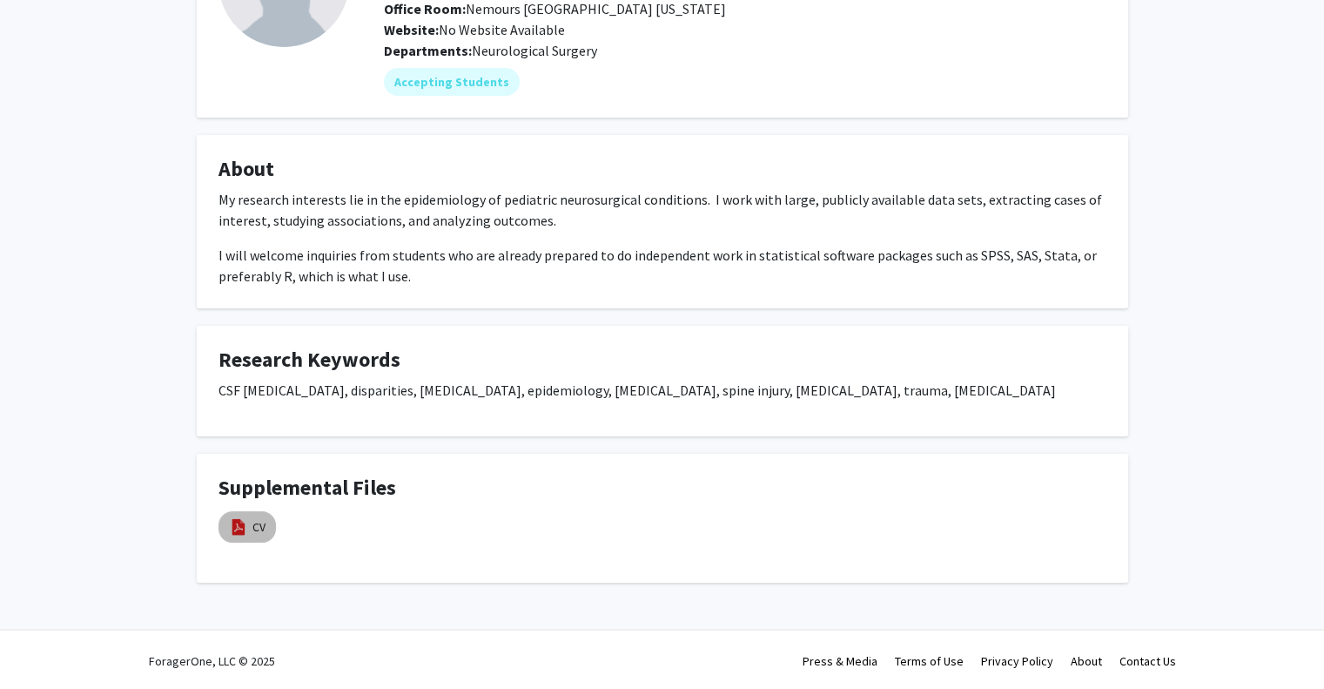
click at [249, 527] on mat-chip "CV" at bounding box center [247, 526] width 57 height 31
click at [247, 527] on img at bounding box center [238, 526] width 19 height 19
click at [259, 524] on link "CV" at bounding box center [258, 527] width 13 height 18
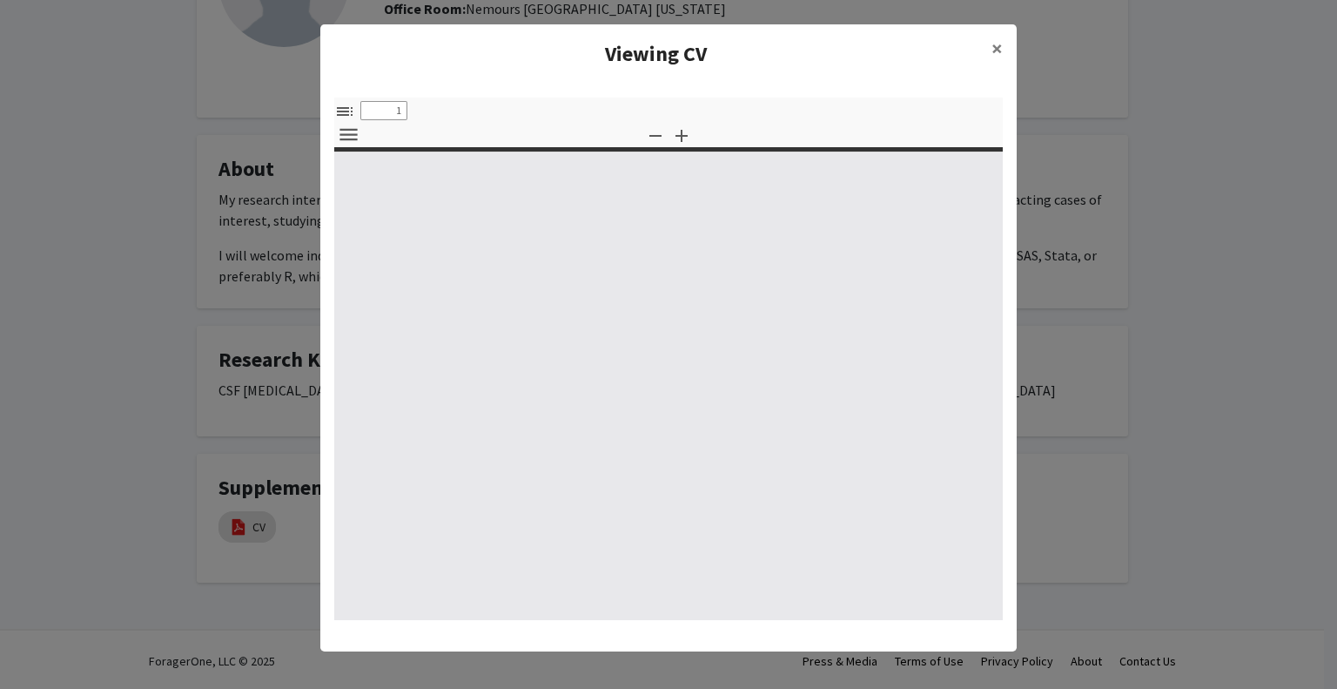
select select "custom"
type input "0"
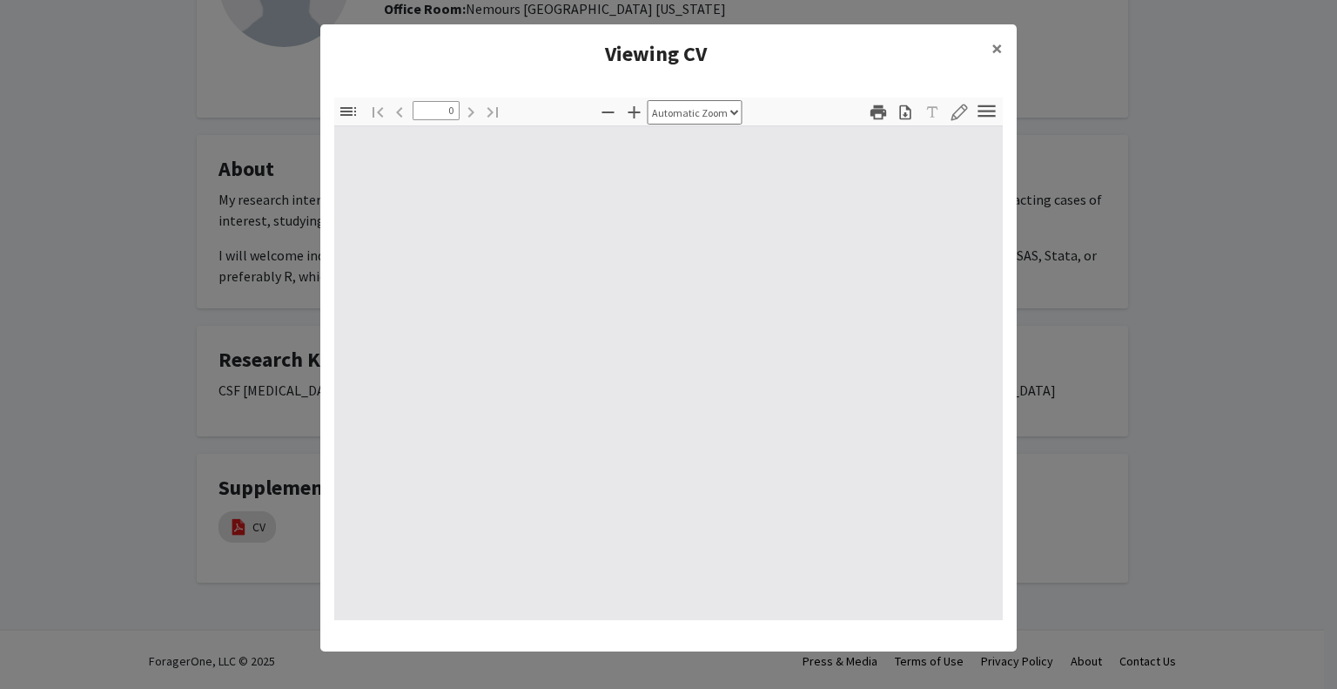
select select "custom"
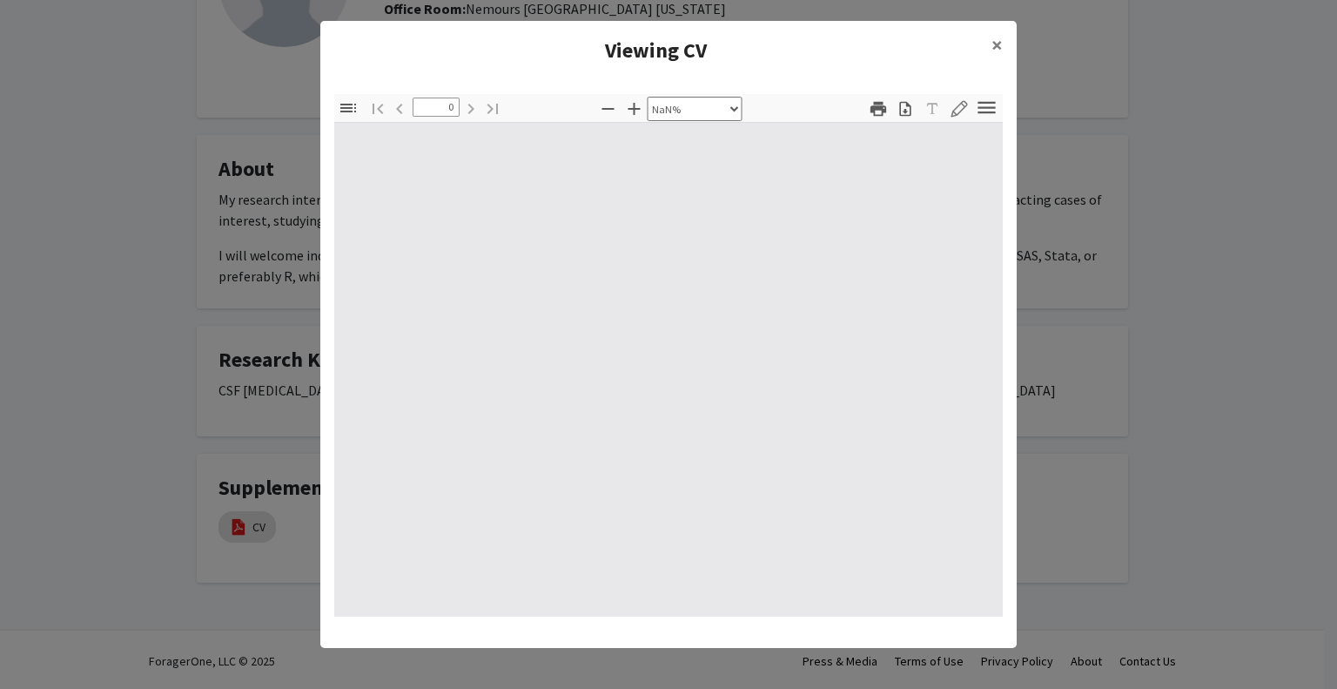
type input "1"
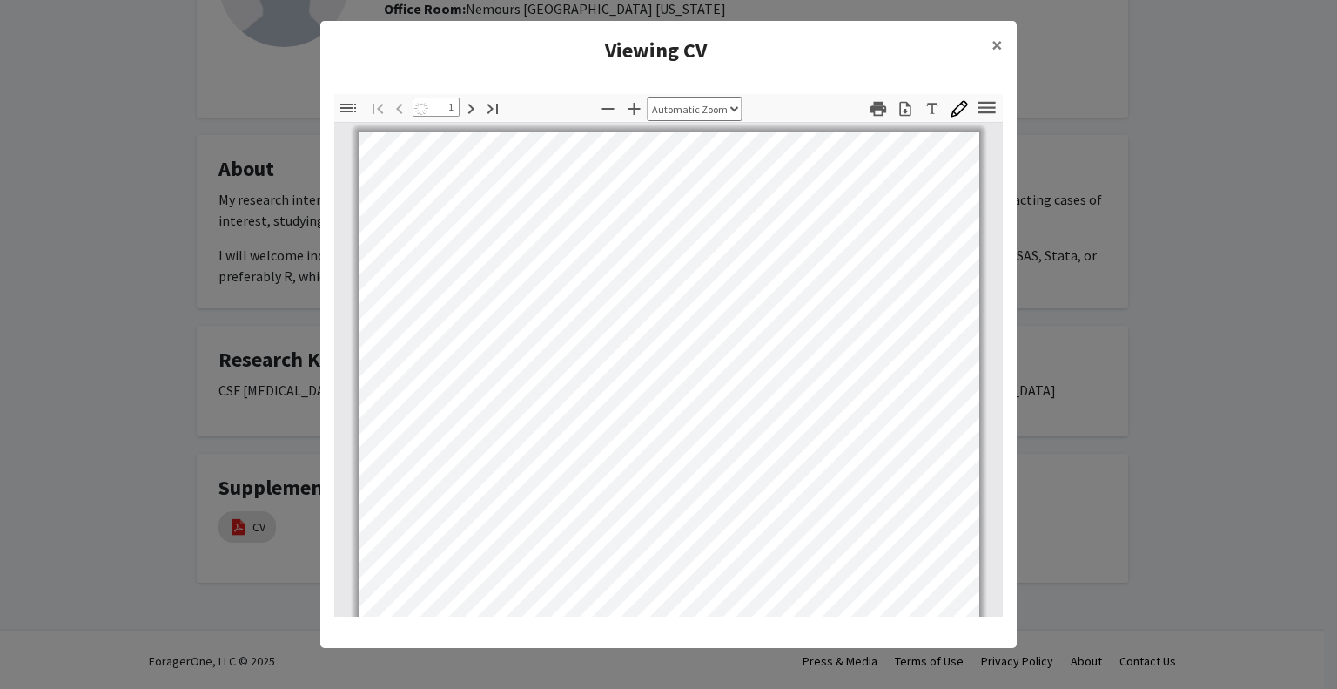
select select "auto"
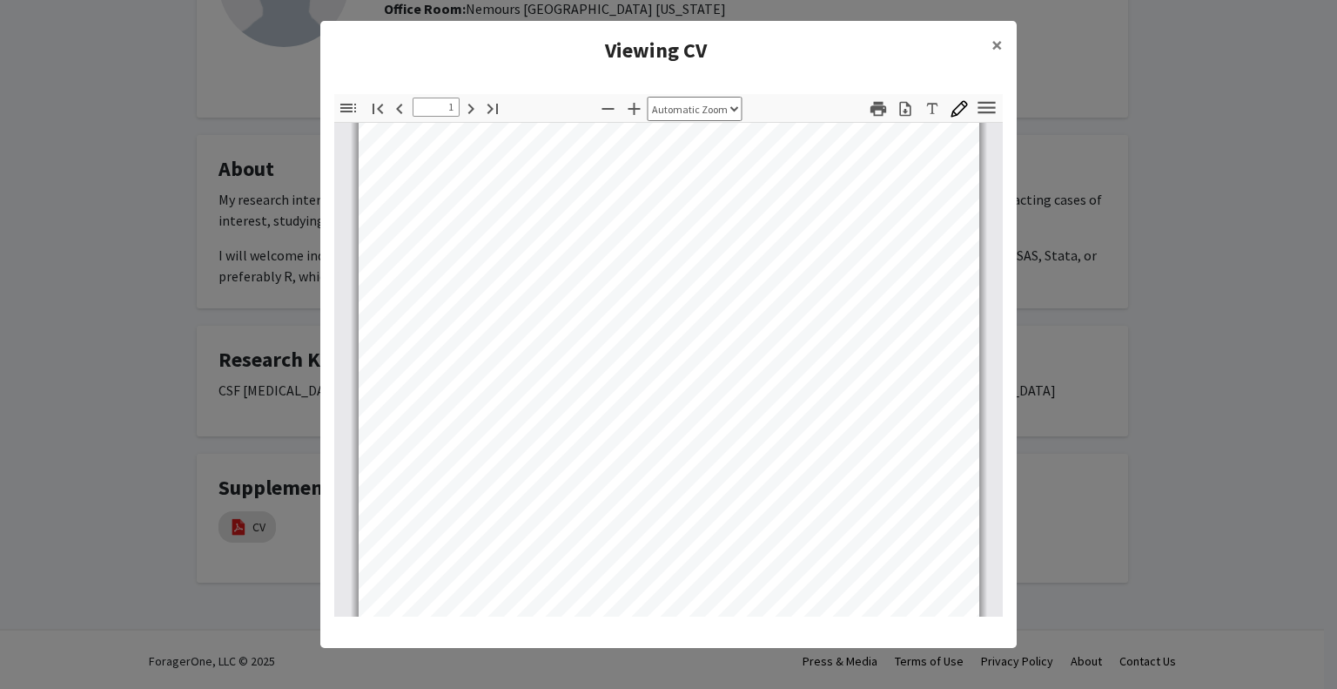
scroll to position [0, 0]
type input "15"
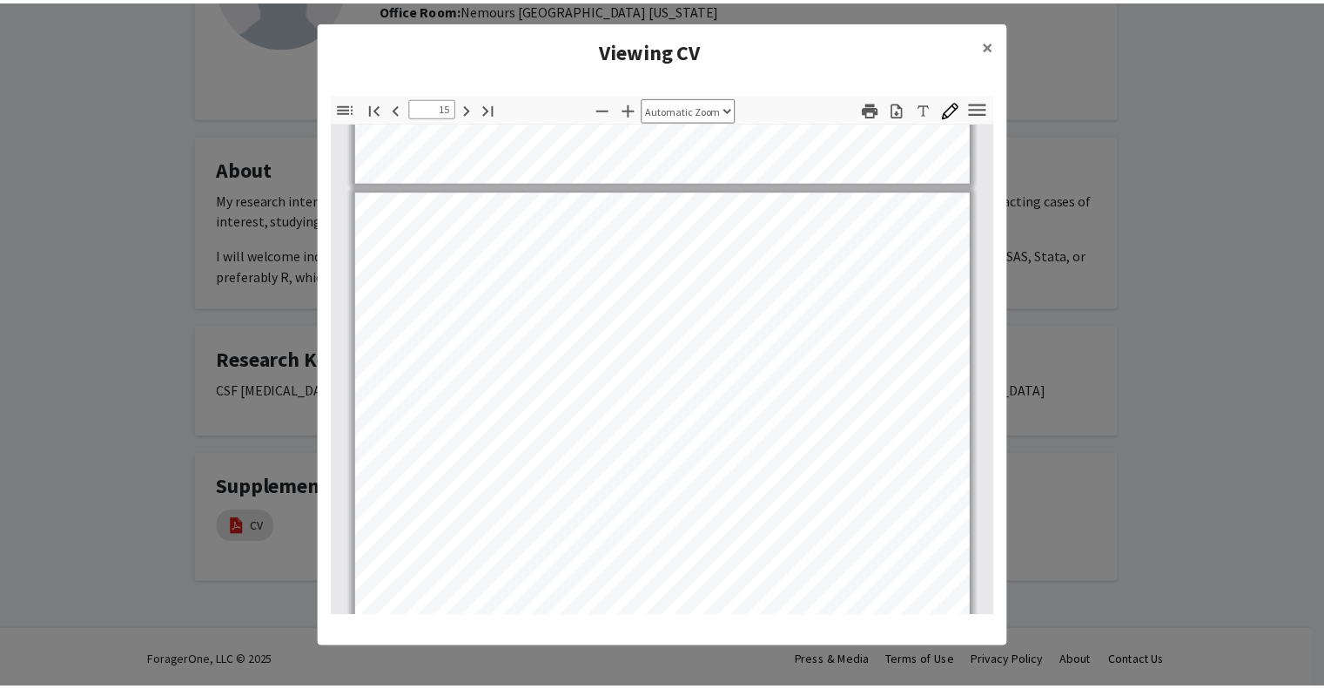
scroll to position [11361, 0]
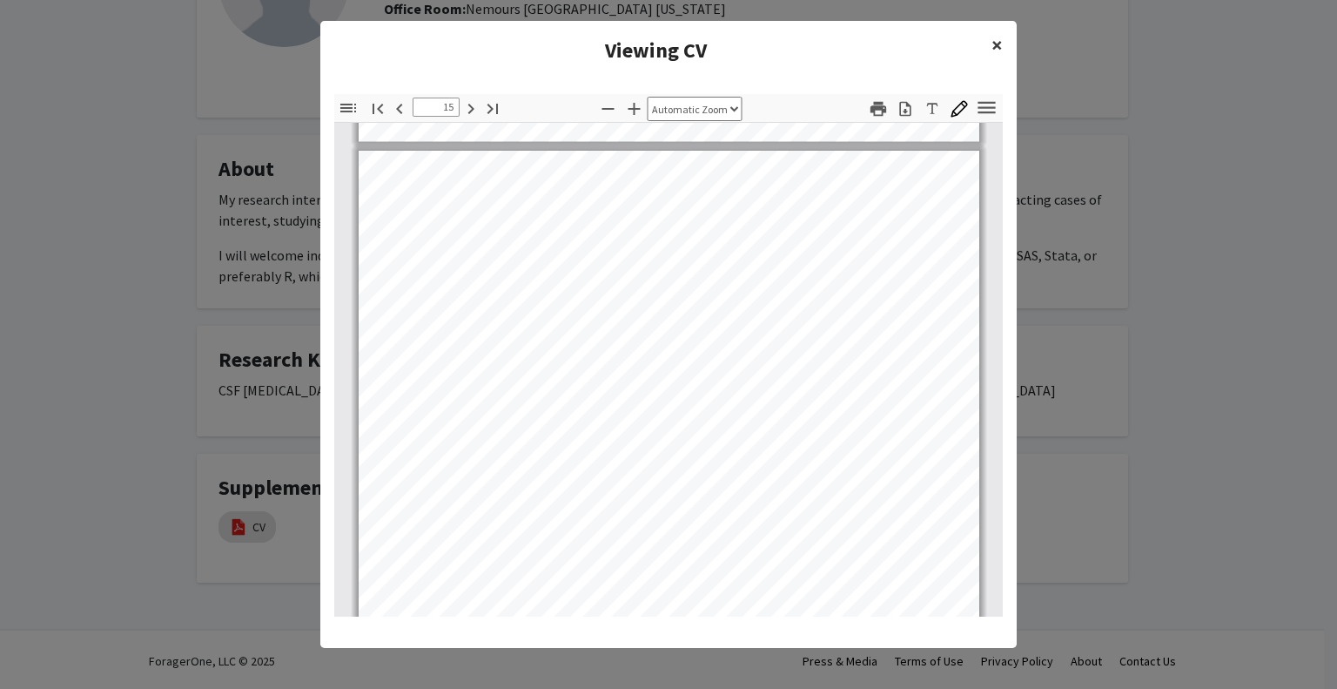
click at [986, 61] on button "×" at bounding box center [997, 45] width 39 height 49
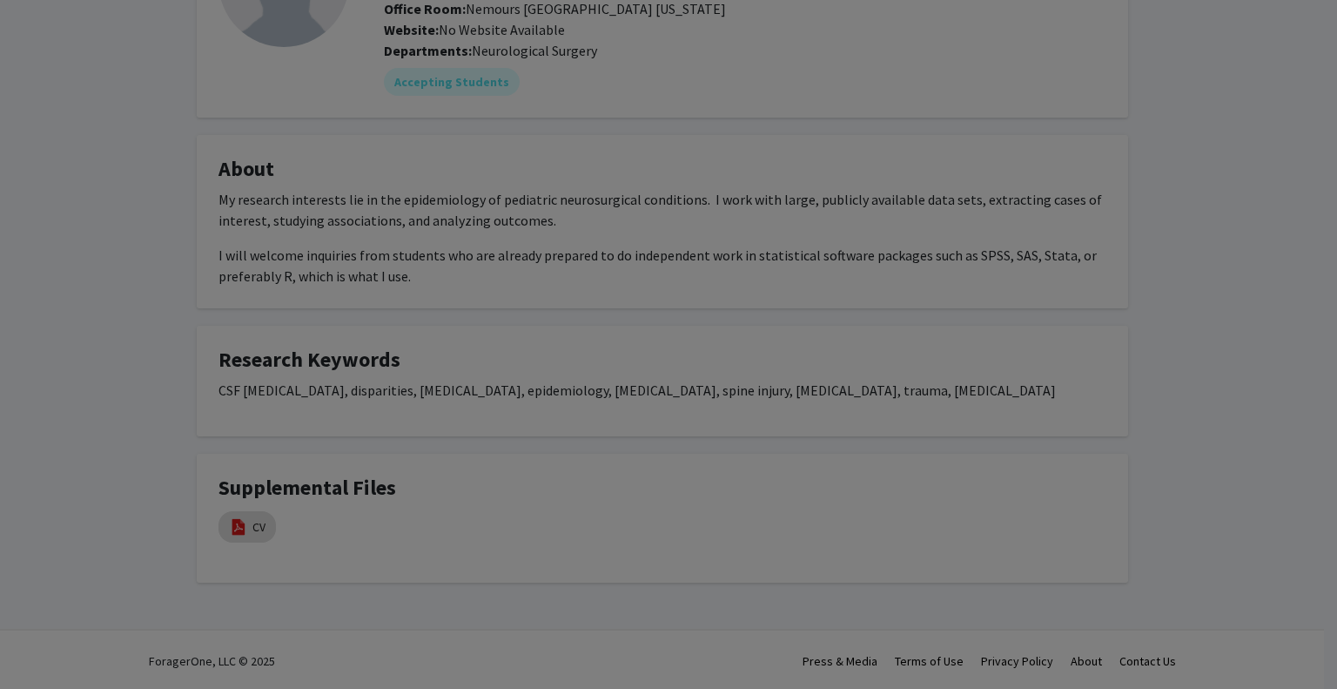
click at [986, 57] on div "Toggle Sidebar Find Go to First Page Previous 15 of 49 Next Go to Last Page Zoo…" at bounding box center [668, 198] width 669 height 522
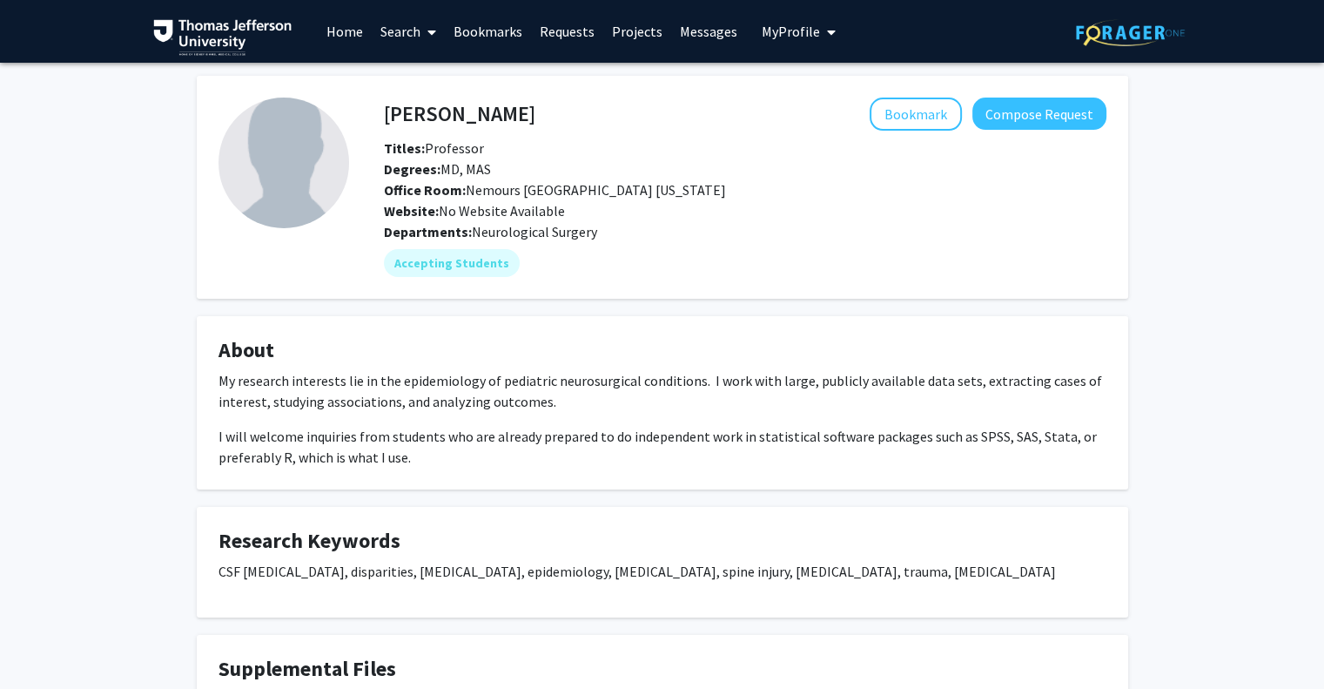
scroll to position [0, 0]
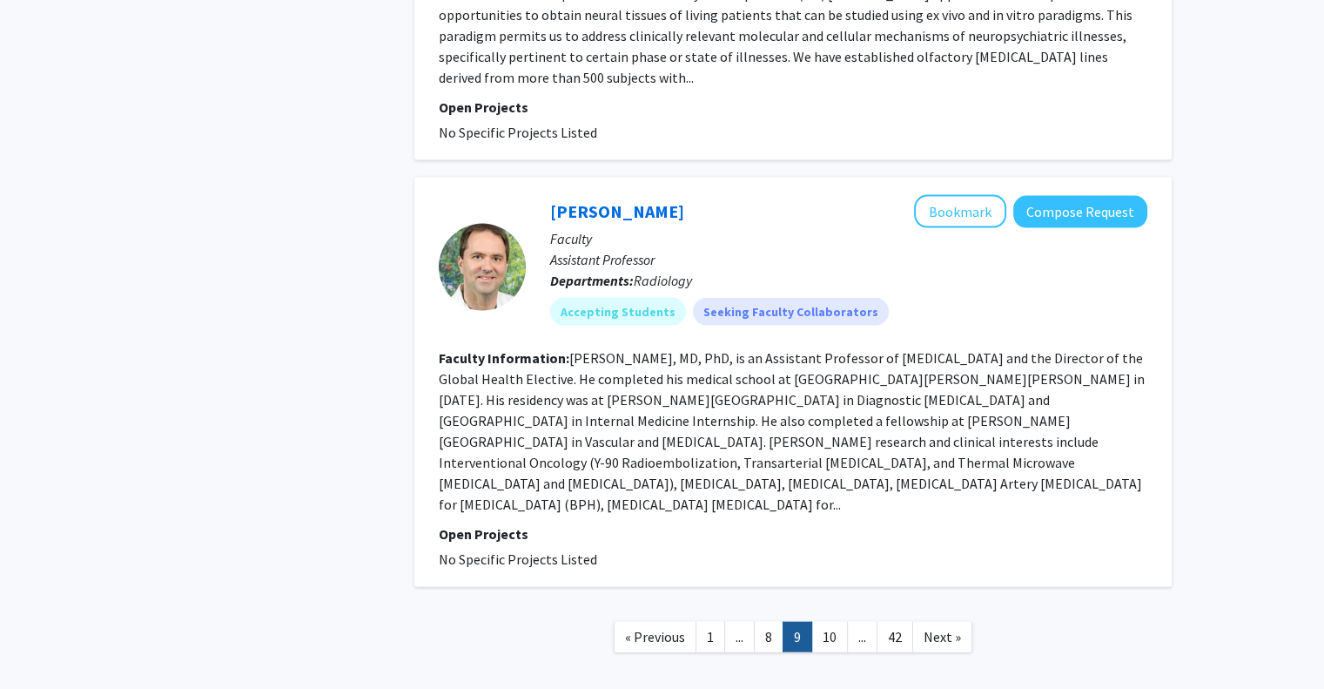
scroll to position [3670, 0]
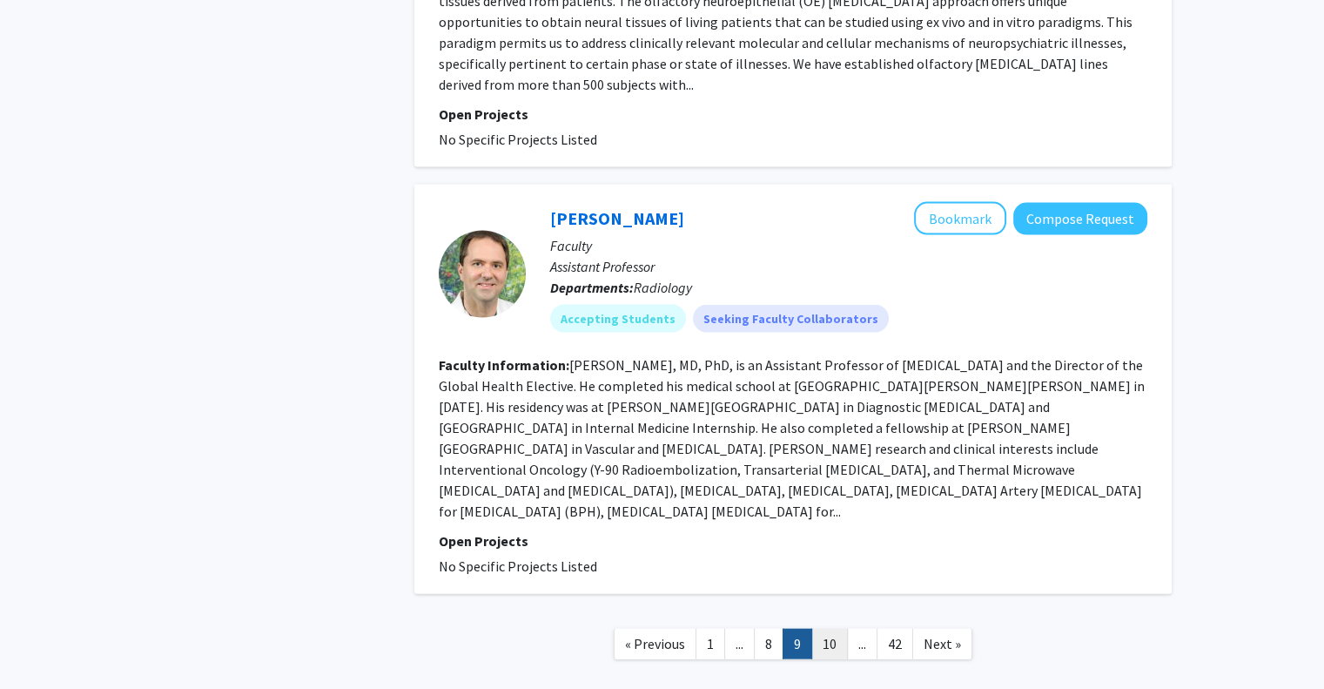
click at [836, 629] on link "10" at bounding box center [829, 644] width 37 height 30
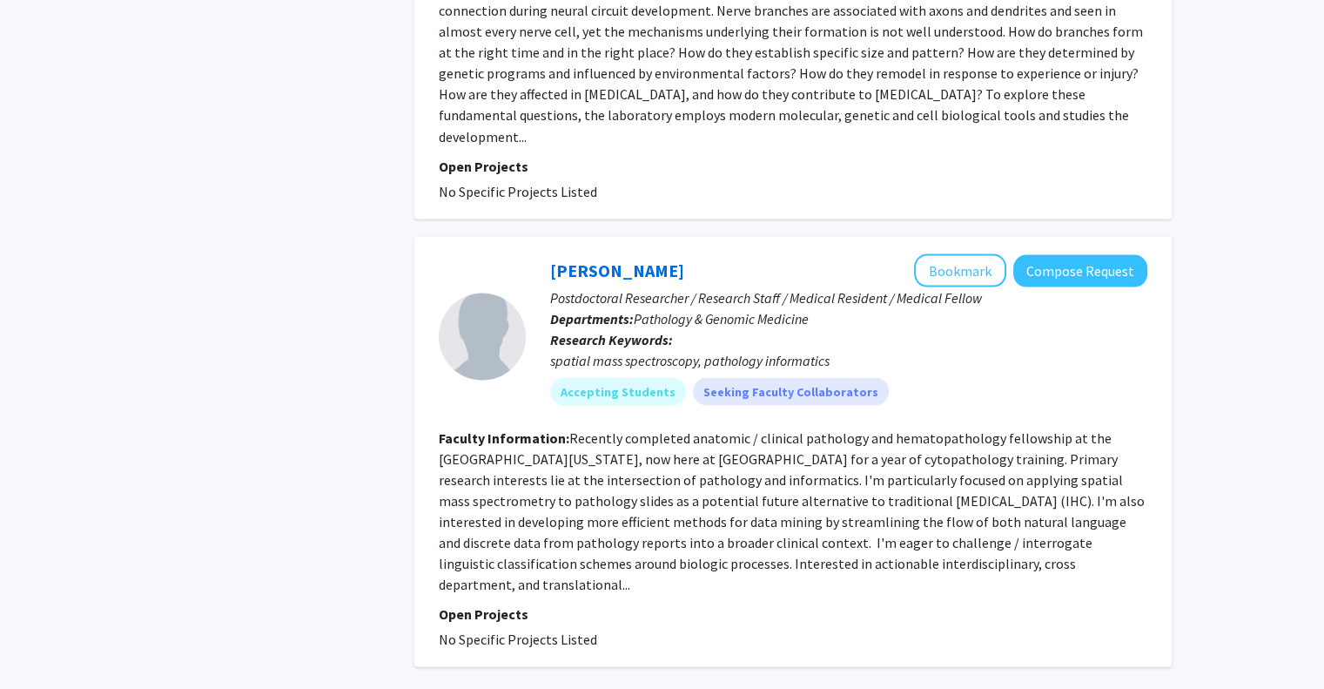
scroll to position [3294, 0]
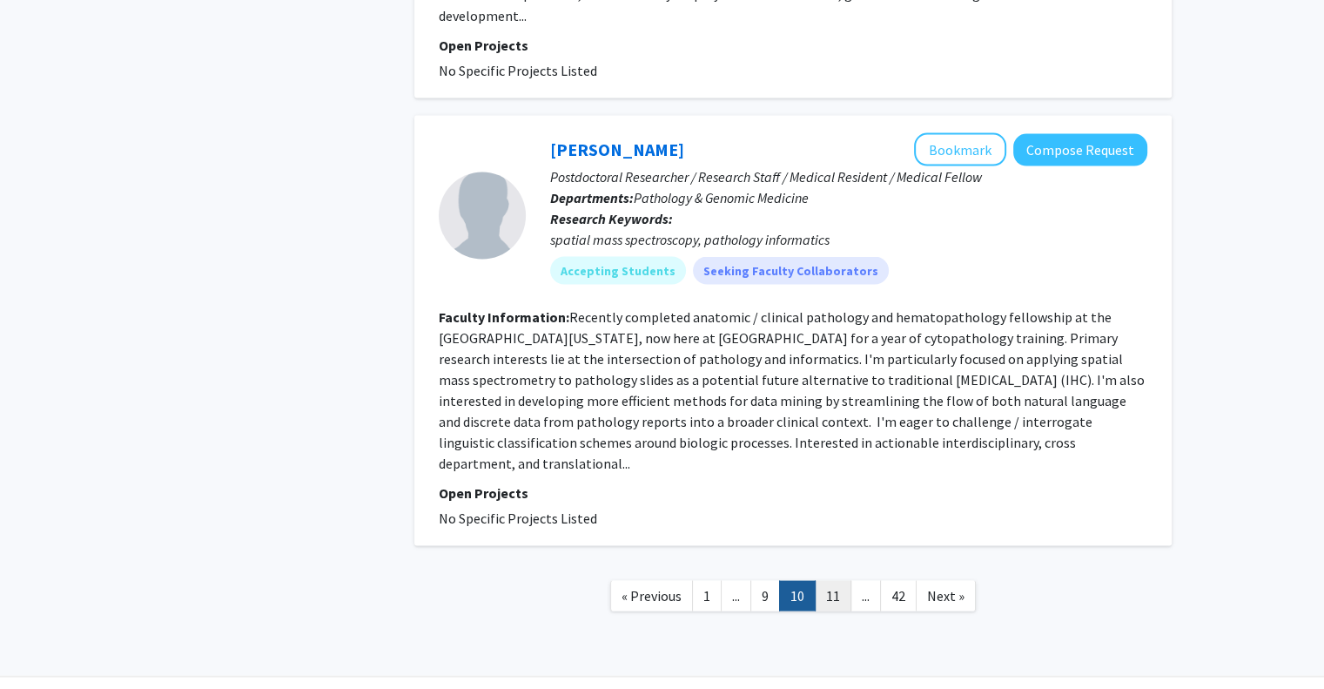
click at [831, 580] on link "11" at bounding box center [833, 595] width 37 height 30
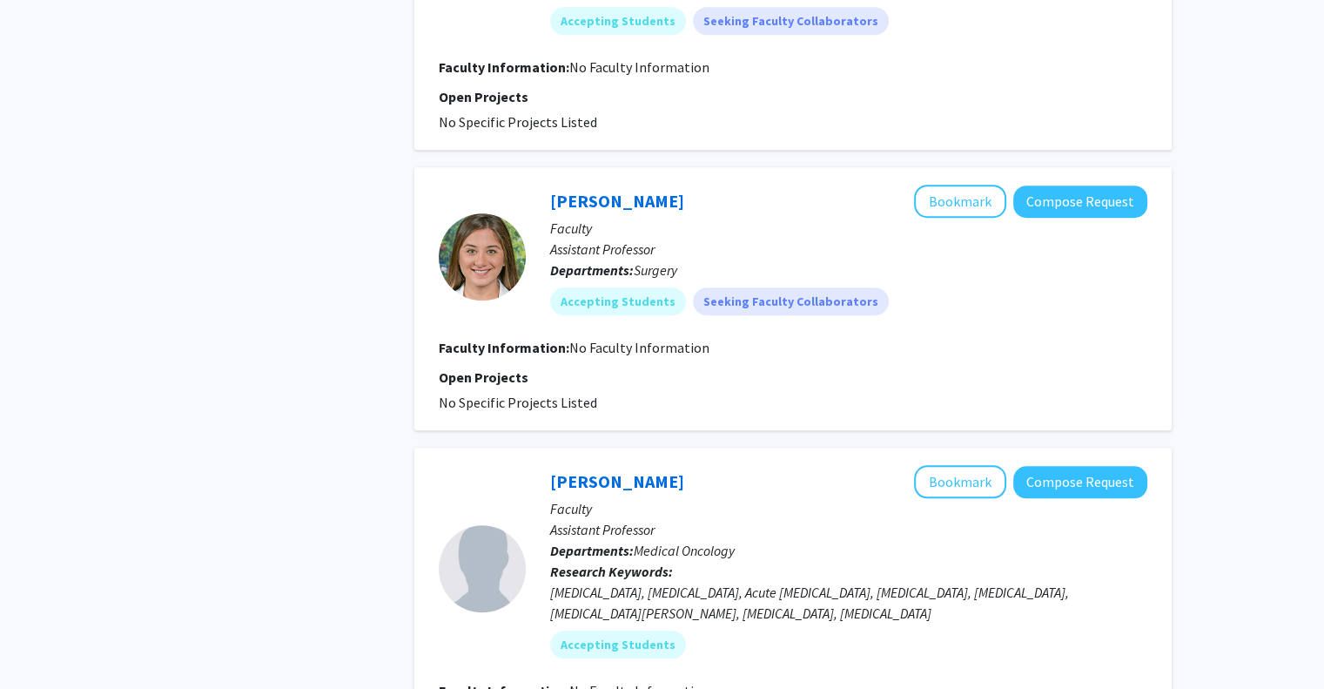
scroll to position [1295, 0]
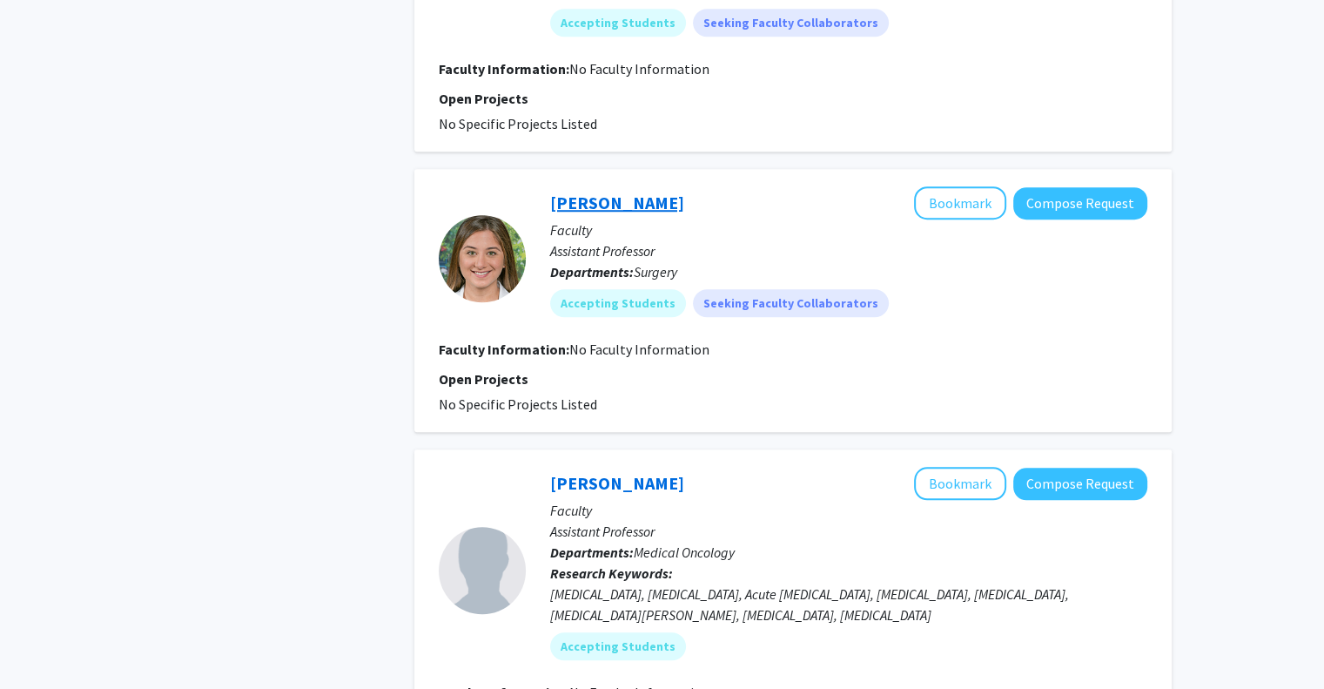
click at [617, 192] on link "[PERSON_NAME]" at bounding box center [617, 203] width 134 height 22
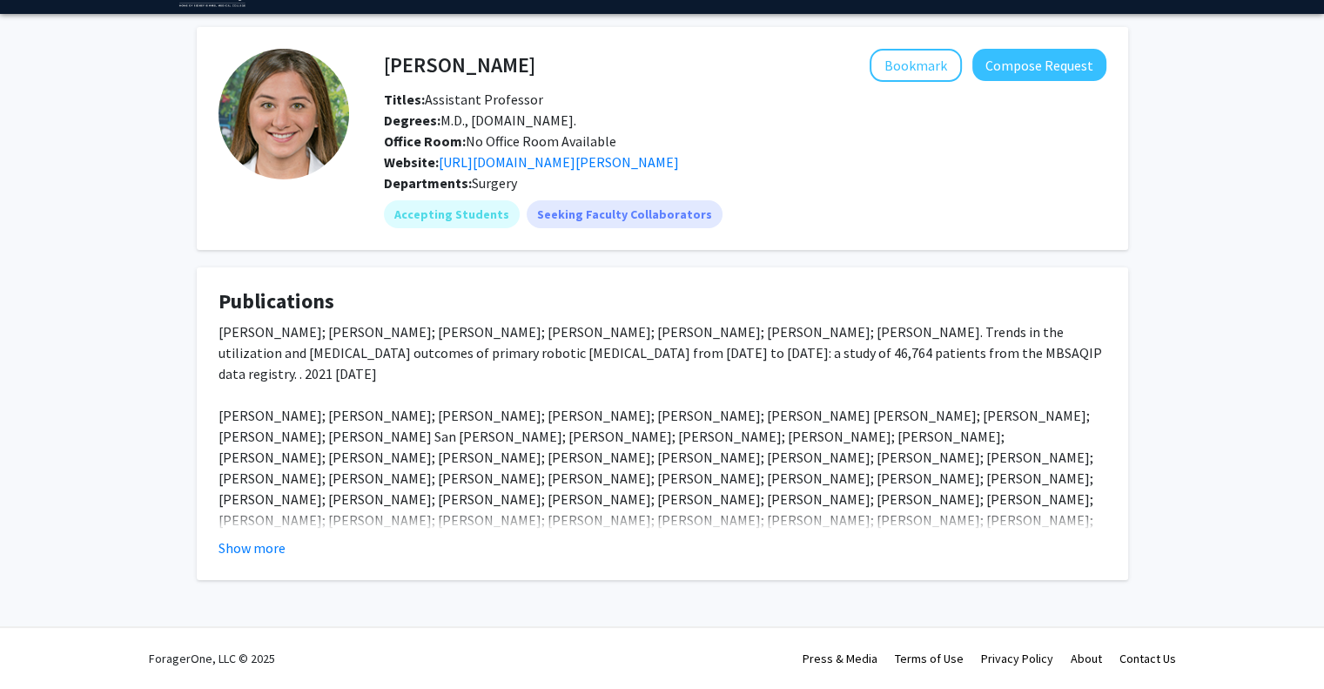
scroll to position [59, 0]
click at [254, 553] on button "Show more" at bounding box center [252, 547] width 67 height 21
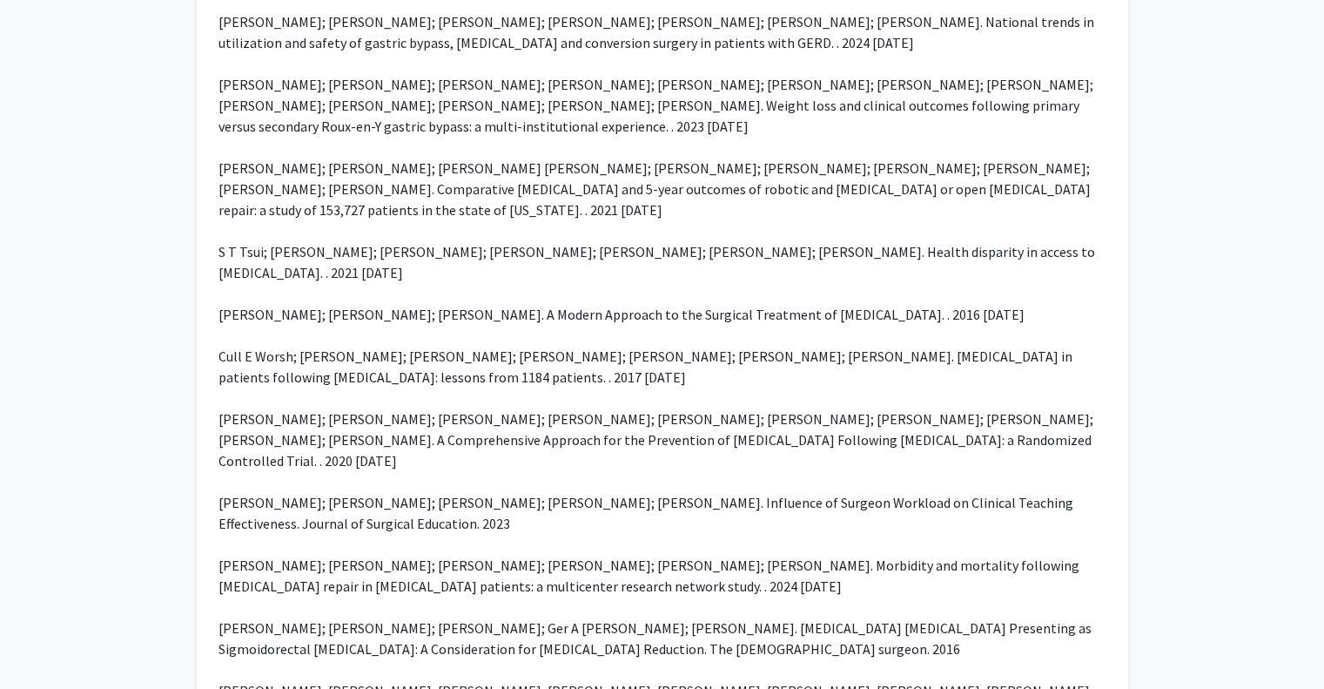
scroll to position [752, 0]
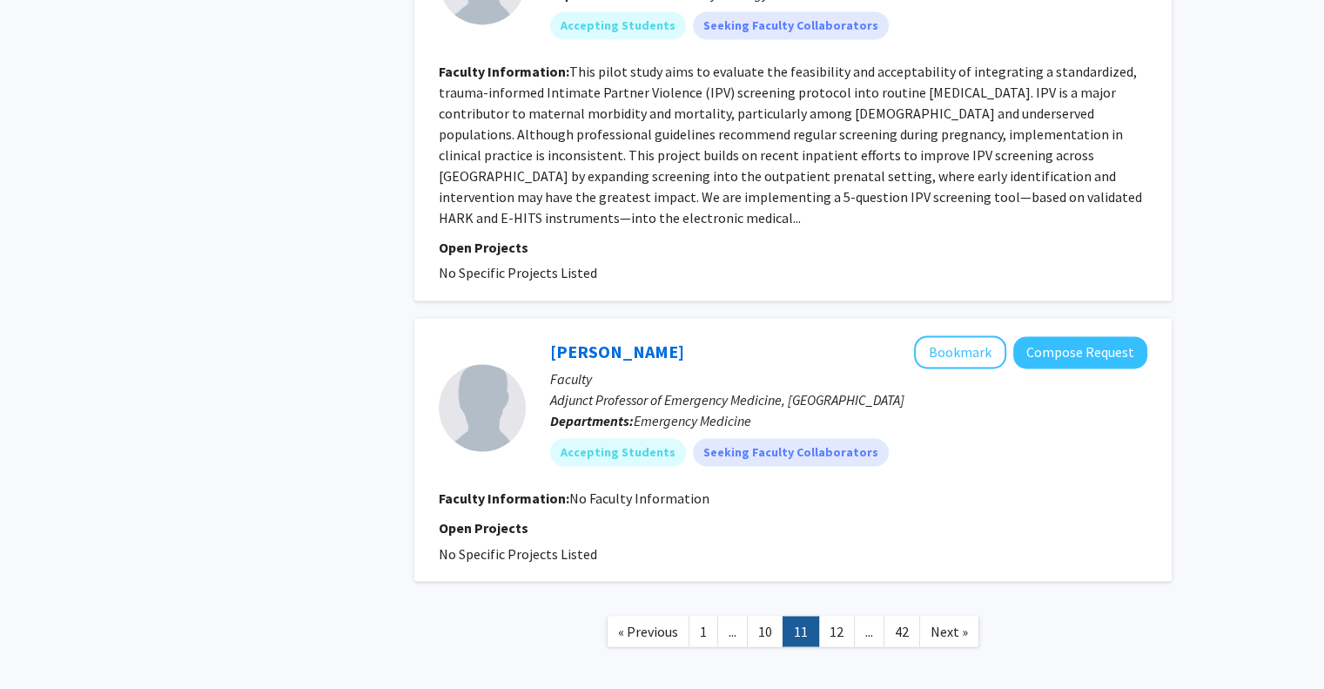
scroll to position [2835, 0]
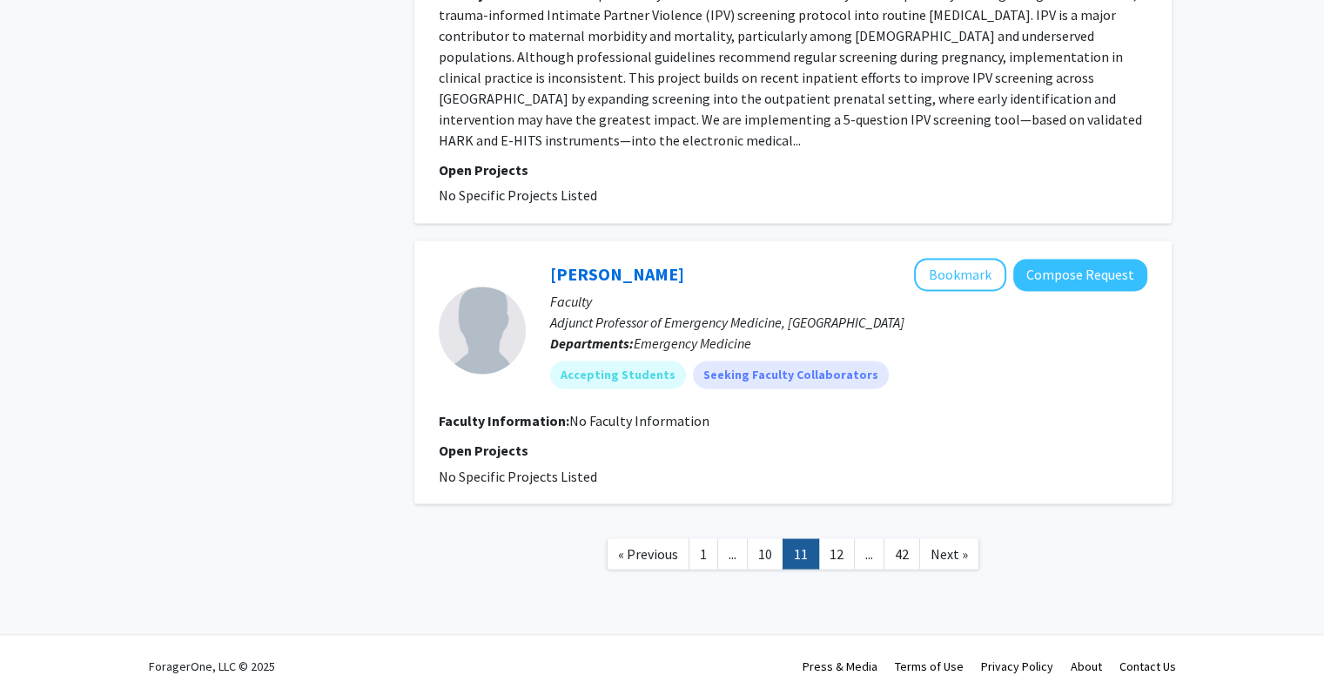
click at [831, 563] on nav "« Previous 1 ... 10 11 12 ... 42 Next »" at bounding box center [792, 556] width 757 height 71
click at [837, 549] on link "12" at bounding box center [836, 553] width 37 height 30
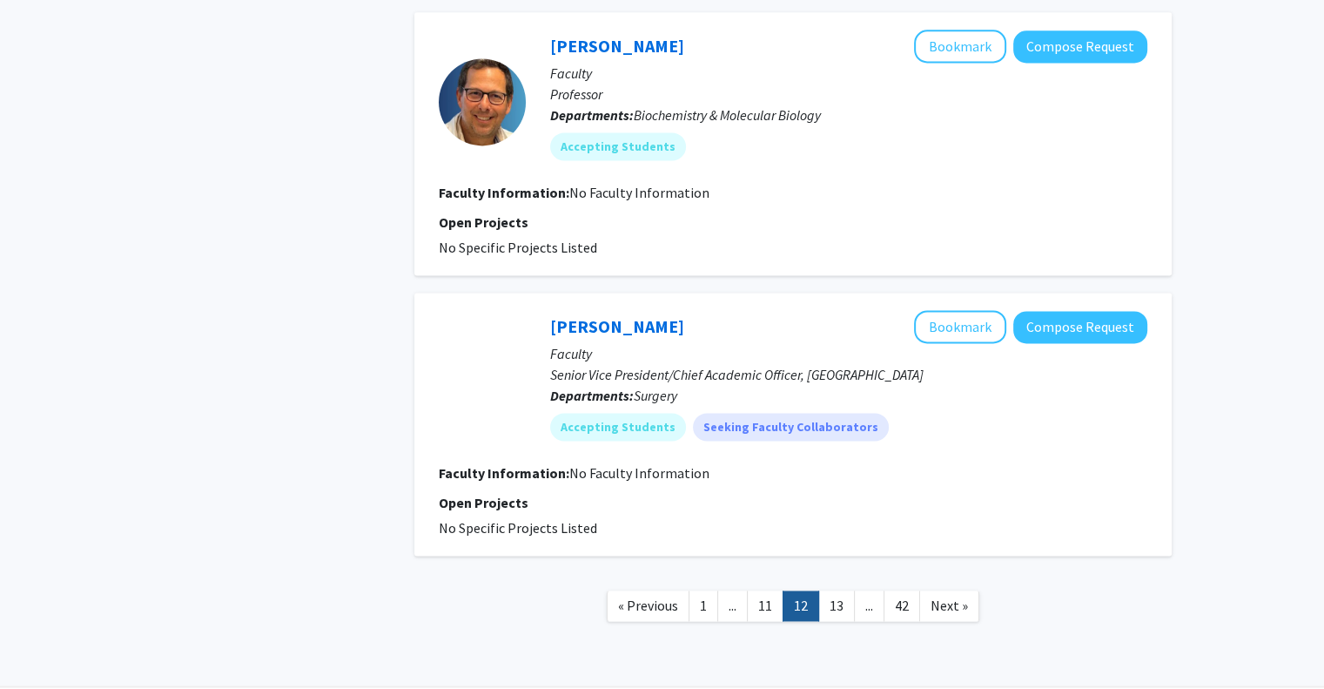
scroll to position [2451, 0]
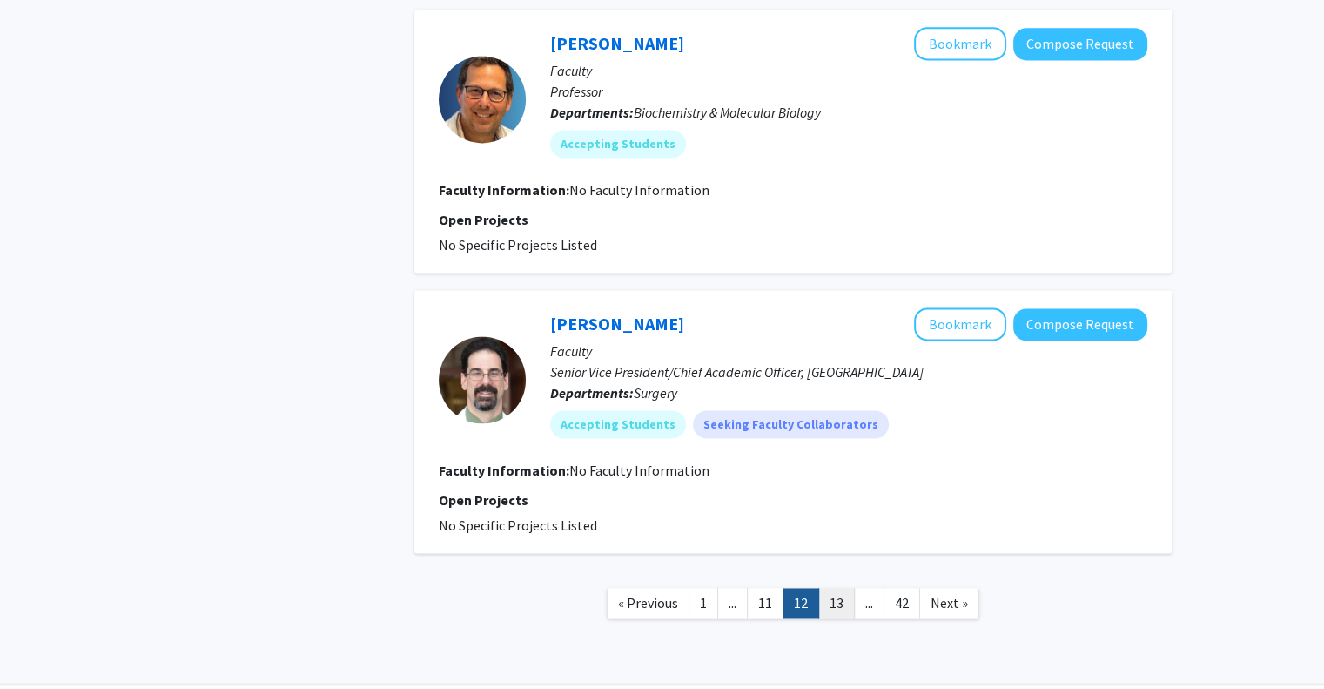
click at [842, 598] on link "13" at bounding box center [836, 603] width 37 height 30
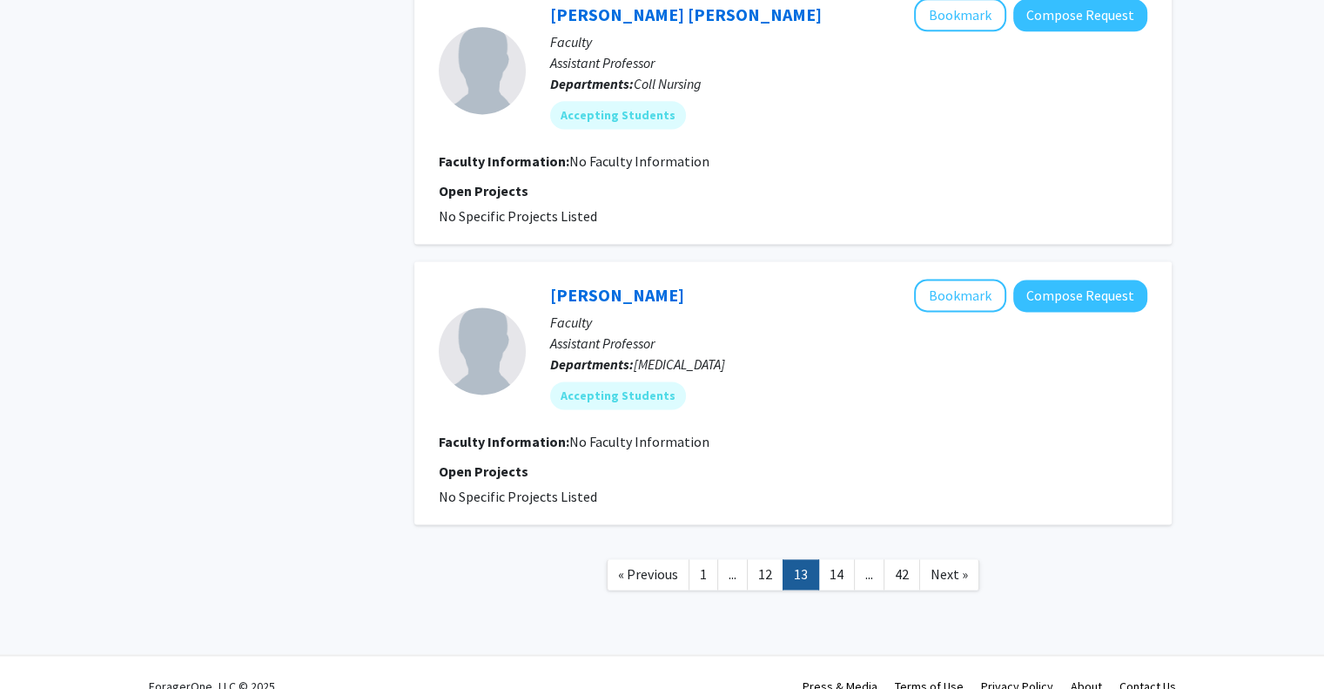
scroll to position [2396, 0]
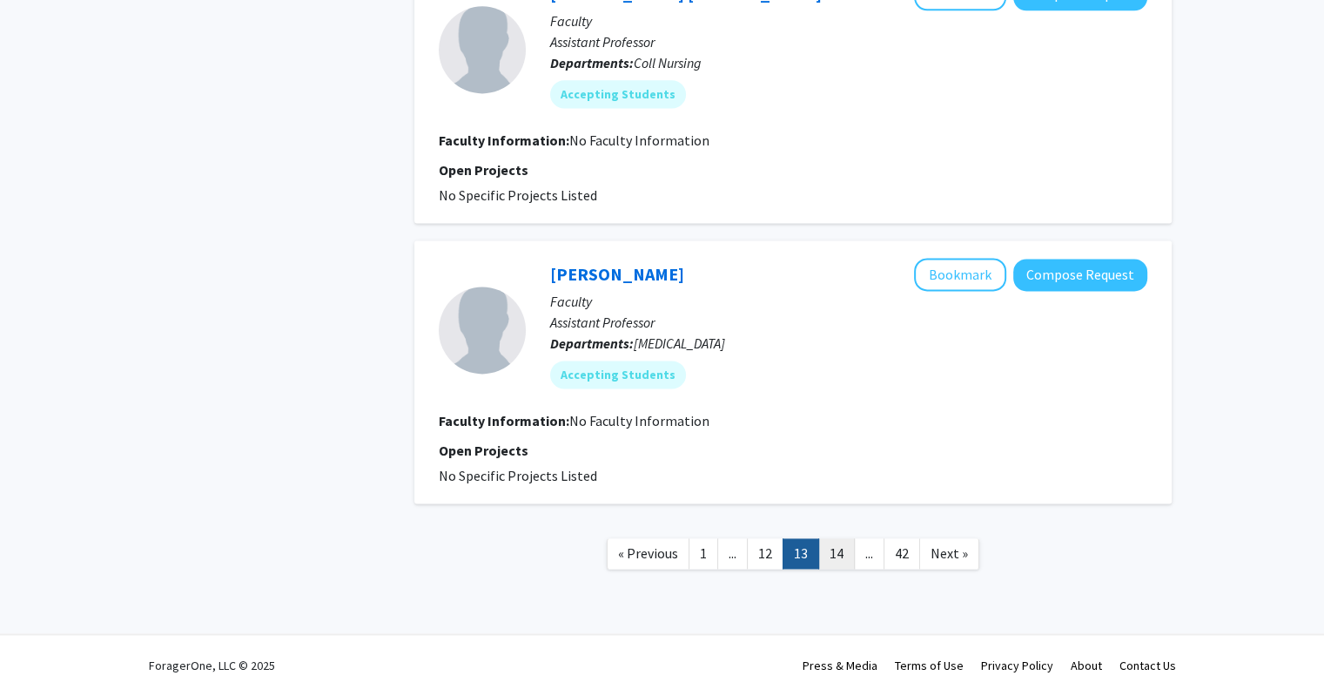
click at [840, 555] on link "14" at bounding box center [836, 553] width 37 height 30
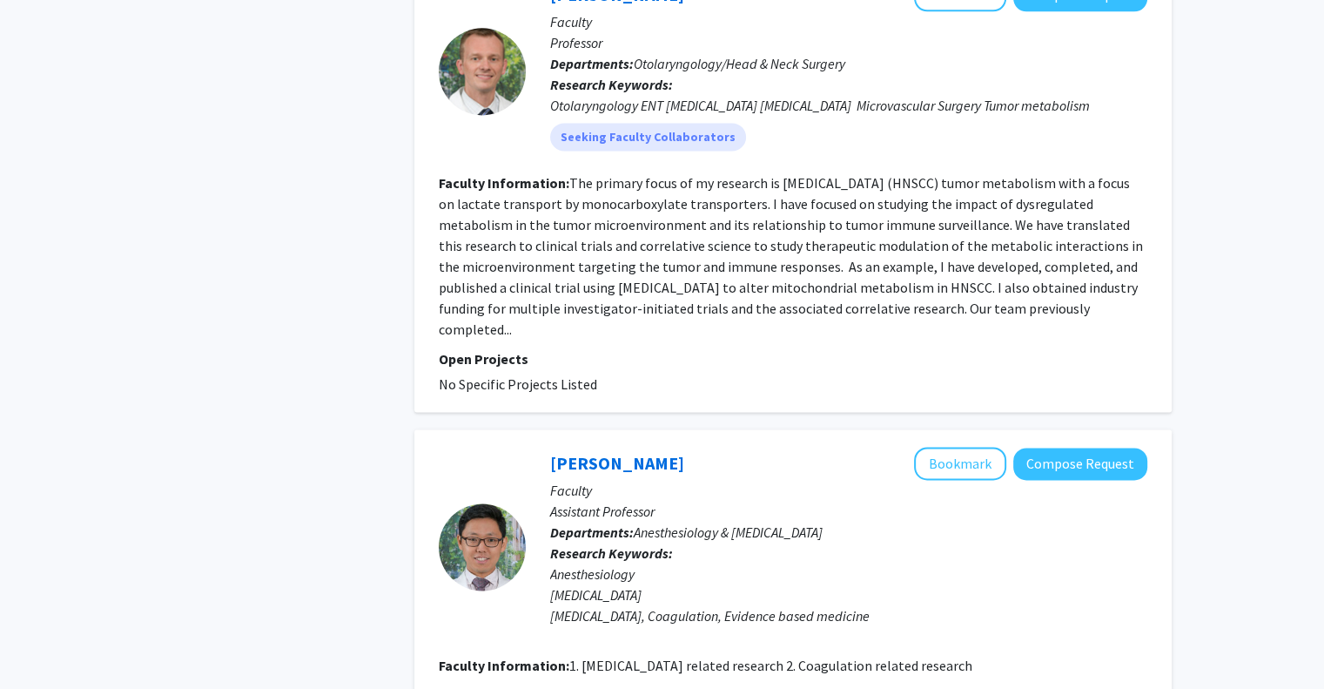
scroll to position [2640, 0]
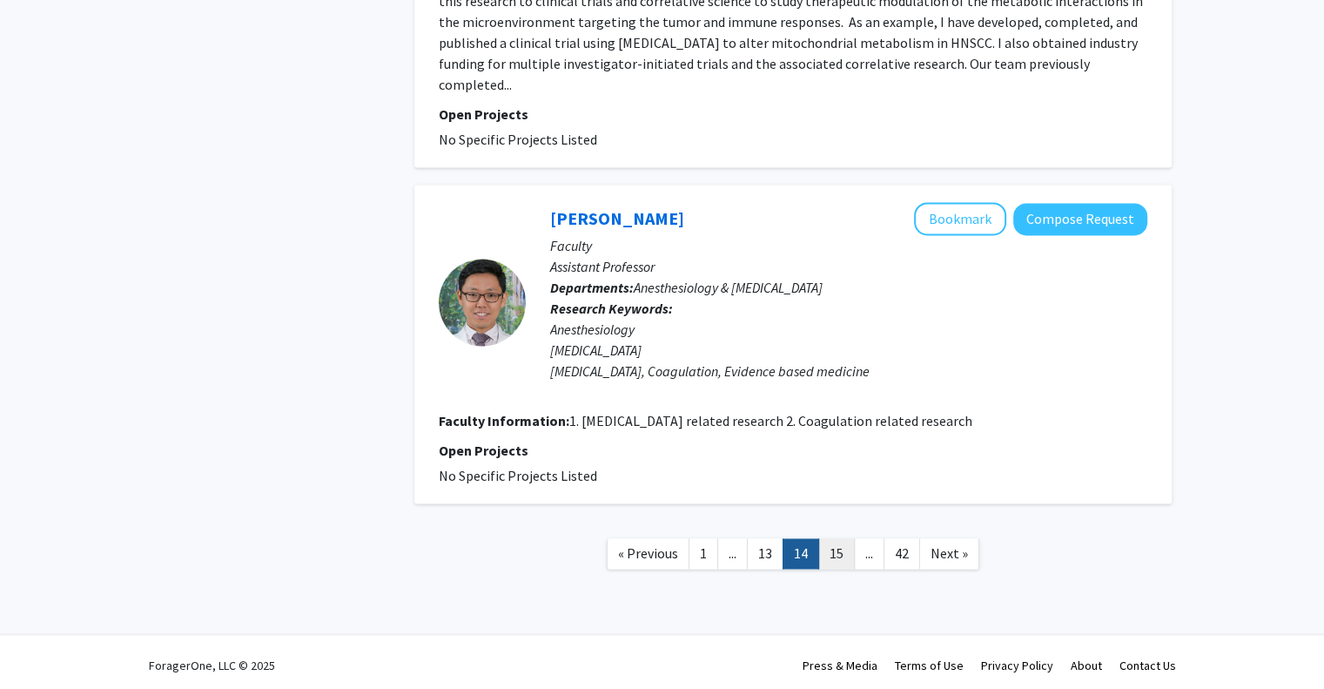
click at [829, 553] on link "15" at bounding box center [836, 553] width 37 height 30
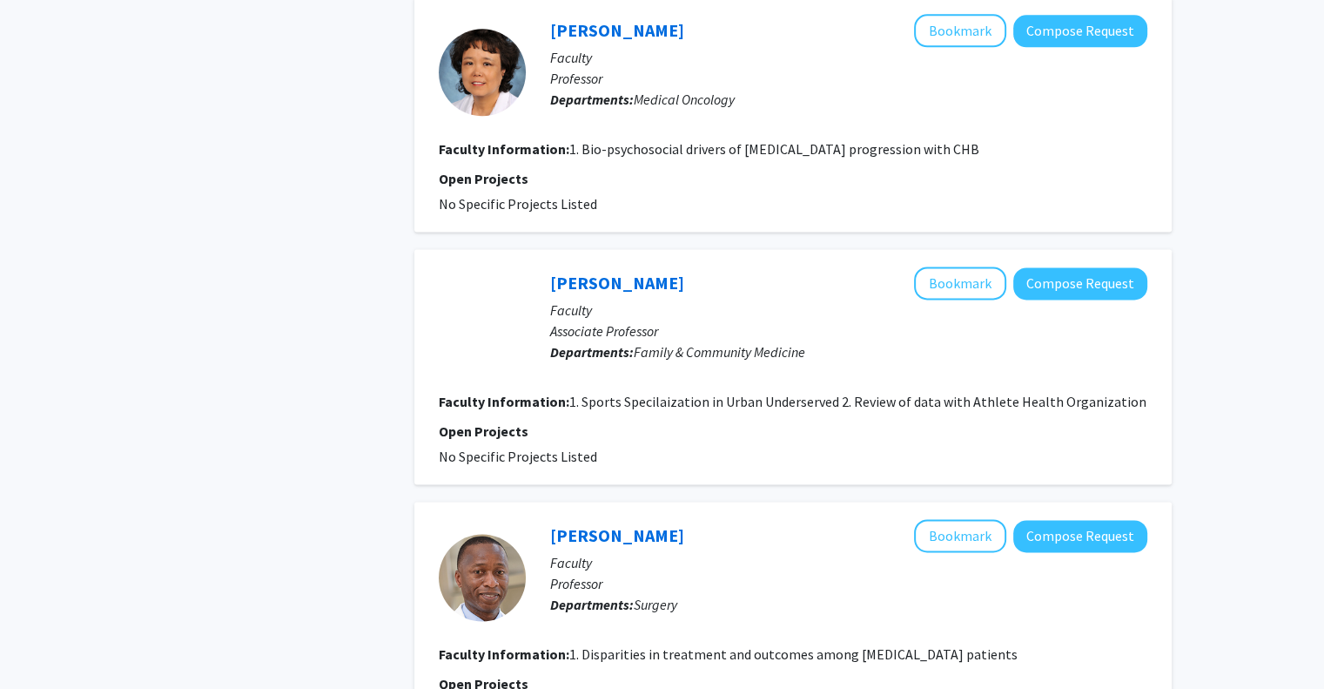
scroll to position [2605, 0]
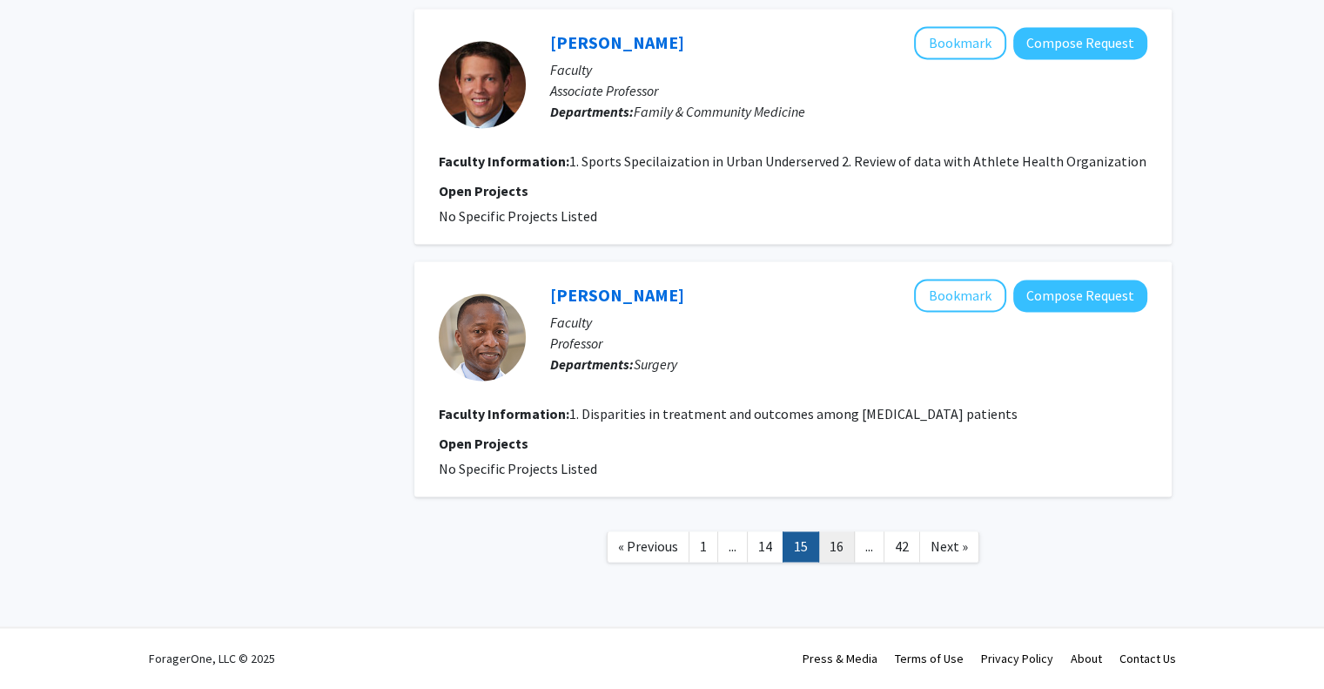
click at [831, 540] on link "16" at bounding box center [836, 546] width 37 height 30
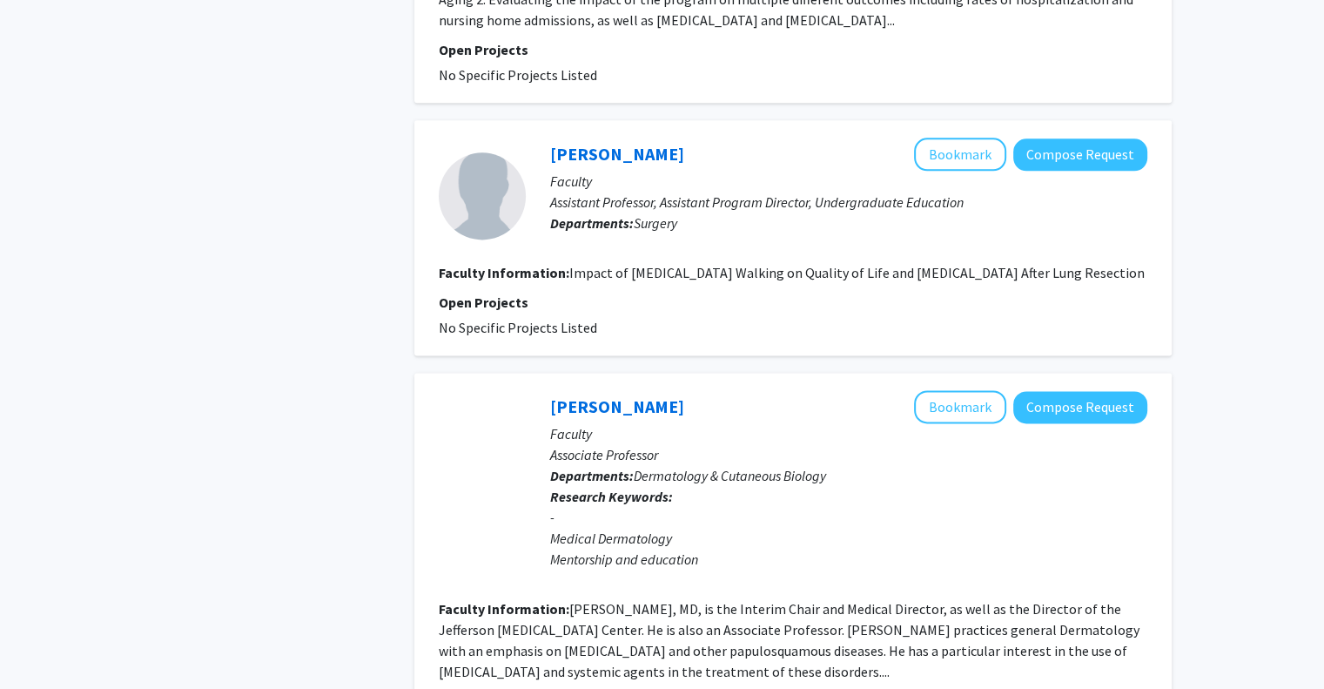
scroll to position [2500, 0]
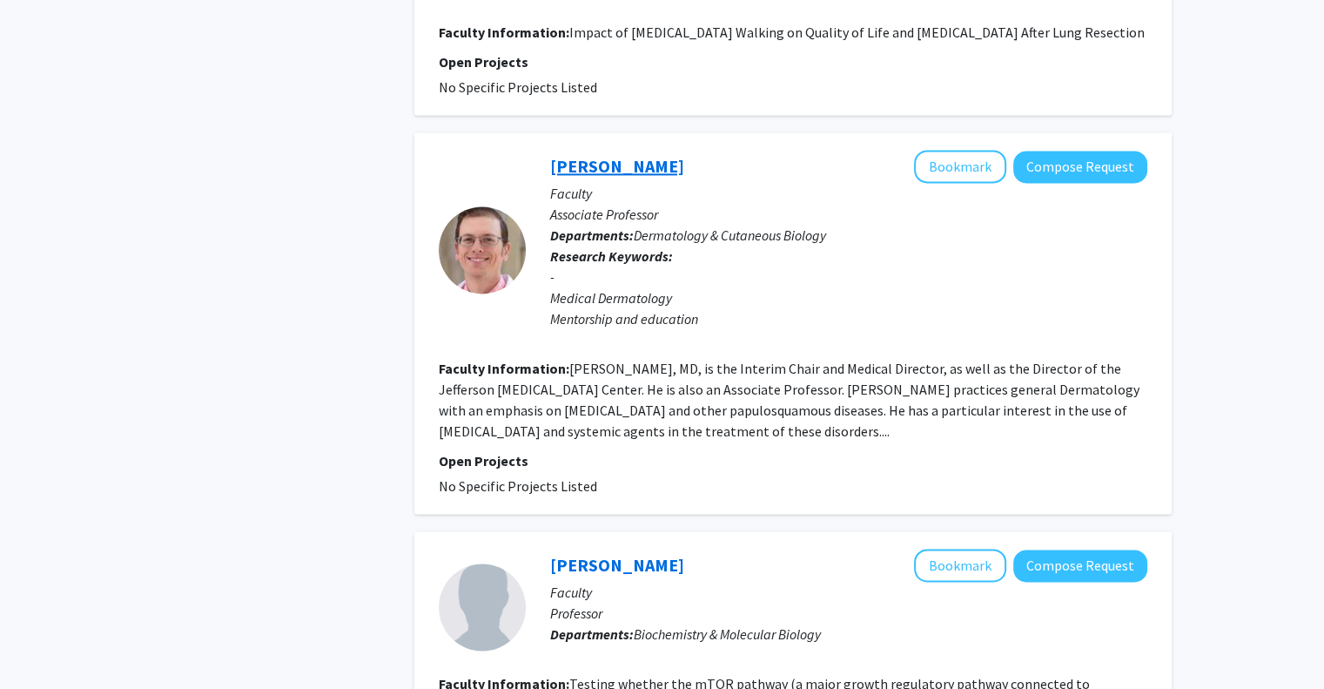
click at [606, 166] on link "[PERSON_NAME]" at bounding box center [617, 166] width 134 height 22
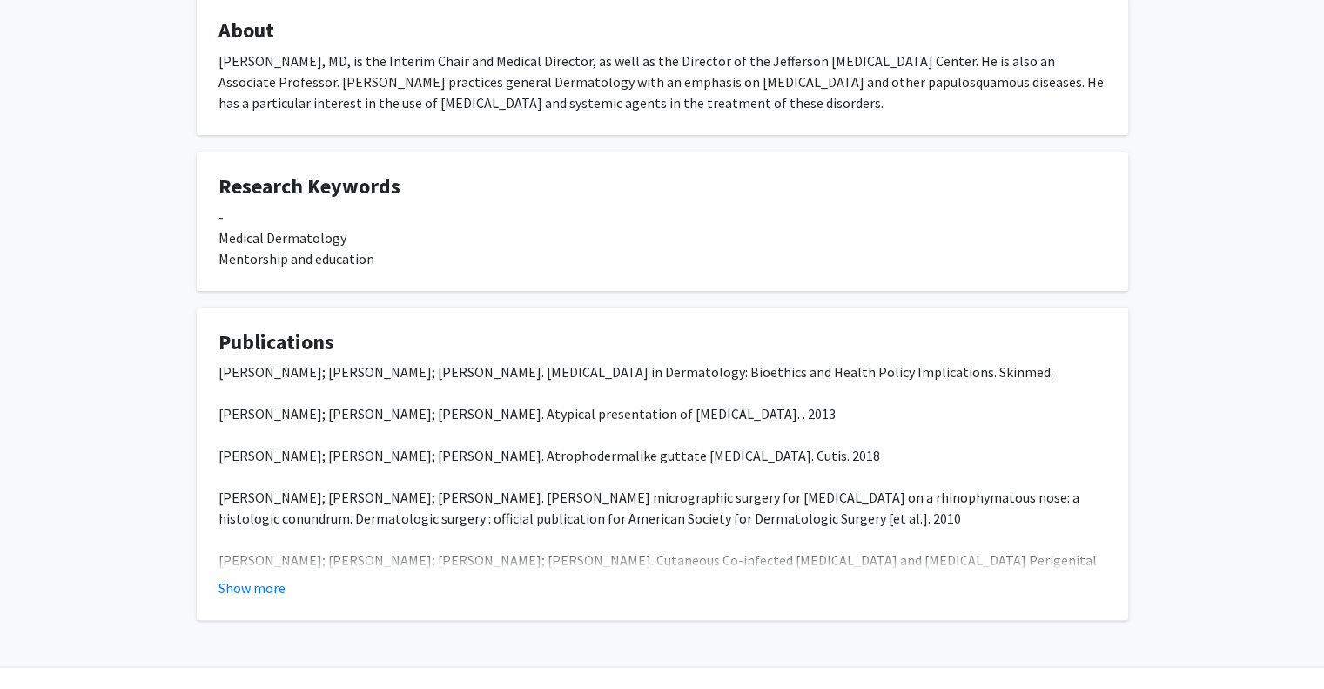
scroll to position [291, 0]
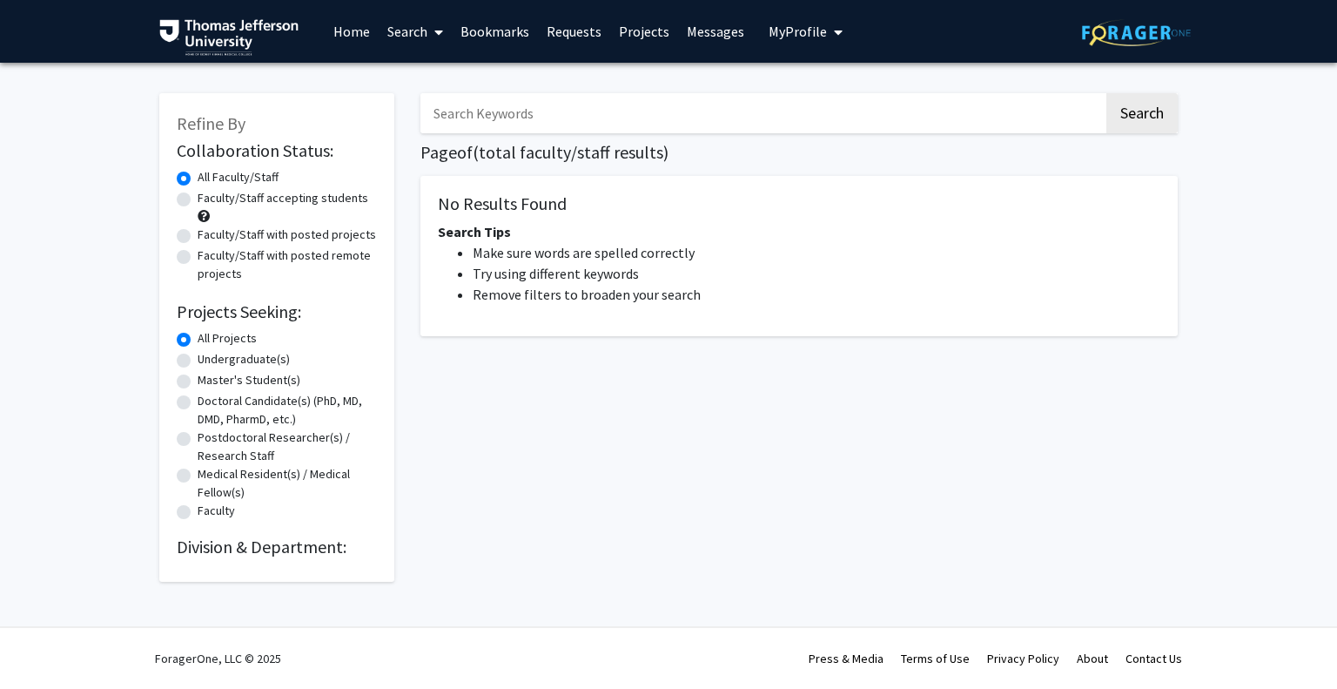
click at [350, 13] on link "Home" at bounding box center [352, 31] width 54 height 61
